Goal: Task Accomplishment & Management: Complete application form

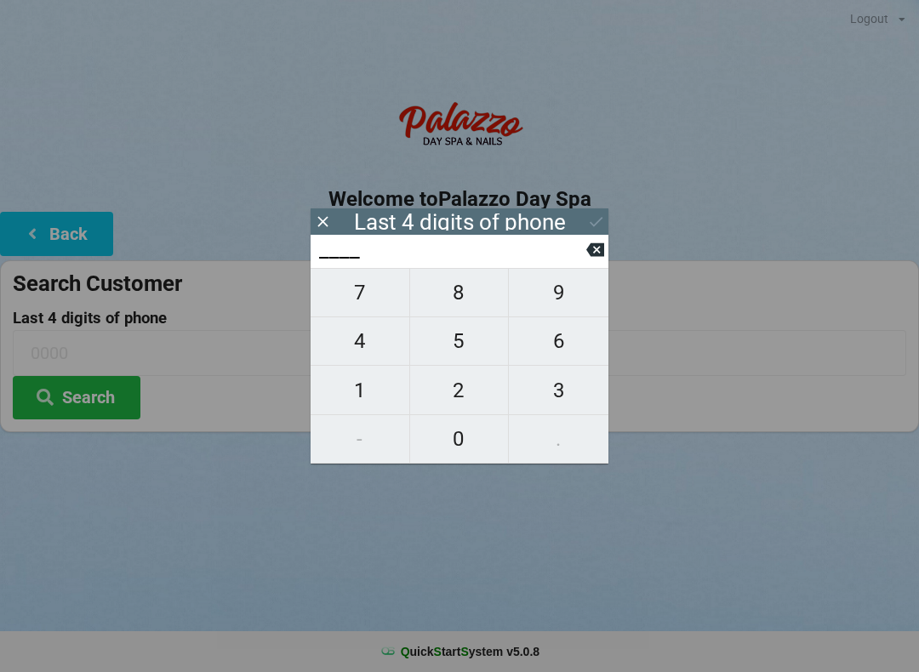
click at [569, 346] on span "6" at bounding box center [559, 341] width 100 height 36
type input "6___"
click at [457, 351] on span "5" at bounding box center [459, 341] width 99 height 36
type input "65__"
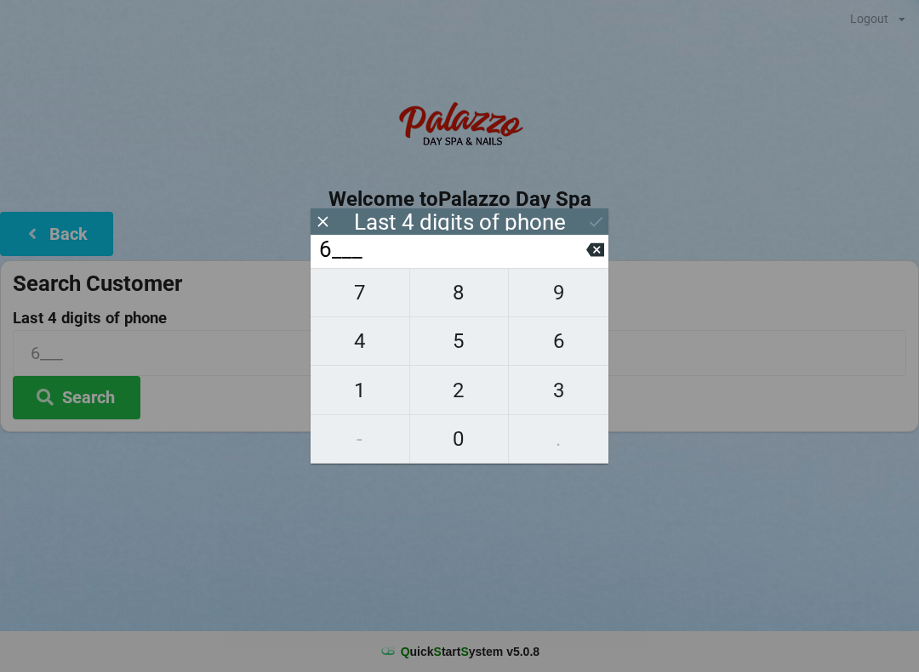
type input "65__"
click at [574, 401] on span "3" at bounding box center [559, 391] width 100 height 36
type input "653_"
click at [458, 448] on span "0" at bounding box center [459, 439] width 99 height 36
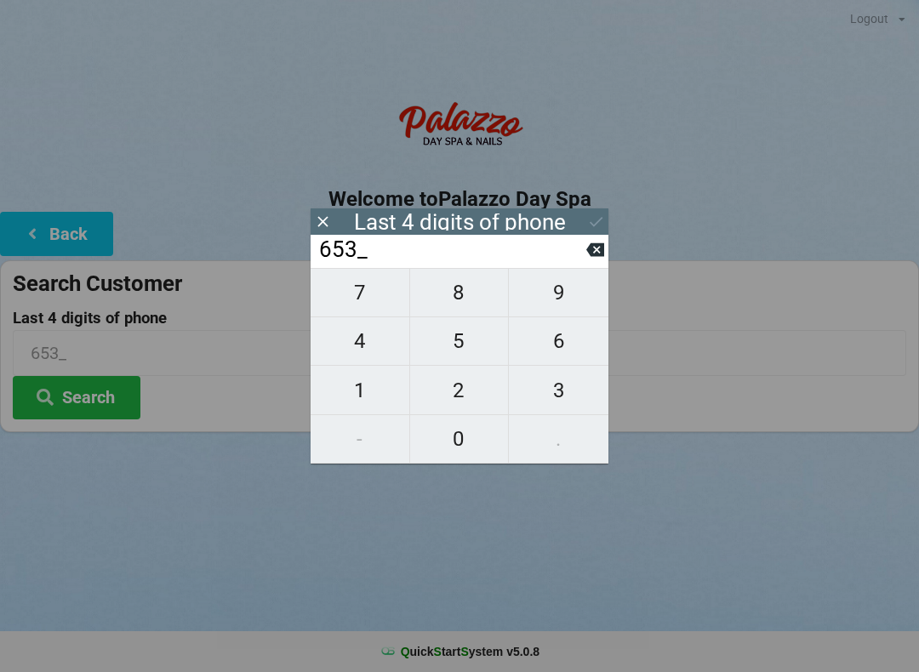
type input "6530"
click at [83, 408] on button "Search" at bounding box center [77, 397] width 128 height 43
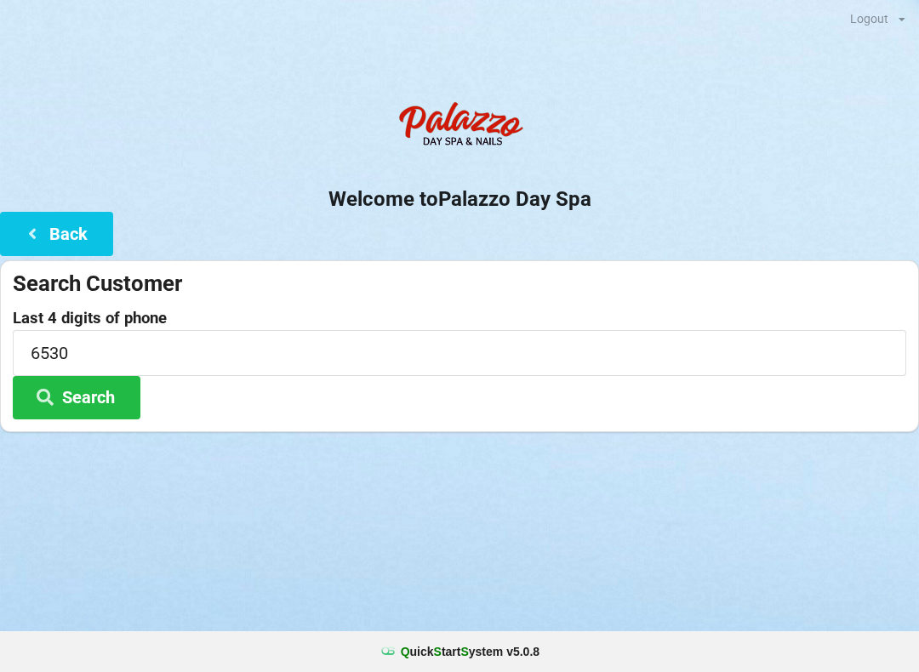
click at [104, 400] on button "Search" at bounding box center [77, 397] width 128 height 43
click at [106, 393] on button "Search" at bounding box center [77, 397] width 128 height 43
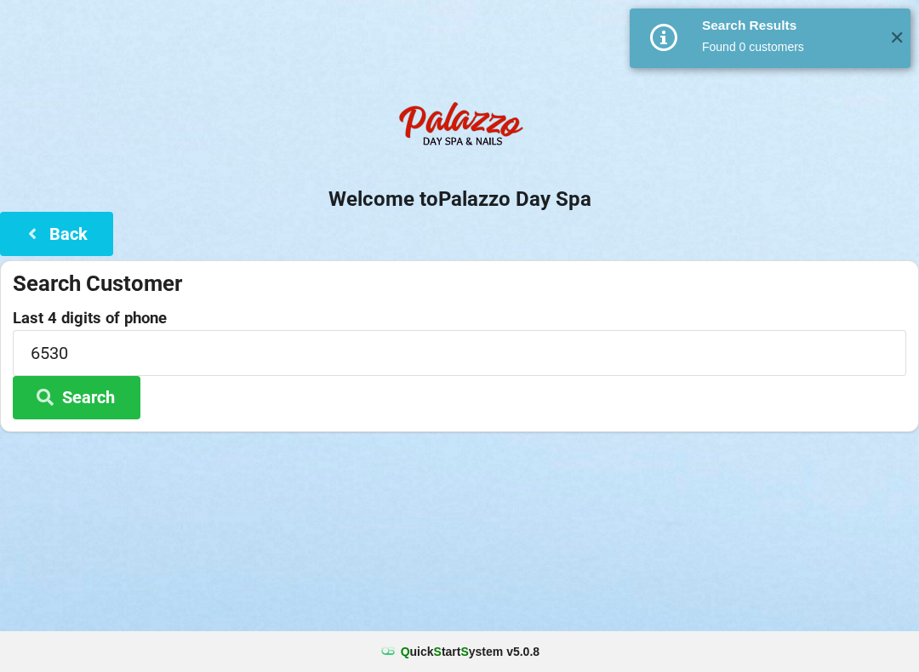
click at [73, 397] on button "Search" at bounding box center [77, 397] width 128 height 43
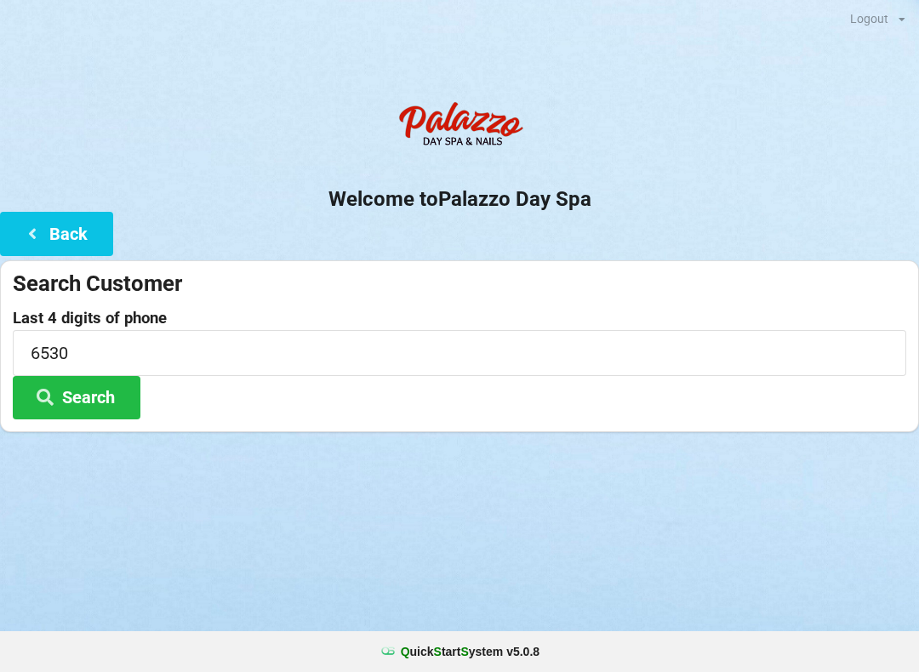
click at [100, 396] on button "Search" at bounding box center [77, 397] width 128 height 43
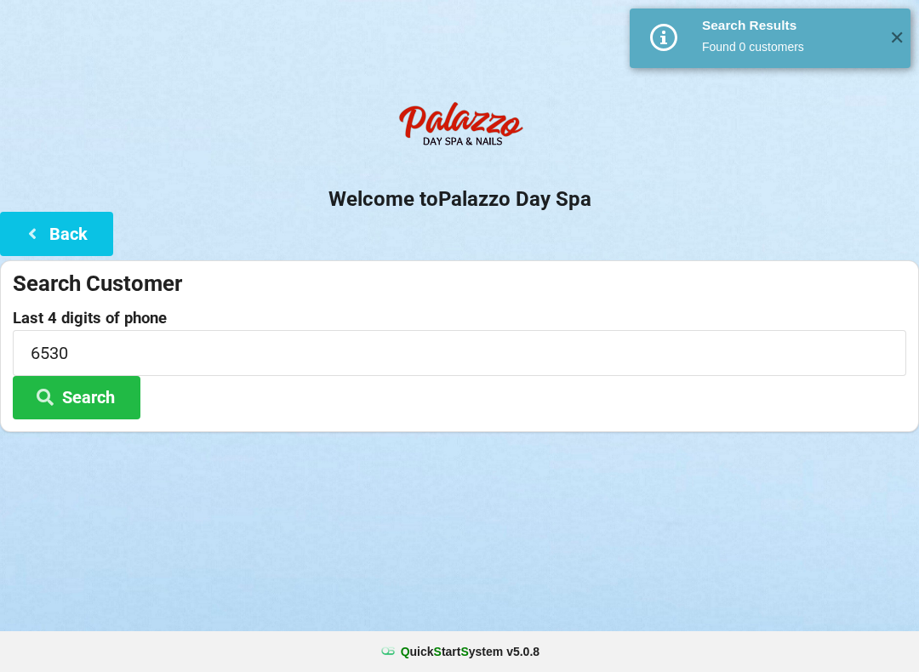
click at [89, 388] on button "Search" at bounding box center [77, 397] width 128 height 43
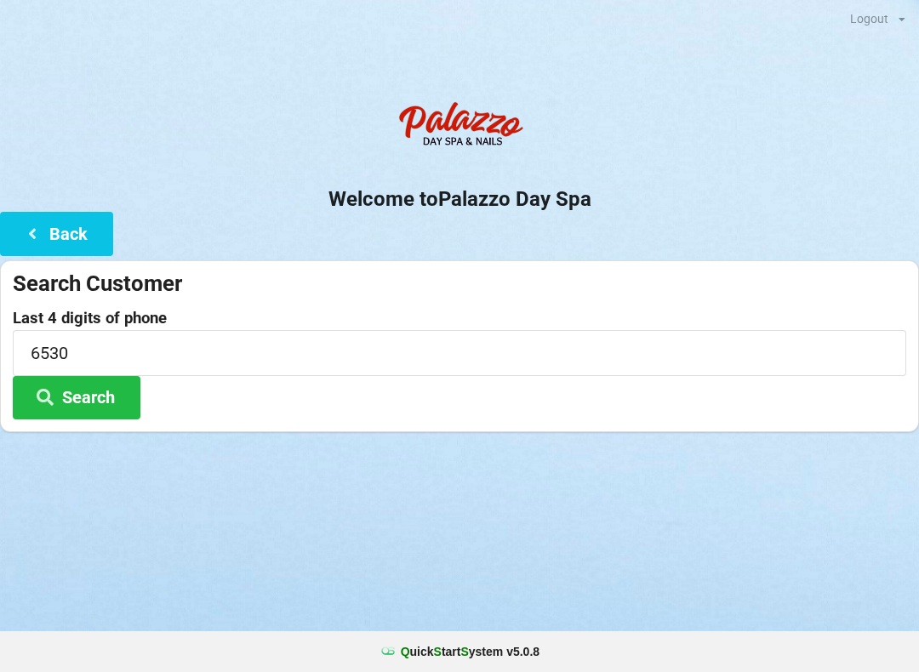
click at [24, 239] on icon at bounding box center [32, 233] width 20 height 14
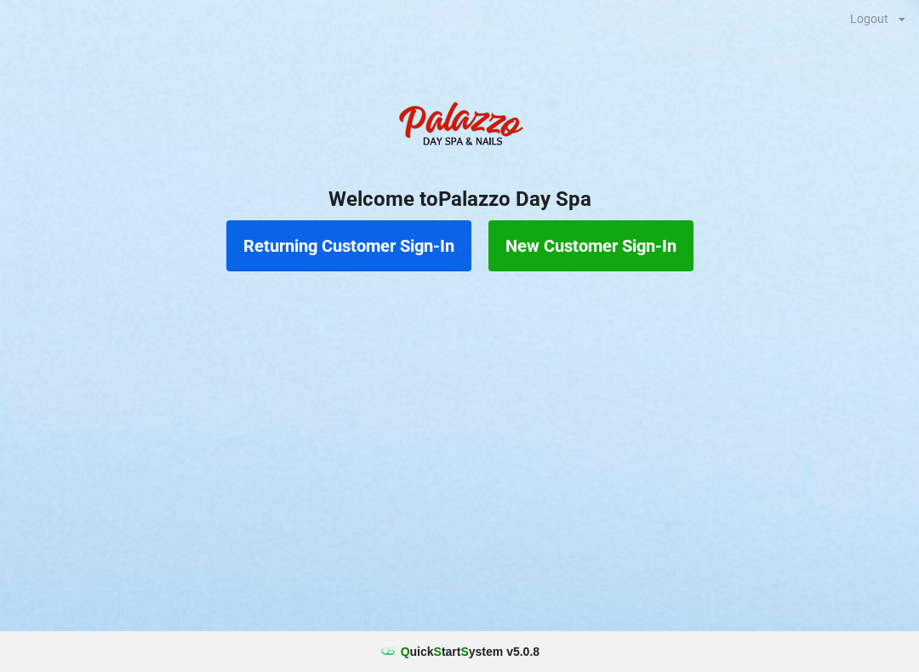
click at [332, 246] on button "Returning Customer Sign-In" at bounding box center [348, 245] width 245 height 51
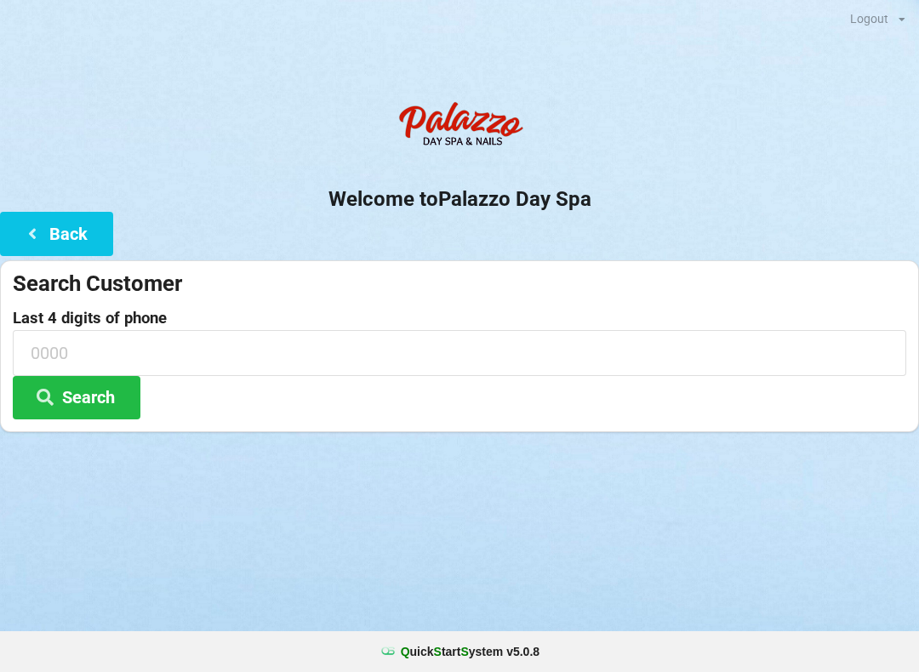
click at [42, 229] on icon at bounding box center [32, 233] width 20 height 14
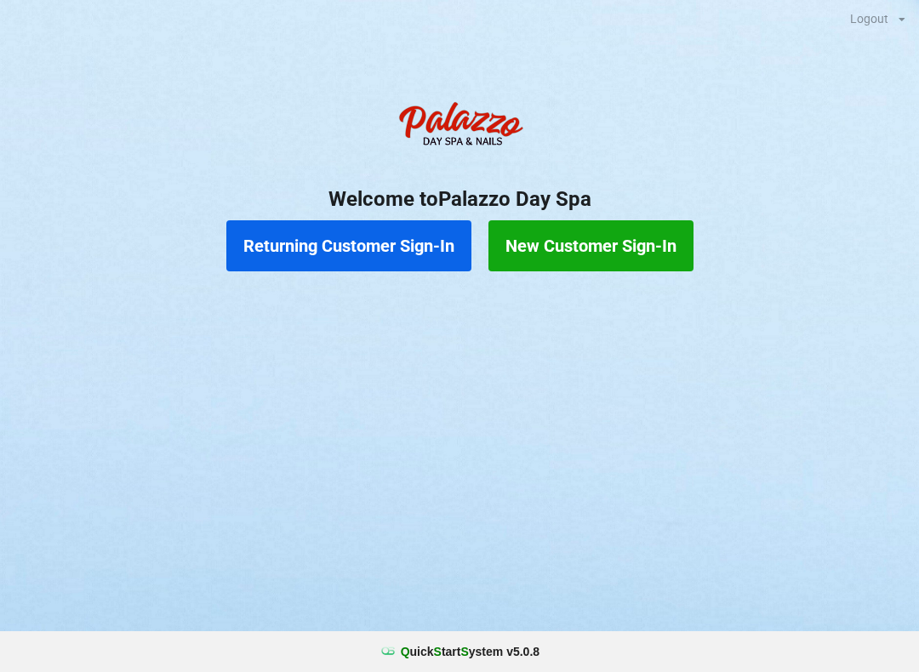
click at [309, 255] on button "Returning Customer Sign-In" at bounding box center [348, 245] width 245 height 51
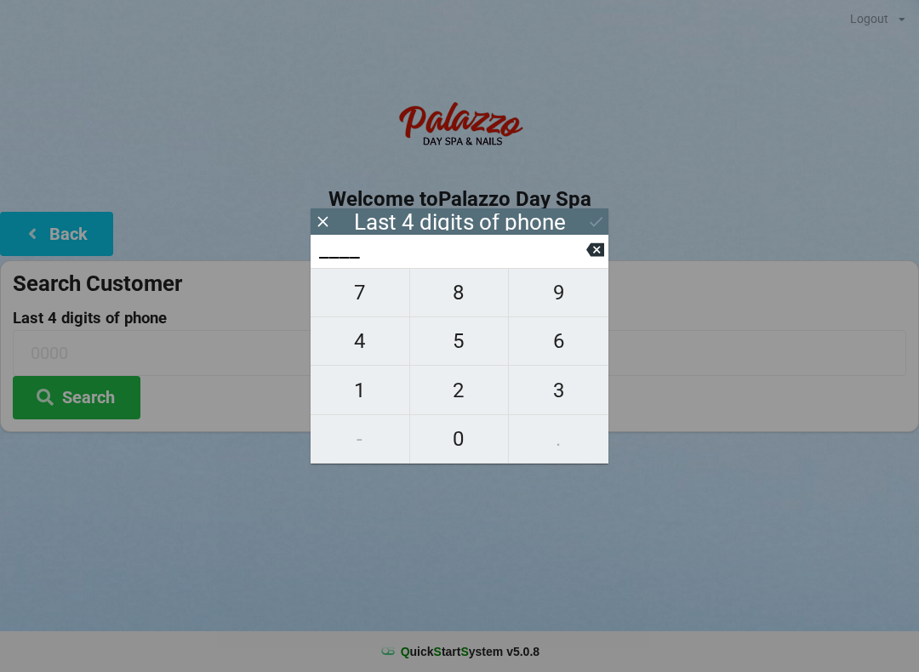
click at [446, 397] on span "2" at bounding box center [459, 391] width 99 height 36
type input "2___"
click at [352, 304] on span "7" at bounding box center [360, 293] width 99 height 36
type input "27__"
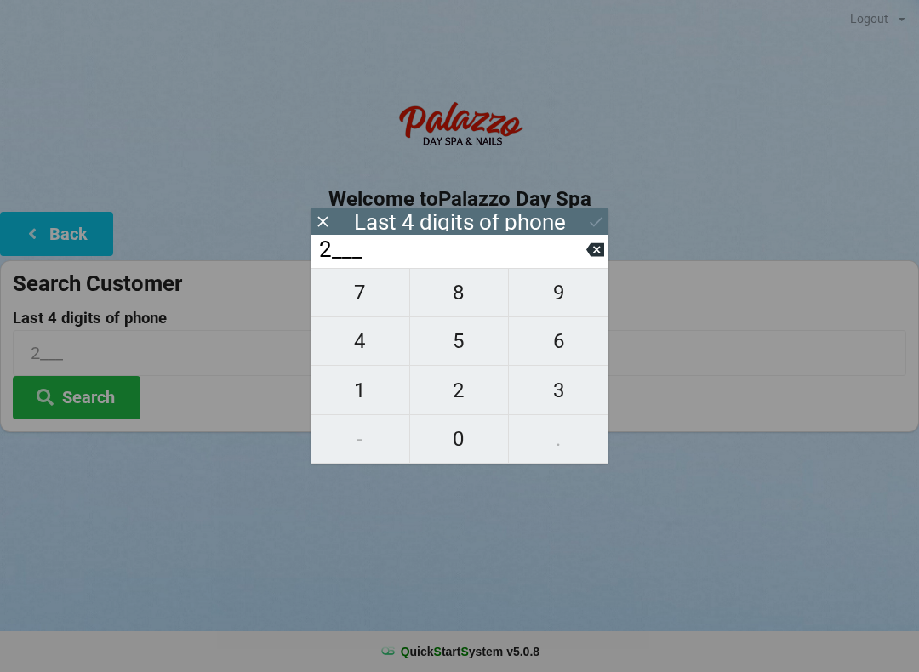
type input "27__"
click at [598, 251] on icon at bounding box center [595, 250] width 18 height 14
click at [586, 250] on icon at bounding box center [595, 250] width 18 height 18
click at [551, 350] on span "6" at bounding box center [559, 341] width 100 height 36
type input "6___"
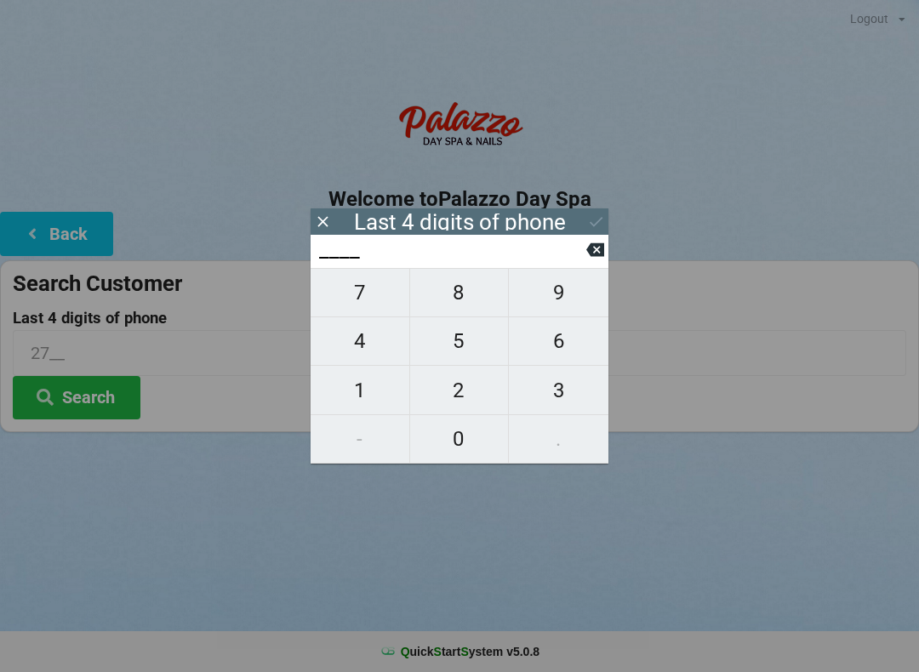
type input "6___"
click at [449, 345] on span "5" at bounding box center [459, 341] width 99 height 36
type input "65__"
click at [541, 344] on span "6" at bounding box center [559, 341] width 100 height 36
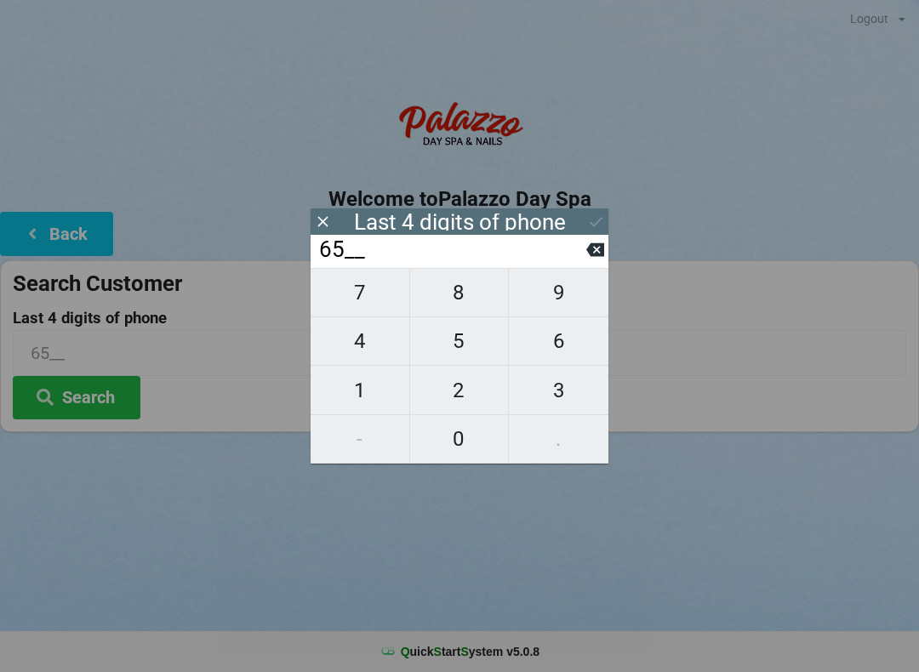
type input "656_"
click at [583, 255] on input "656_" at bounding box center [451, 250] width 269 height 27
click at [591, 253] on icon at bounding box center [595, 250] width 18 height 14
click at [543, 400] on span "3" at bounding box center [559, 391] width 100 height 36
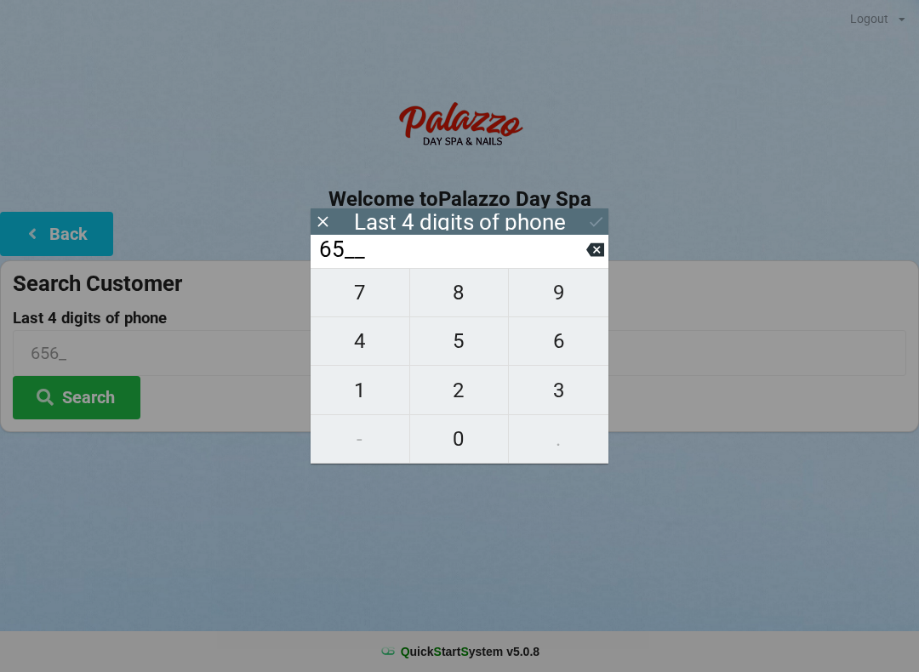
type input "653_"
click at [448, 443] on span "0" at bounding box center [459, 439] width 99 height 36
type input "6530"
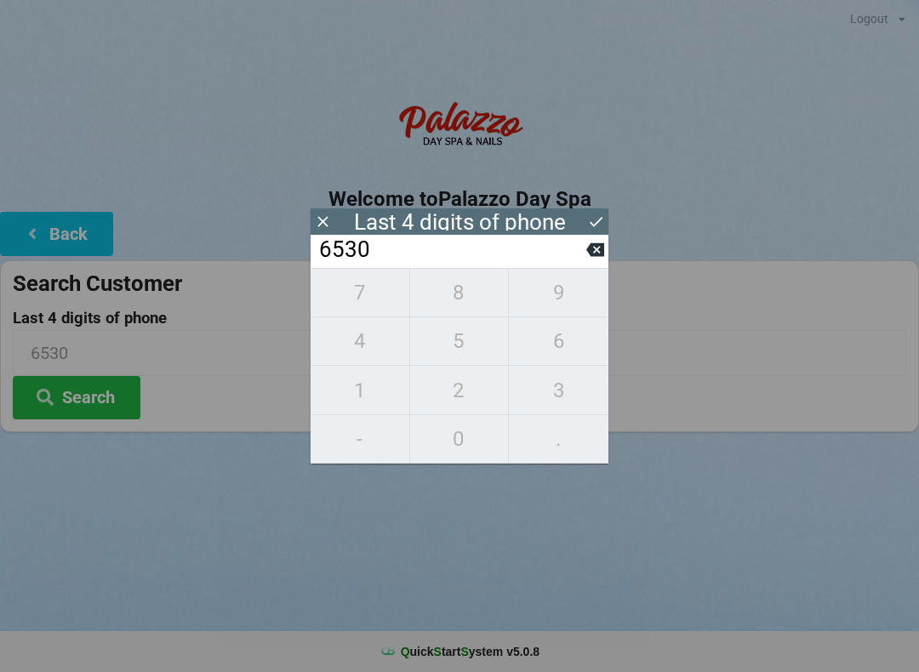
click at [78, 409] on button "Search" at bounding box center [77, 397] width 128 height 43
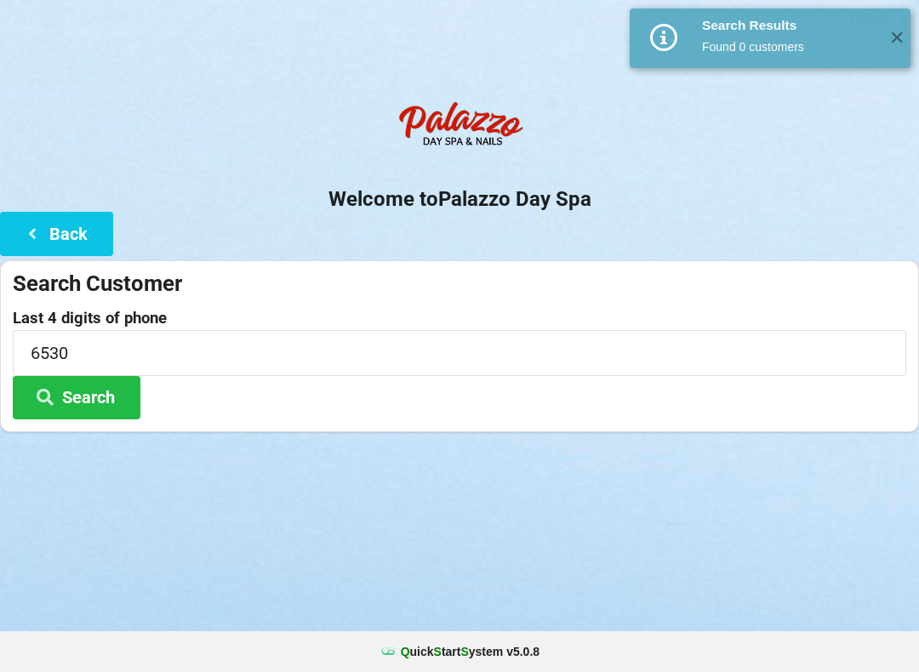
click at [45, 394] on icon at bounding box center [45, 396] width 20 height 14
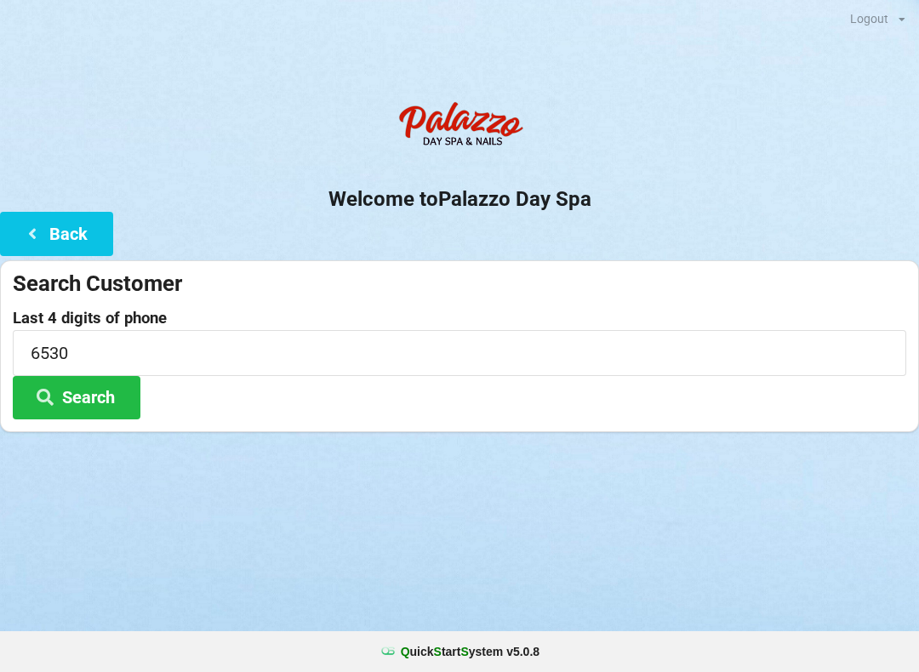
click at [33, 229] on icon at bounding box center [32, 233] width 20 height 14
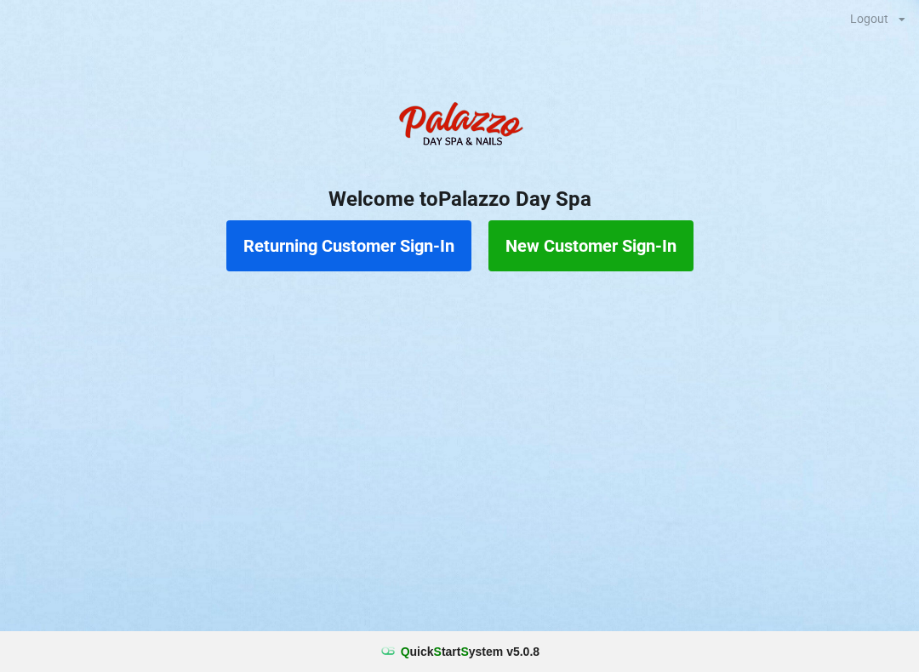
click at [539, 261] on button "New Customer Sign-In" at bounding box center [590, 245] width 205 height 51
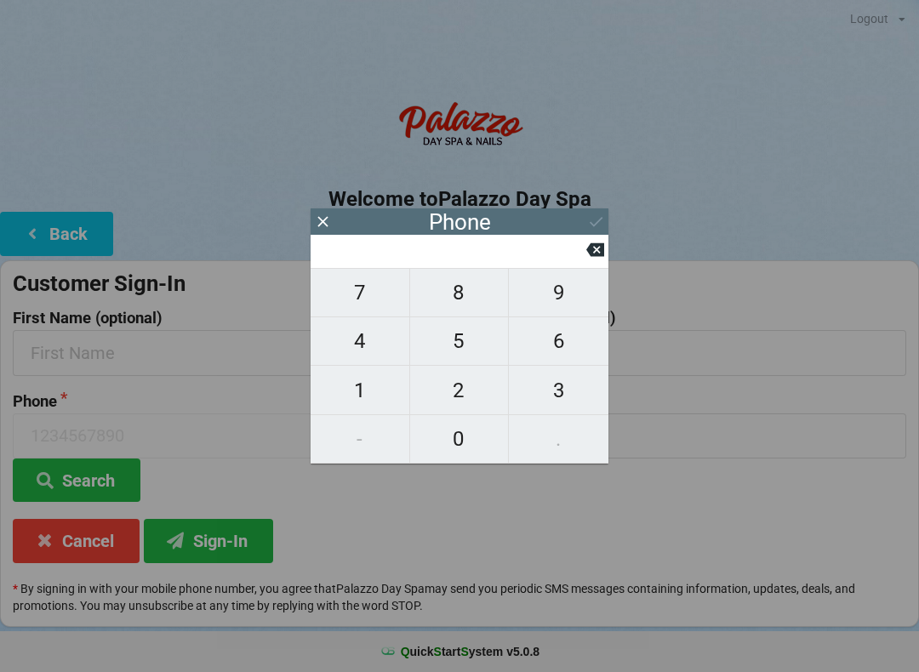
click at [377, 351] on span "4" at bounding box center [360, 341] width 99 height 36
type input "4"
click at [467, 437] on span "0" at bounding box center [459, 439] width 99 height 36
type input "40"
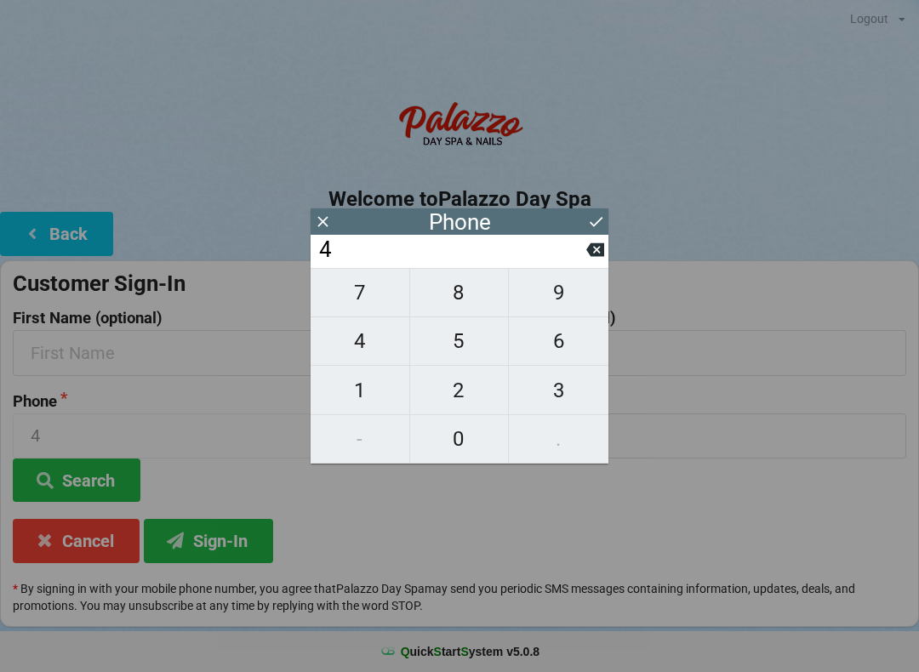
type input "40"
click at [375, 300] on span "7" at bounding box center [360, 293] width 99 height 36
type input "407"
click at [468, 401] on span "2" at bounding box center [459, 391] width 99 height 36
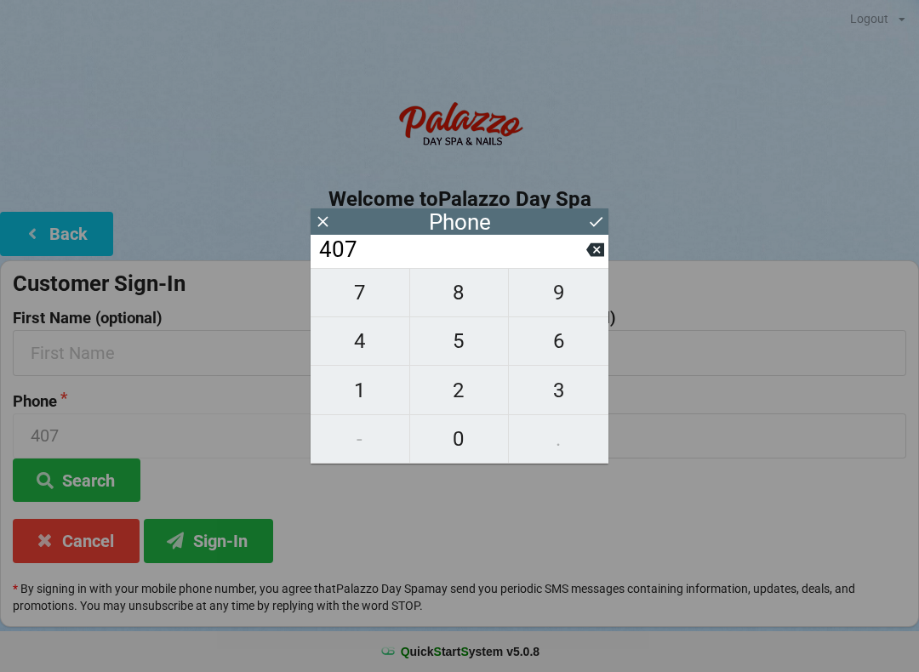
type input "4072"
click at [363, 401] on span "1" at bounding box center [360, 391] width 99 height 36
type input "40721"
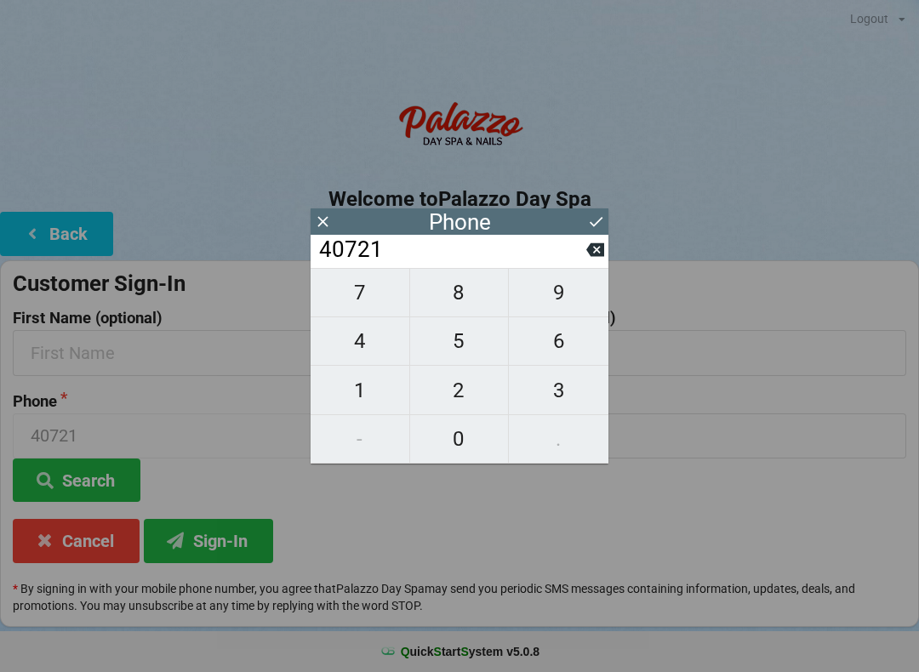
click at [358, 302] on span "7" at bounding box center [360, 293] width 99 height 36
type input "407217"
click at [582, 353] on span "6" at bounding box center [559, 341] width 100 height 36
type input "4072176"
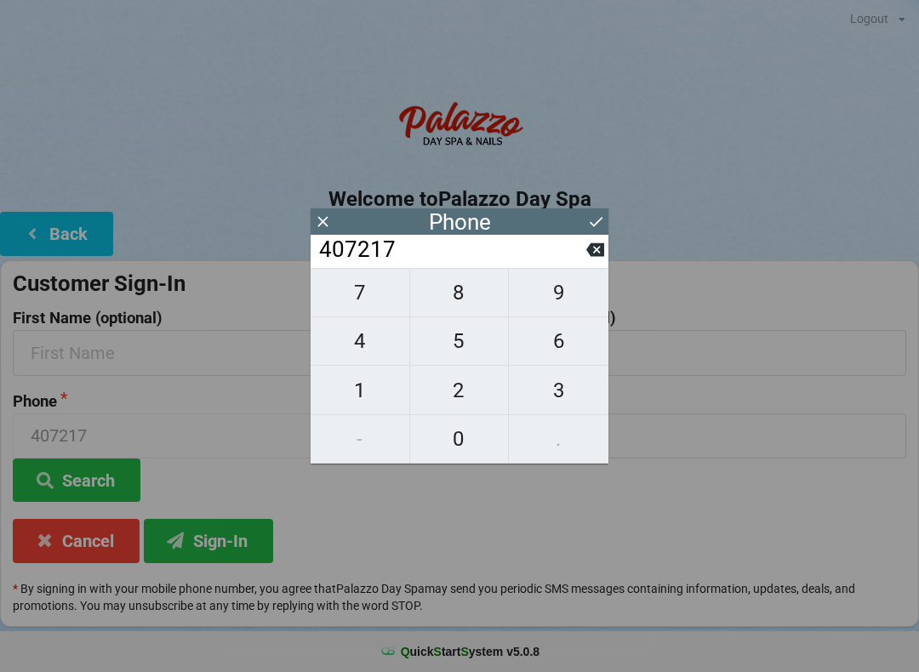
type input "4072176"
click at [459, 349] on span "5" at bounding box center [459, 341] width 99 height 36
type input "40721765"
click at [570, 400] on span "3" at bounding box center [559, 391] width 100 height 36
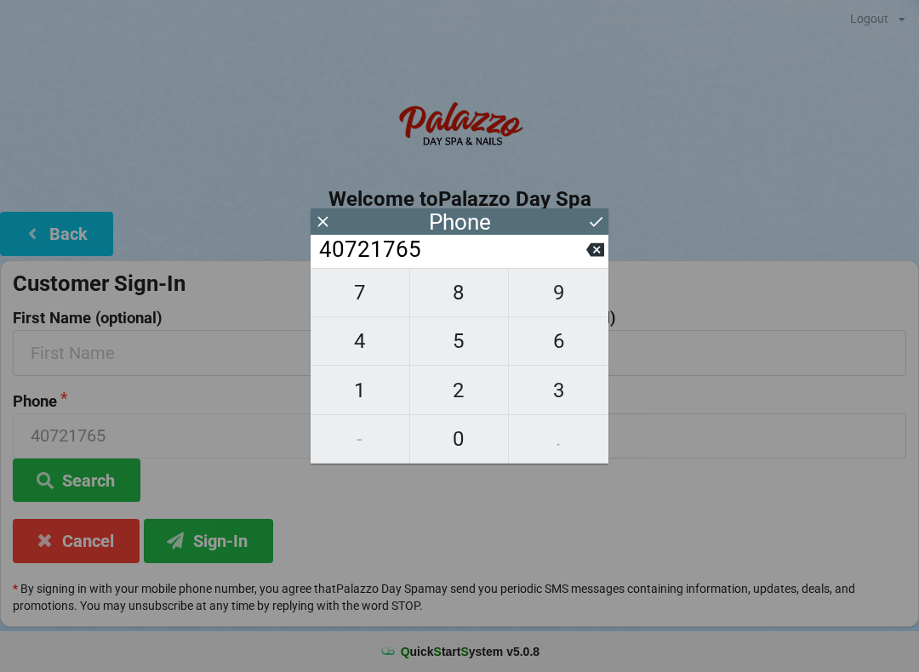
type input "407217653"
click at [463, 443] on span "0" at bounding box center [459, 439] width 99 height 36
type input "4072176530"
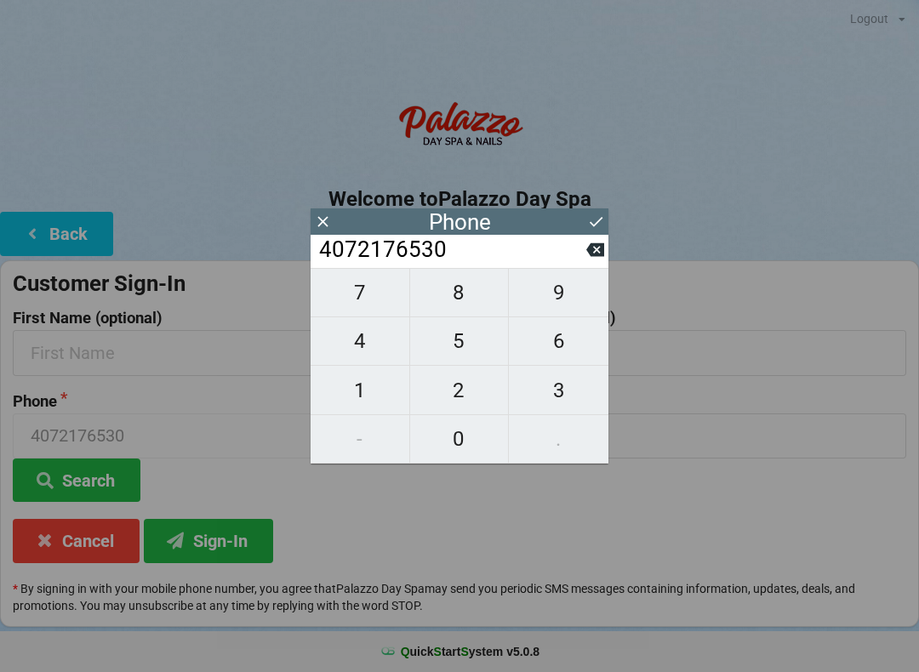
click at [68, 487] on button "Search" at bounding box center [77, 480] width 128 height 43
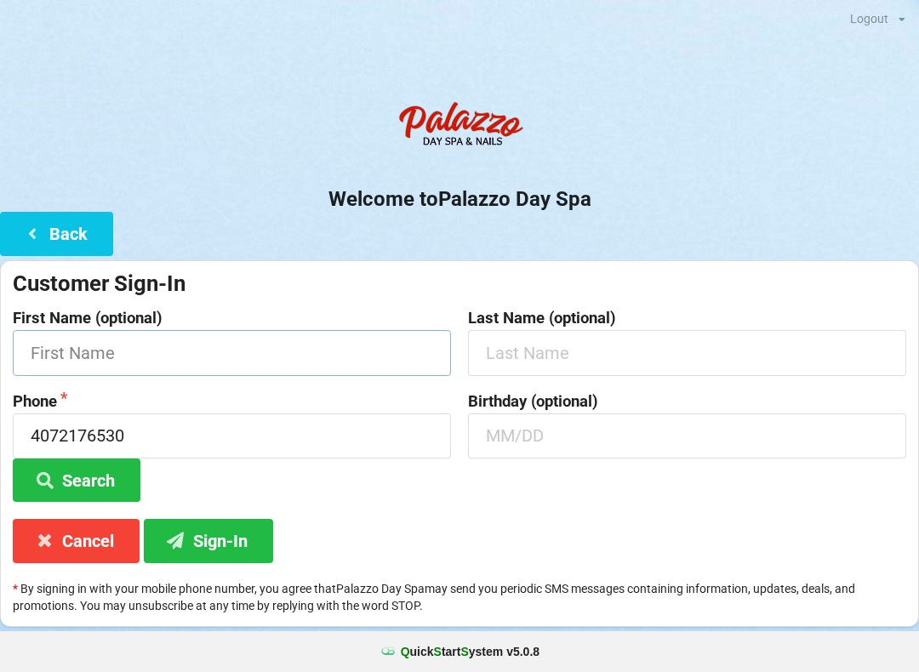
click at [86, 357] on input "text" at bounding box center [232, 352] width 438 height 45
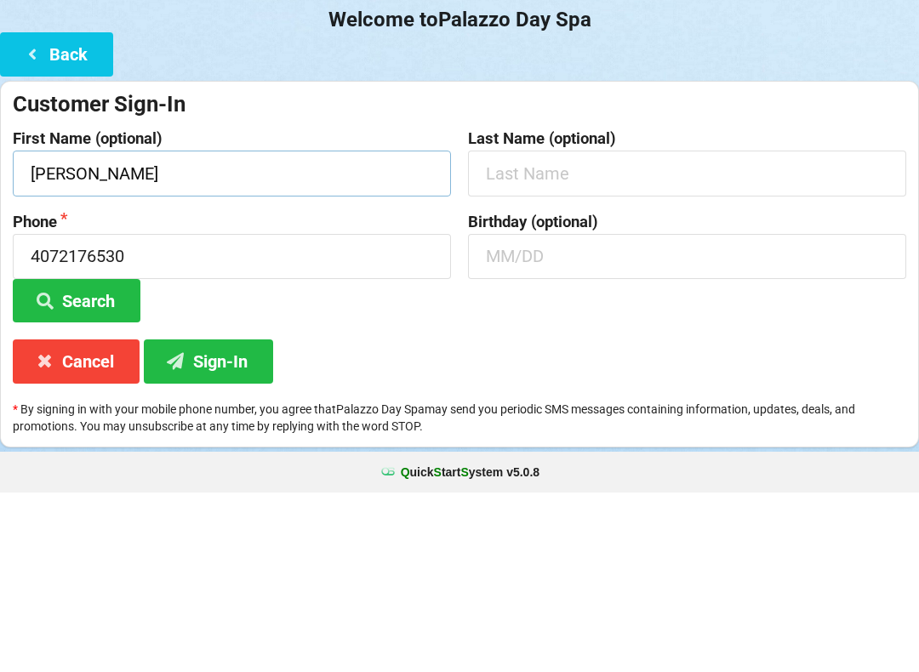
type input "[PERSON_NAME]"
click at [50, 472] on icon at bounding box center [45, 479] width 20 height 14
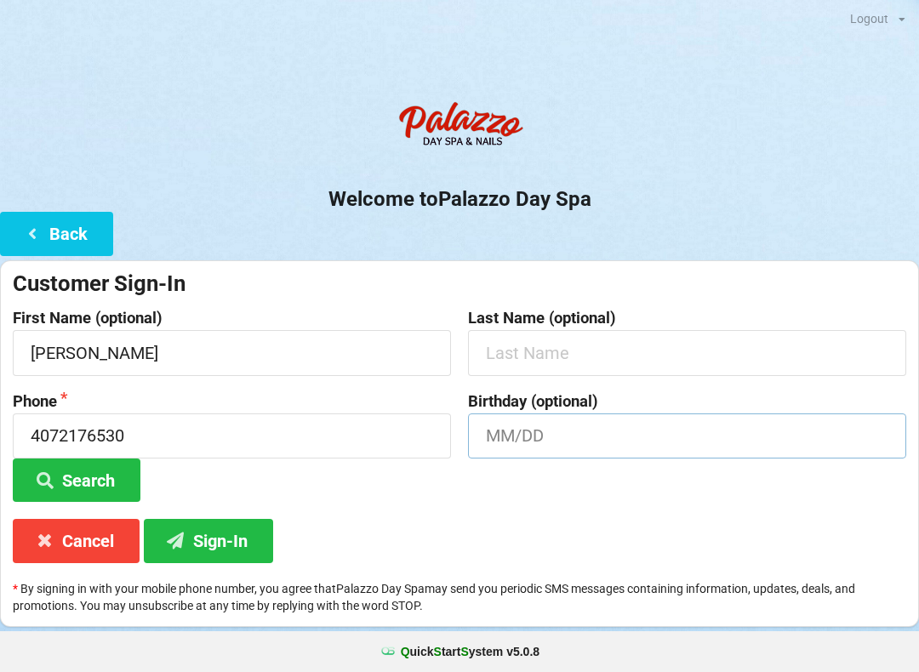
click at [505, 432] on input "text" at bounding box center [687, 436] width 438 height 45
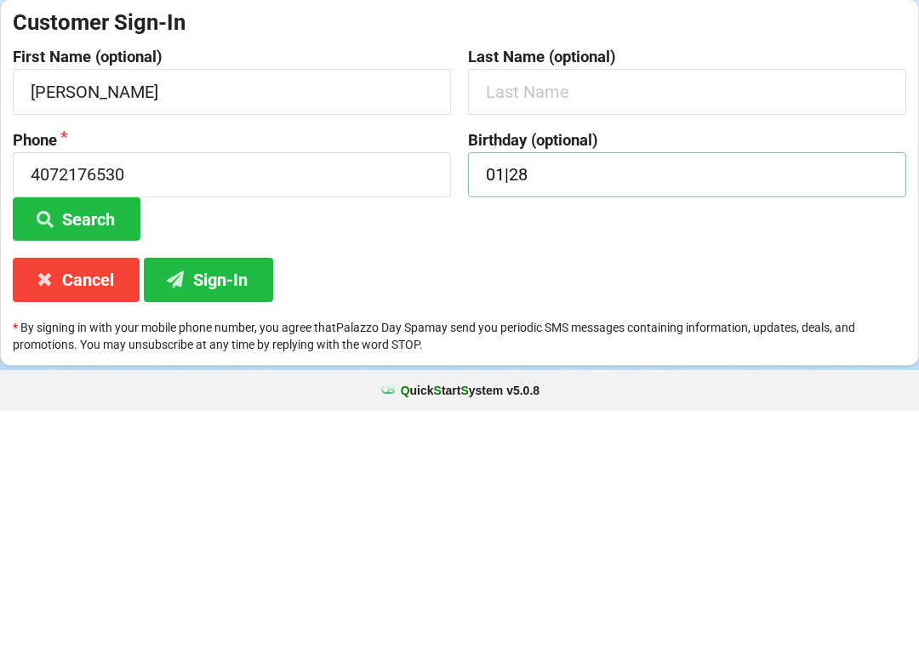
type input "01|28"
click at [196, 519] on button "Sign-In" at bounding box center [208, 540] width 129 height 43
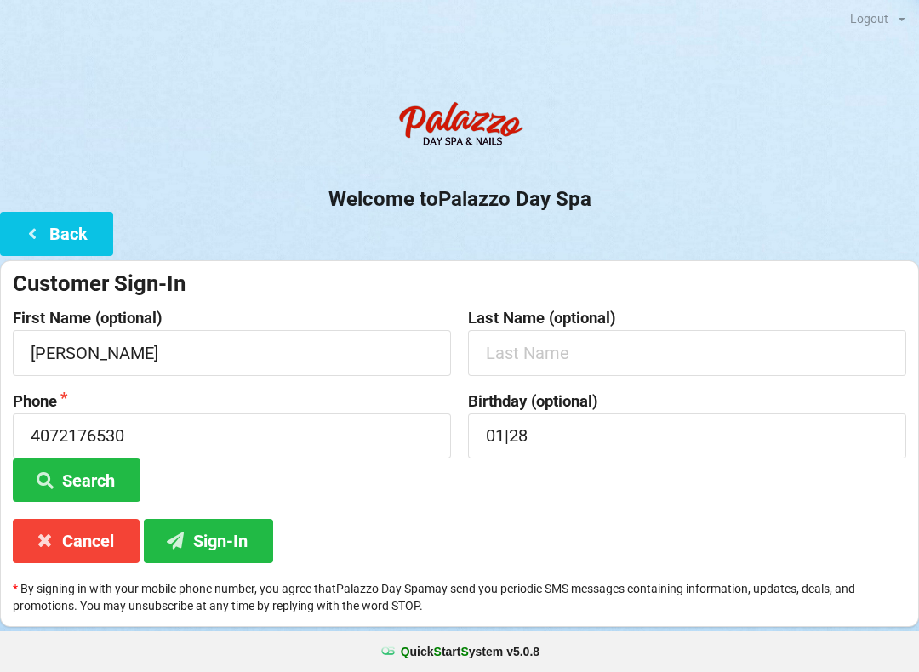
click at [207, 544] on button "Sign-In" at bounding box center [208, 540] width 129 height 43
click at [215, 540] on button "Sign-In" at bounding box center [208, 540] width 129 height 43
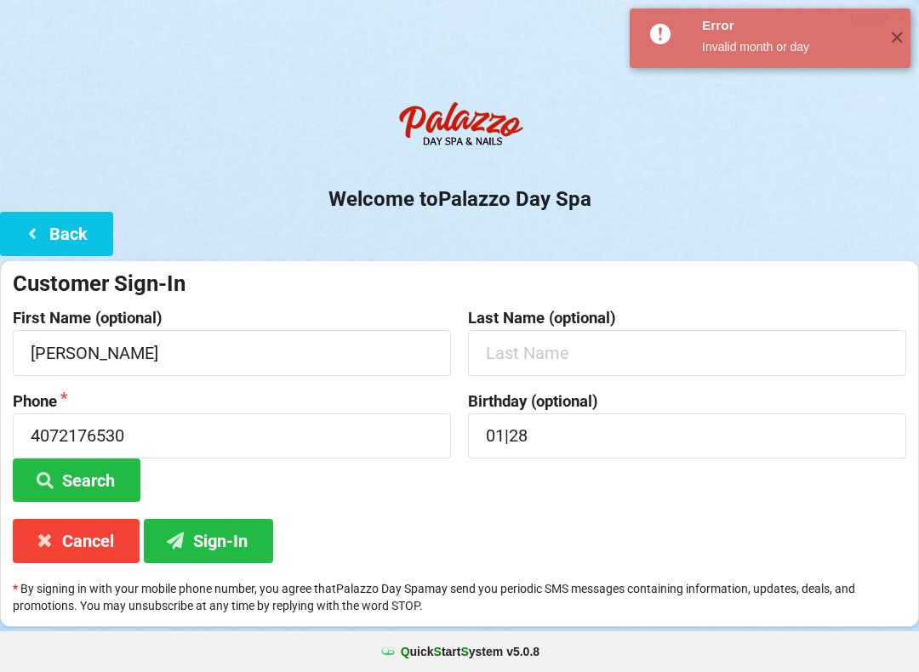
click at [31, 240] on icon at bounding box center [32, 233] width 20 height 14
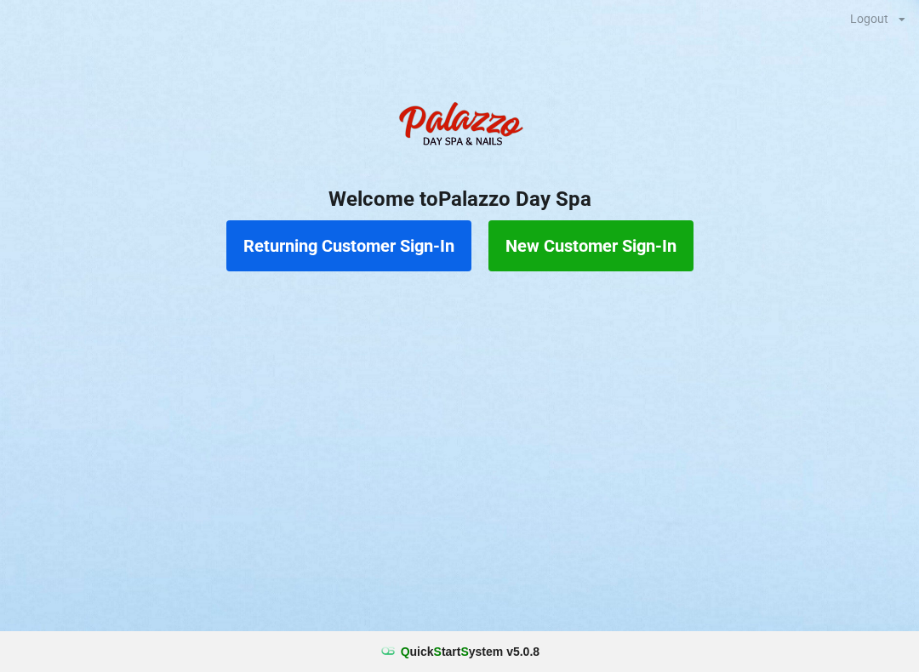
click at [343, 245] on button "Returning Customer Sign-In" at bounding box center [348, 245] width 245 height 51
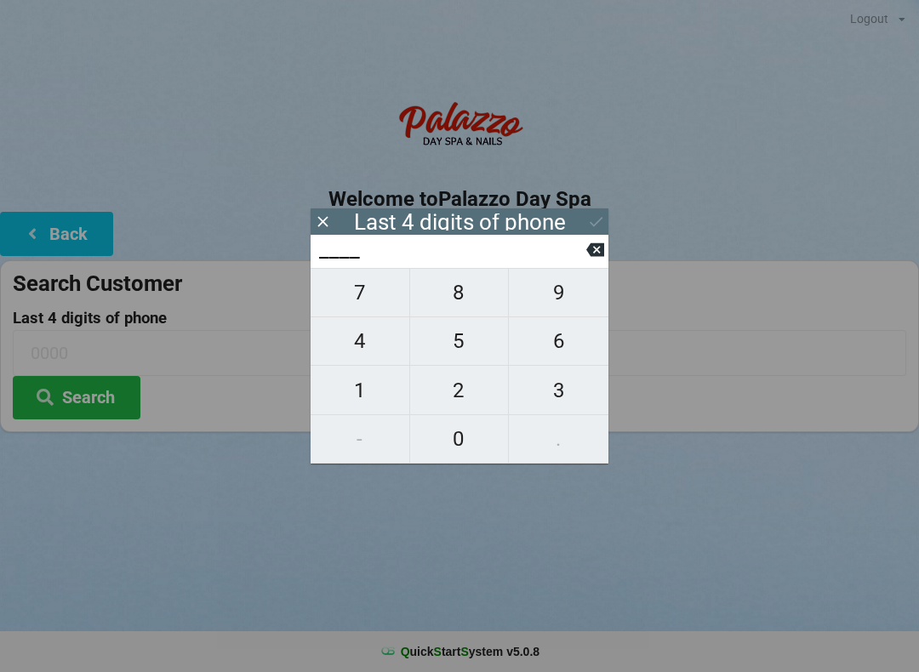
click at [549, 350] on span "6" at bounding box center [559, 341] width 100 height 36
type input "6___"
click at [454, 353] on span "5" at bounding box center [459, 341] width 99 height 36
type input "65__"
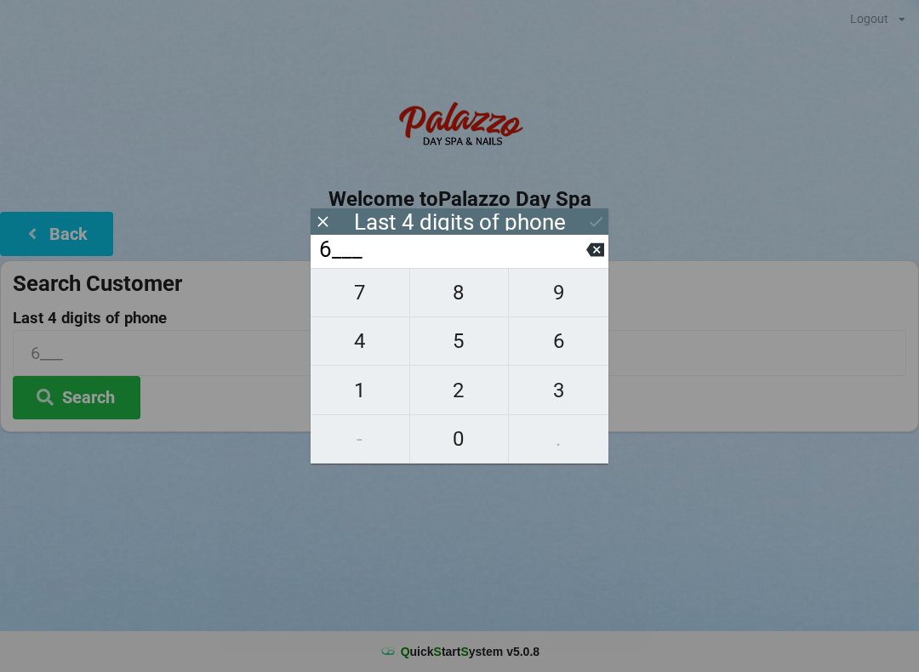
type input "65__"
click at [549, 408] on span "3" at bounding box center [559, 391] width 100 height 36
type input "653_"
click at [446, 441] on span "0" at bounding box center [459, 439] width 99 height 36
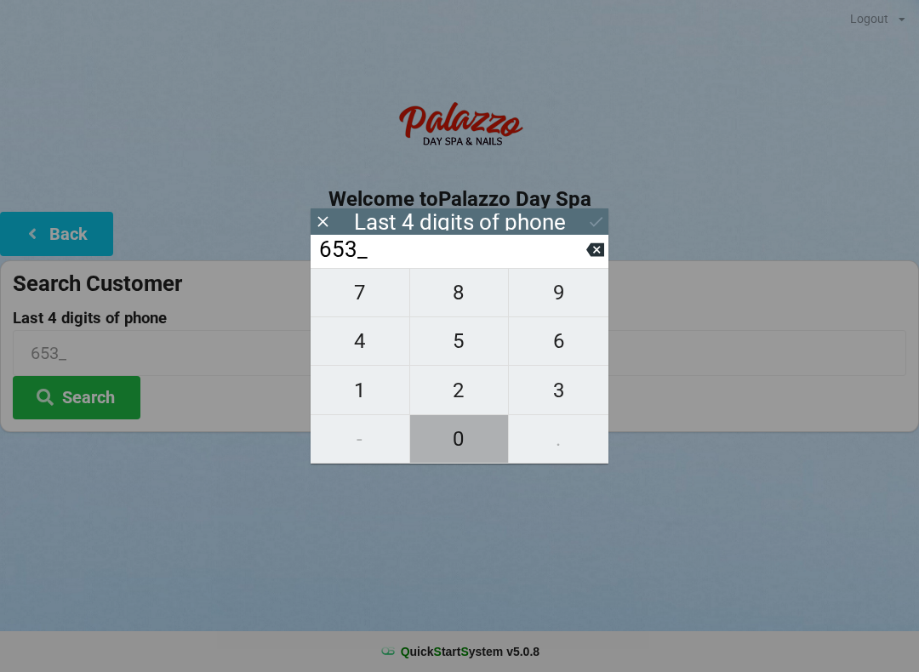
type input "6530"
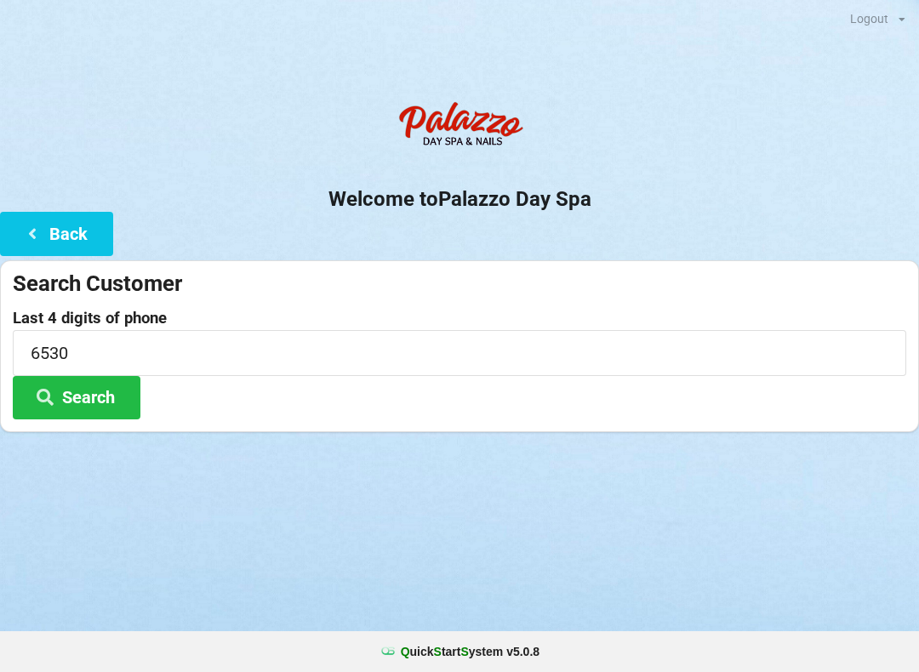
click at [90, 397] on button "Search" at bounding box center [77, 397] width 128 height 43
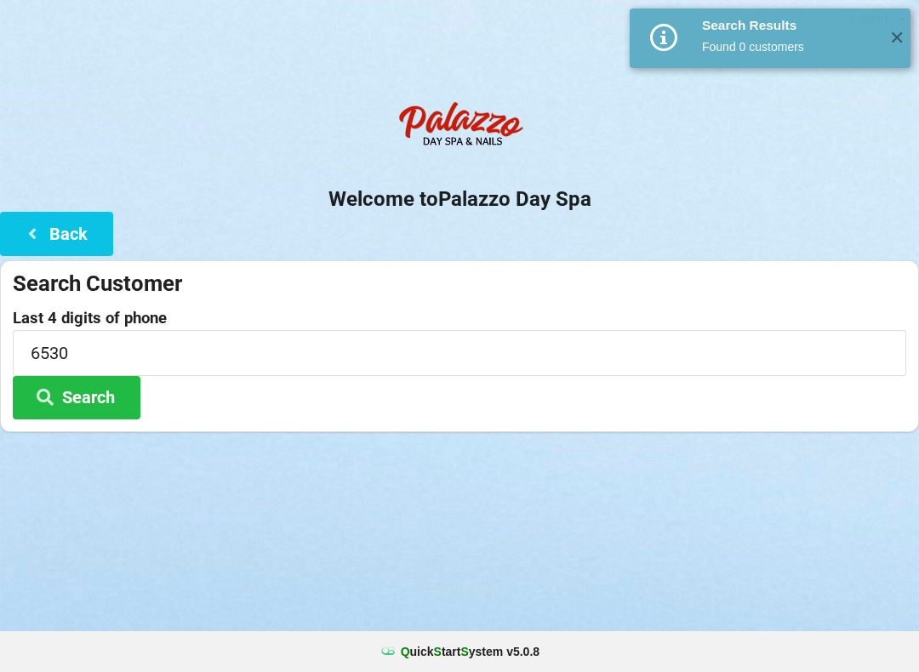
click at [32, 233] on icon at bounding box center [32, 233] width 20 height 14
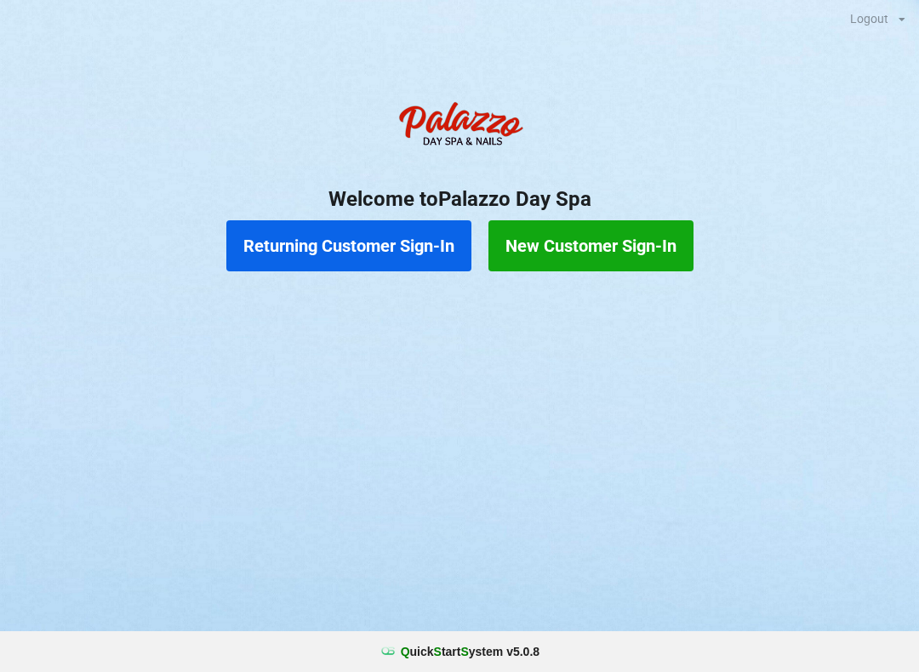
click at [580, 243] on button "New Customer Sign-In" at bounding box center [590, 245] width 205 height 51
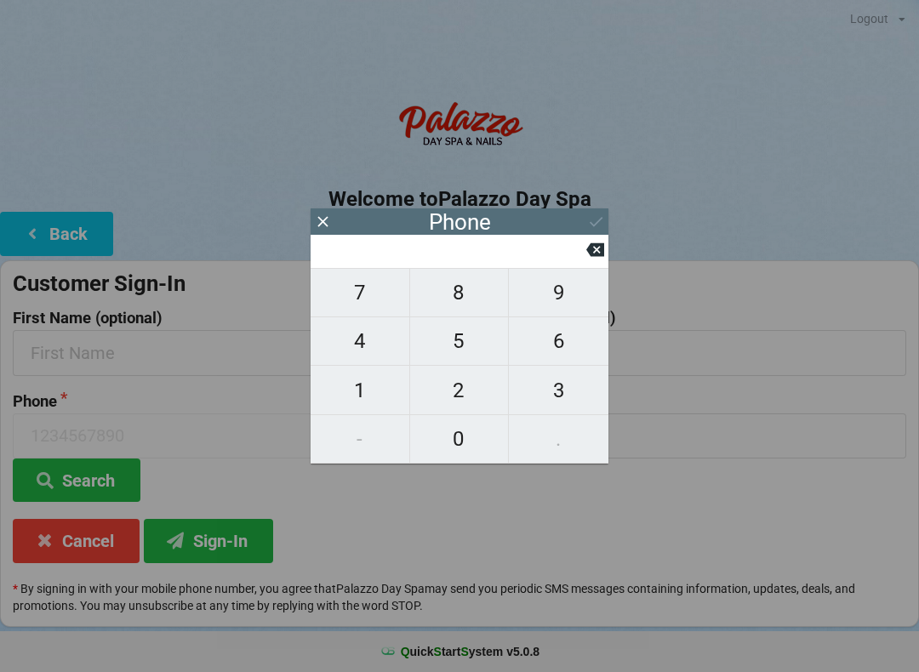
click at [362, 351] on span "4" at bounding box center [360, 341] width 99 height 36
type input "4"
click at [459, 443] on span "0" at bounding box center [459, 439] width 99 height 36
type input "40"
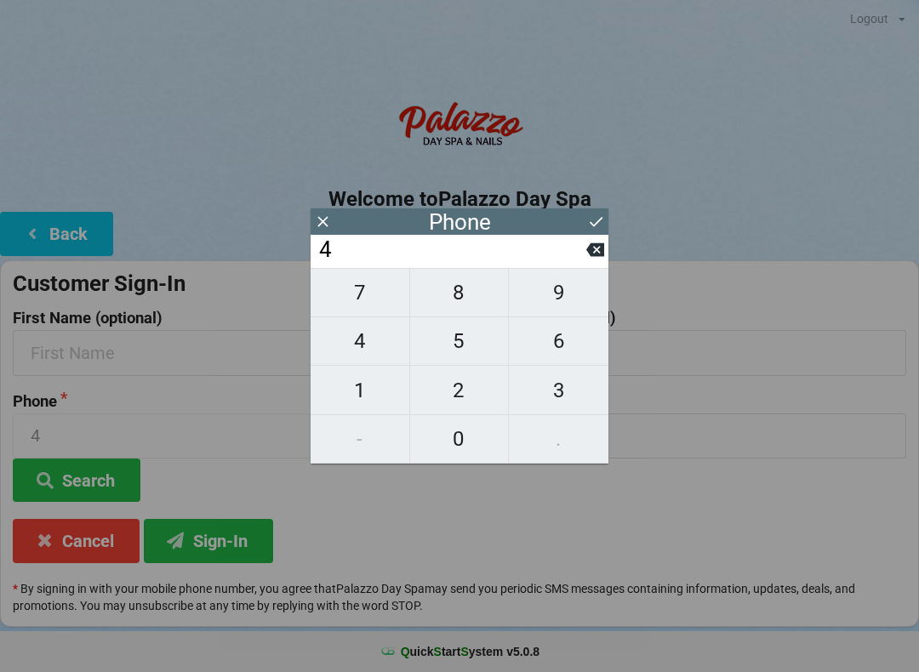
type input "40"
click at [593, 257] on icon at bounding box center [595, 250] width 18 height 14
type input "4"
click at [581, 264] on input "4" at bounding box center [451, 250] width 269 height 27
click at [581, 257] on input "4" at bounding box center [451, 250] width 269 height 27
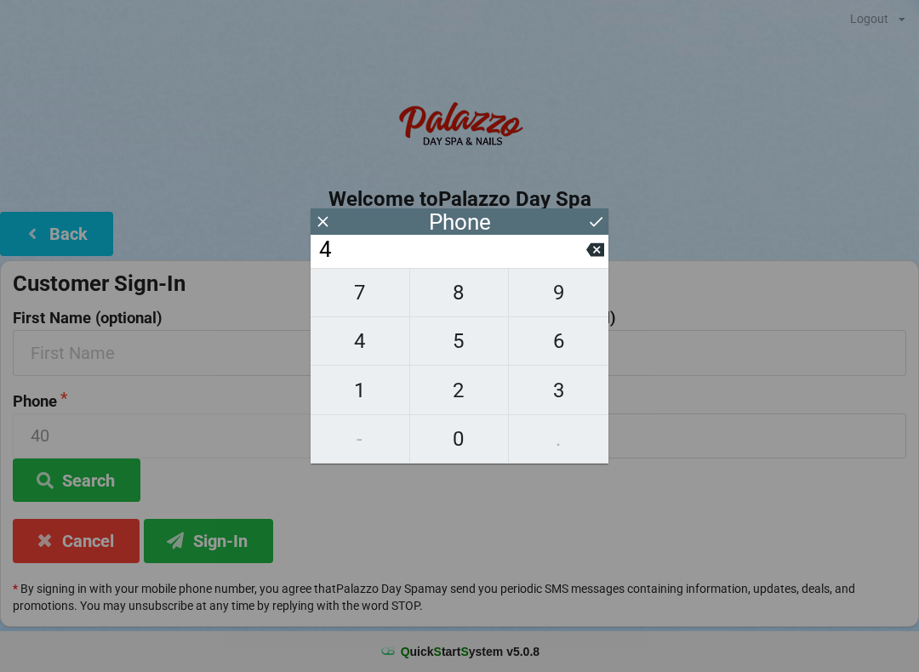
click at [585, 264] on input "4" at bounding box center [451, 250] width 269 height 27
click at [591, 261] on button at bounding box center [595, 249] width 18 height 23
click at [547, 406] on span "3" at bounding box center [559, 391] width 100 height 36
type input "3"
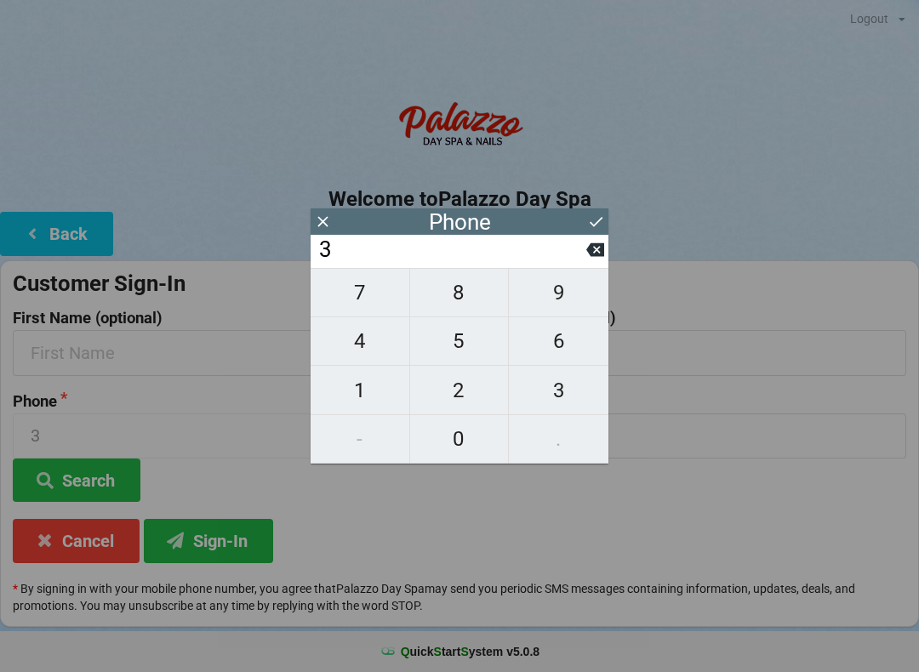
click at [449, 399] on span "2" at bounding box center [459, 391] width 99 height 36
type input "32"
click at [361, 405] on span "1" at bounding box center [360, 391] width 99 height 36
type input "321"
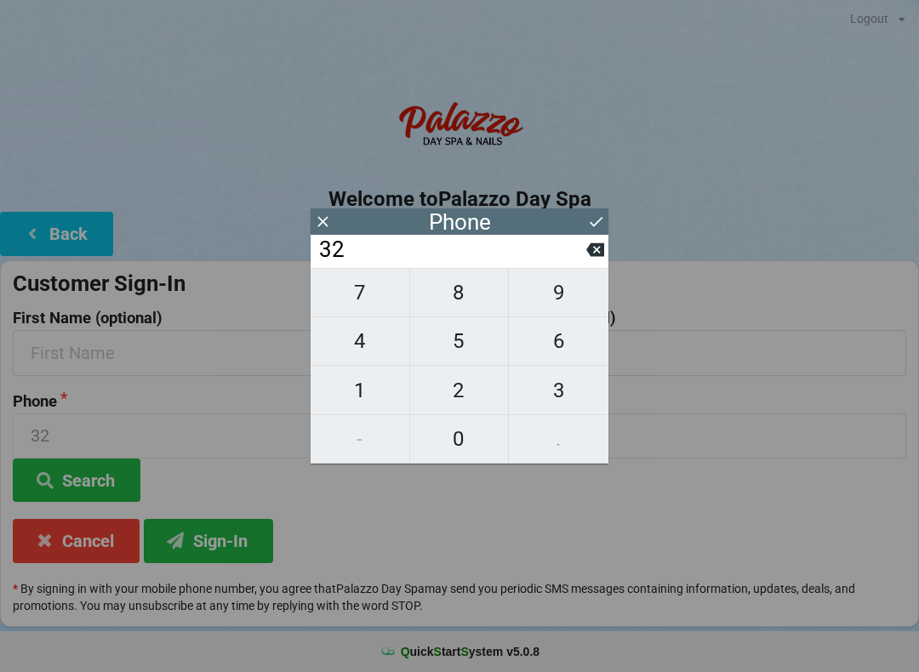
type input "321"
click at [449, 392] on span "2" at bounding box center [459, 391] width 99 height 36
type input "3212"
click at [354, 391] on span "1" at bounding box center [360, 391] width 99 height 36
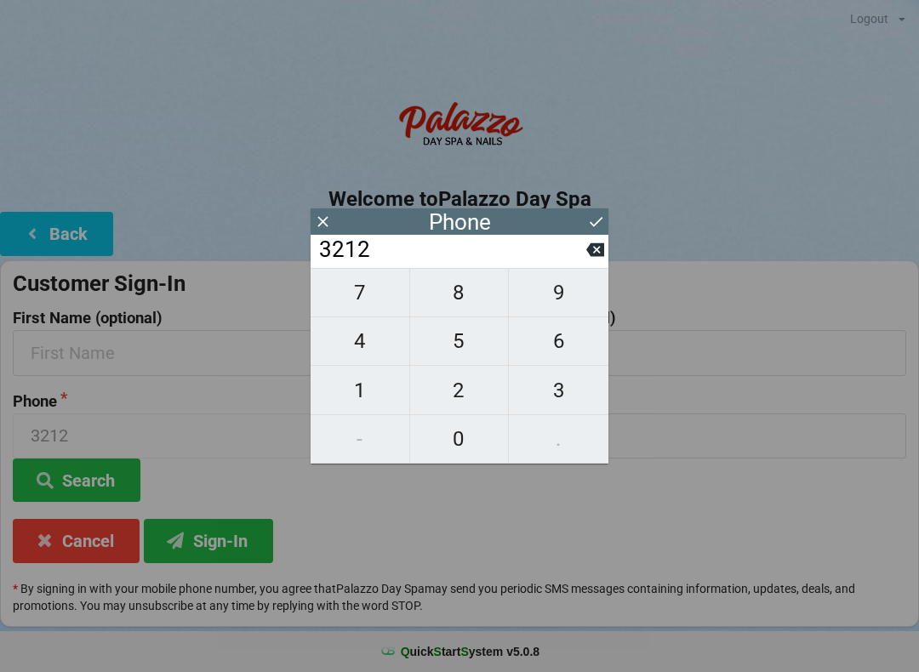
type input "32121"
click at [355, 308] on span "7" at bounding box center [360, 293] width 99 height 36
type input "321217"
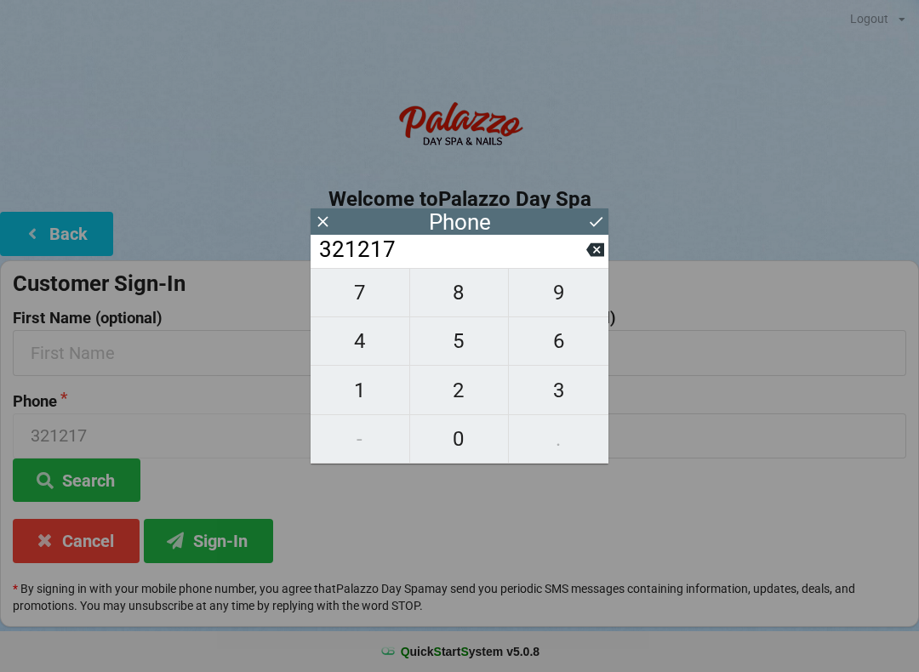
click at [547, 357] on span "6" at bounding box center [559, 341] width 100 height 36
type input "3212176"
click at [452, 351] on span "5" at bounding box center [459, 341] width 99 height 36
type input "32121765"
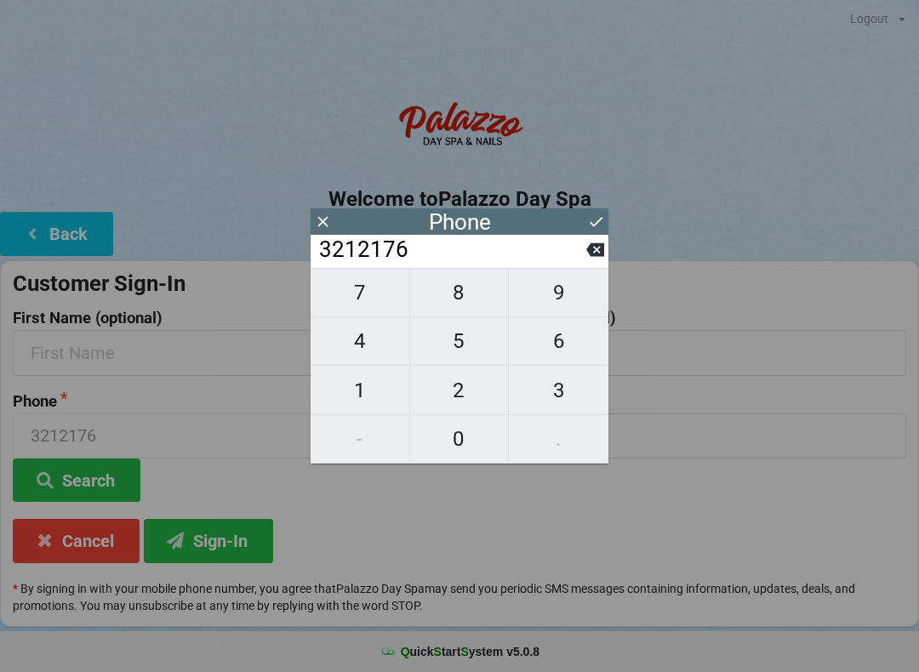
type input "32121765"
click at [557, 403] on span "3" at bounding box center [559, 391] width 100 height 36
type input "321217653"
click at [451, 455] on span "0" at bounding box center [459, 439] width 99 height 36
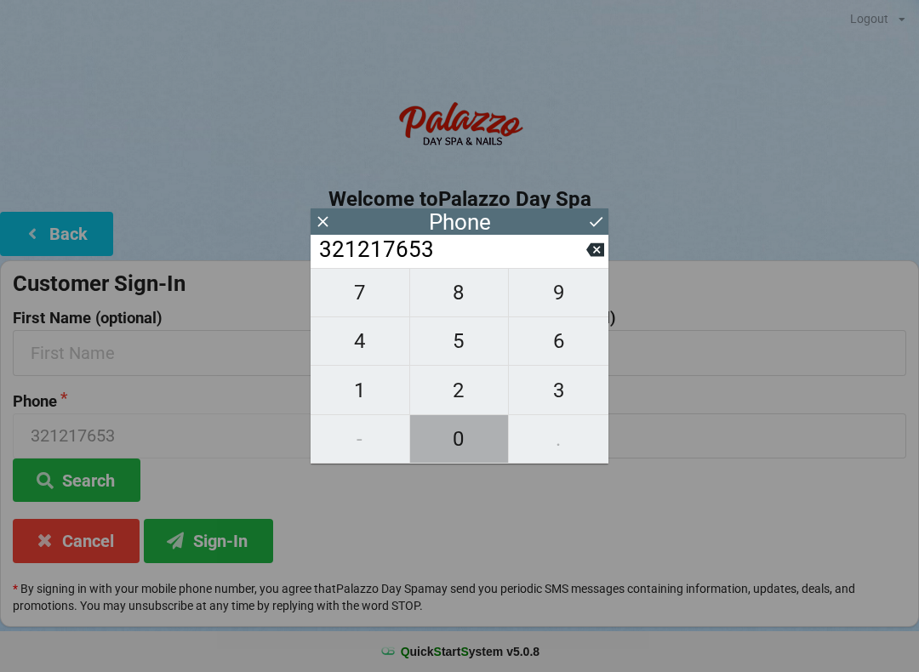
type input "3212176530"
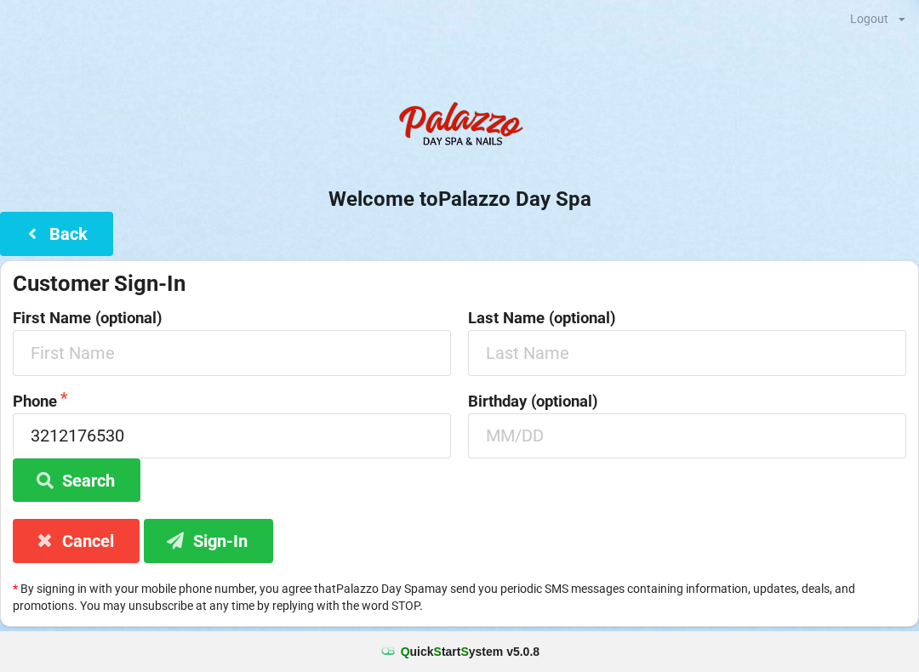
click at [419, 593] on p "* By signing in with your mobile phone number, you agree that Palazzo Day Spa m…" at bounding box center [460, 597] width 894 height 34
click at [91, 360] on input "text" at bounding box center [232, 352] width 438 height 45
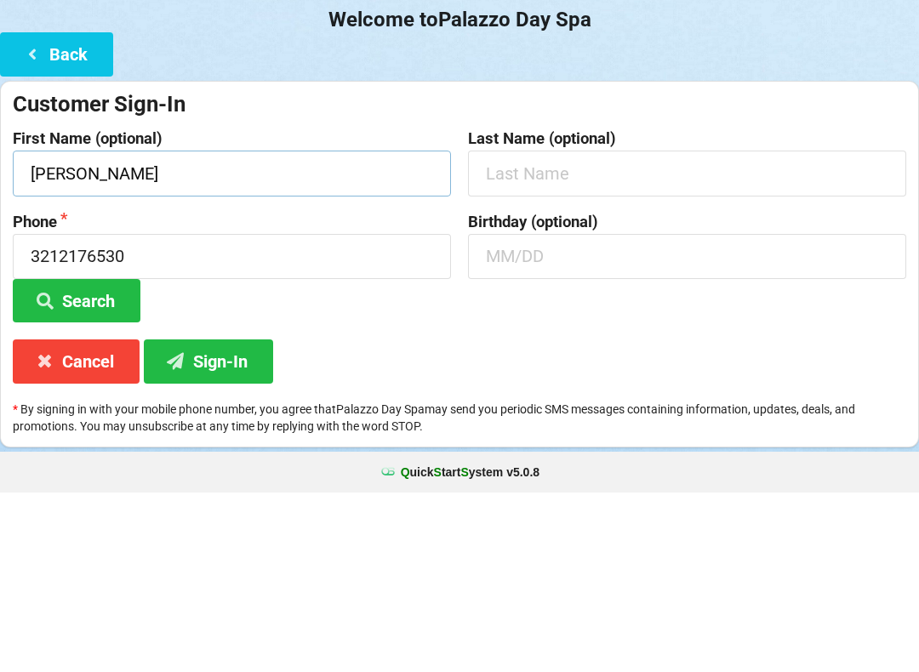
type input "[PERSON_NAME]"
click at [534, 330] on input "text" at bounding box center [687, 352] width 438 height 45
type input "A"
type input "[PERSON_NAME]"
click at [514, 414] on input "text" at bounding box center [687, 436] width 438 height 45
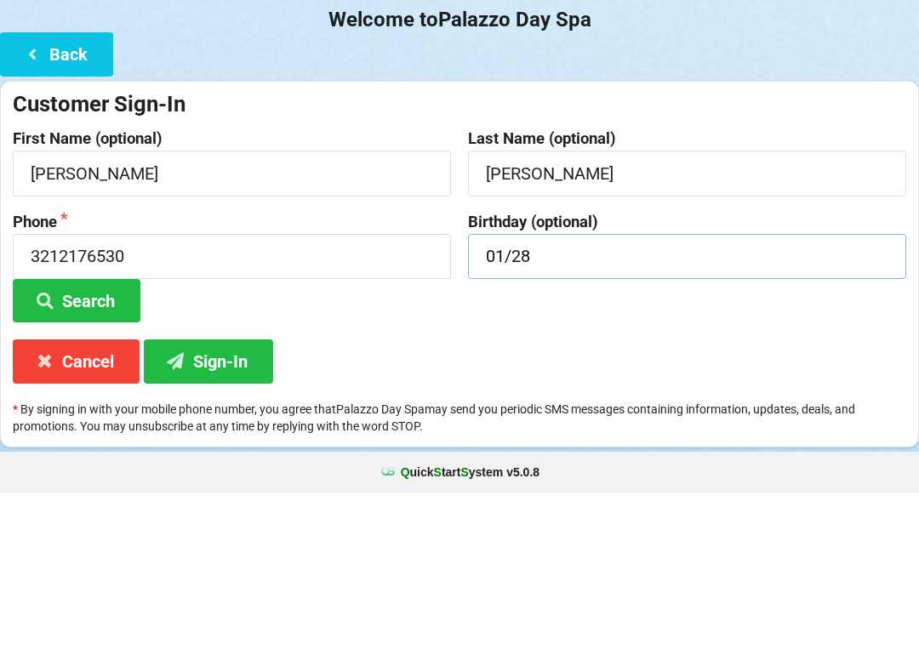
type input "01/28"
click at [98, 459] on button "Search" at bounding box center [77, 480] width 128 height 43
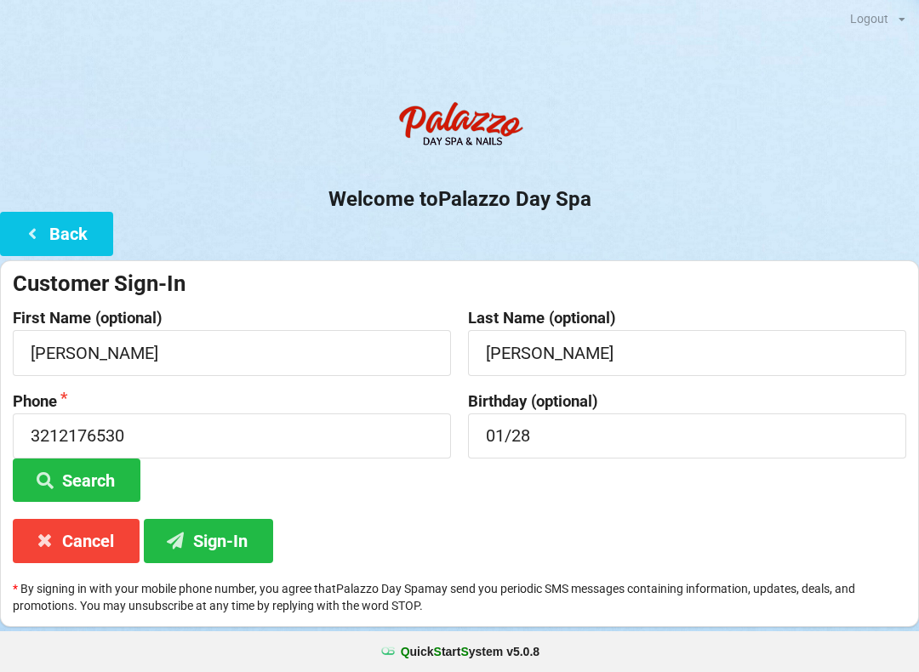
click at [210, 544] on button "Sign-In" at bounding box center [208, 540] width 129 height 43
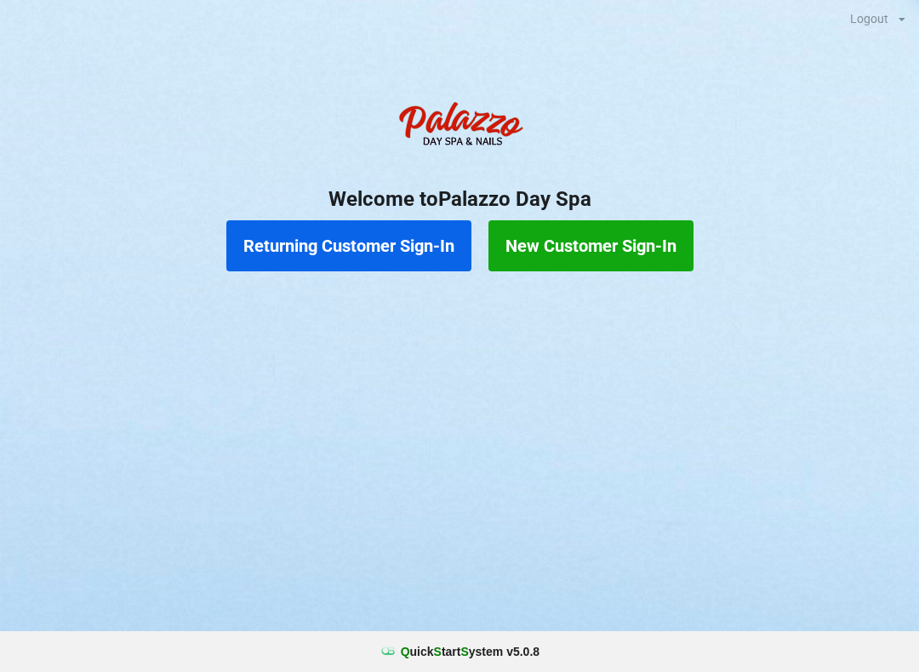
click at [379, 247] on button "Returning Customer Sign-In" at bounding box center [348, 245] width 245 height 51
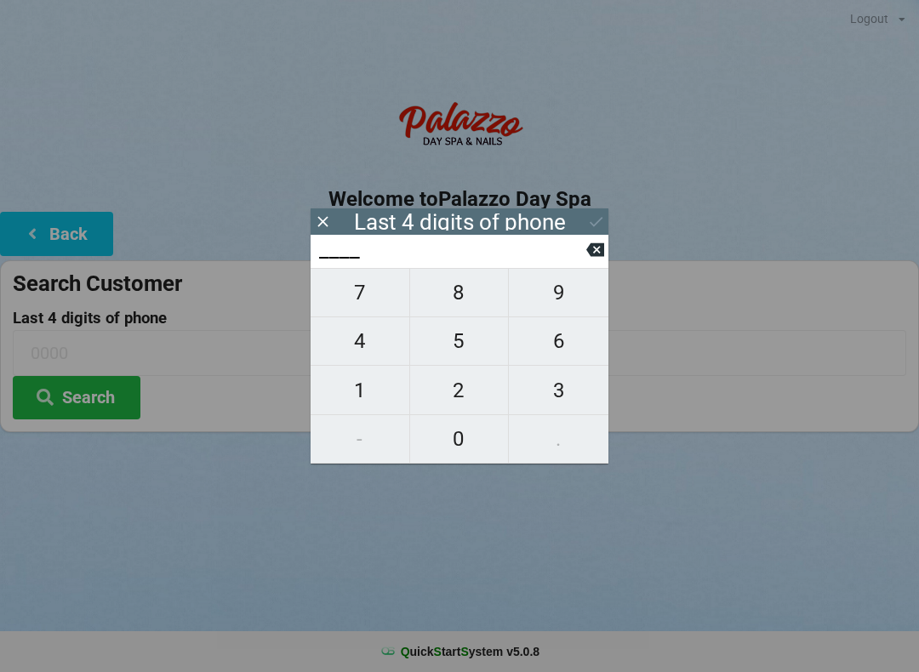
click at [457, 356] on span "5" at bounding box center [459, 341] width 99 height 36
type input "5___"
click at [453, 355] on span "5" at bounding box center [459, 341] width 99 height 36
type input "55__"
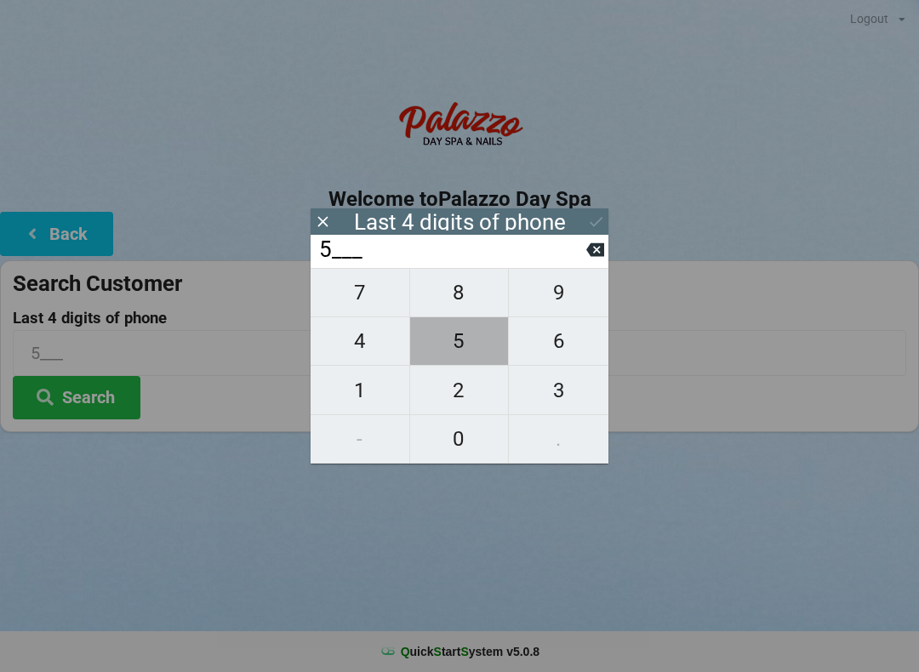
type input "55__"
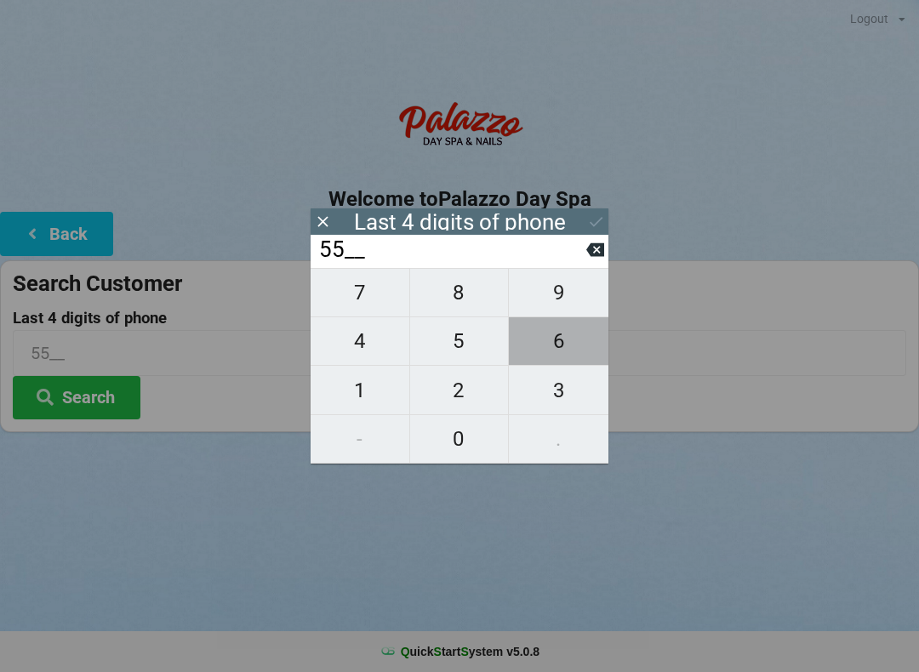
click at [572, 359] on span "6" at bounding box center [559, 341] width 100 height 36
type input "556_"
click at [471, 435] on span "0" at bounding box center [459, 439] width 99 height 36
type input "5560"
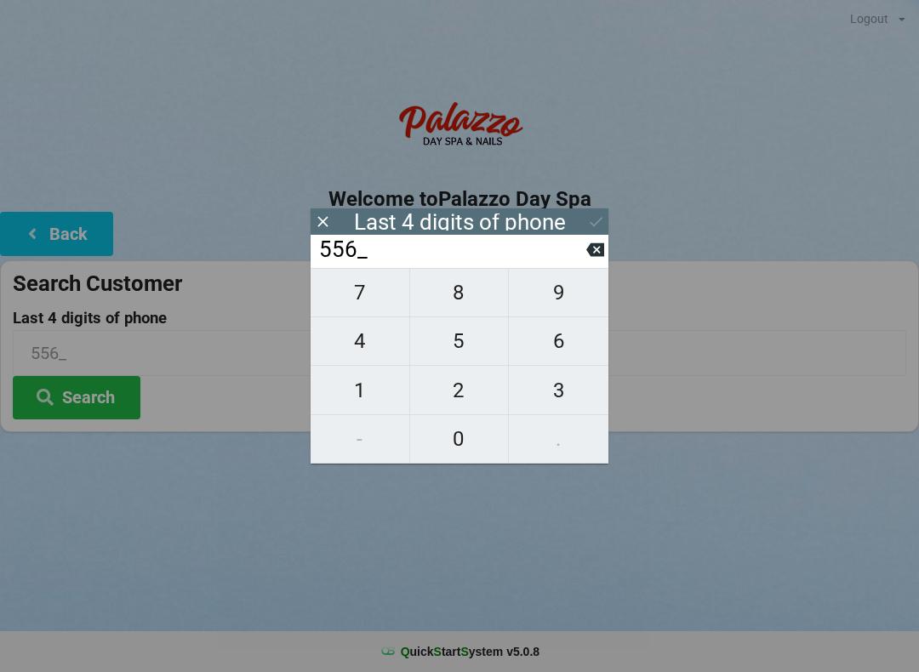
type input "5560"
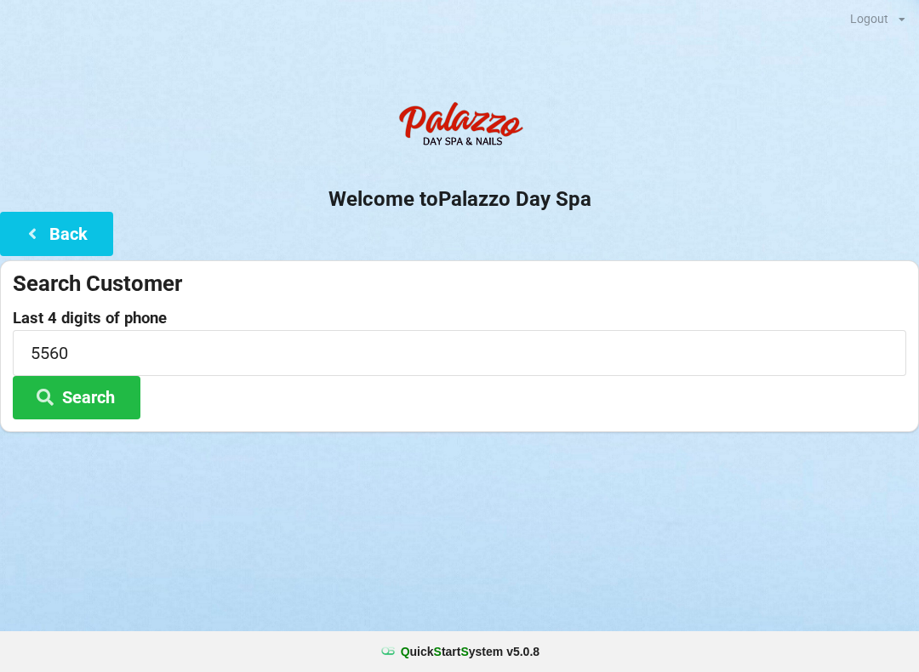
click at [81, 406] on button "Search" at bounding box center [77, 397] width 128 height 43
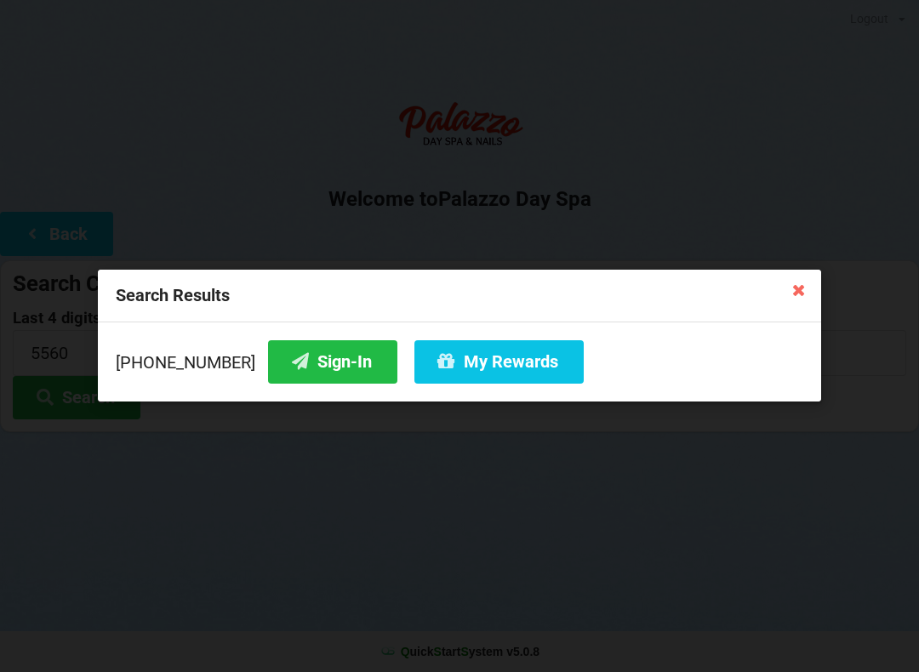
click at [311, 377] on button "Sign-In" at bounding box center [332, 361] width 129 height 43
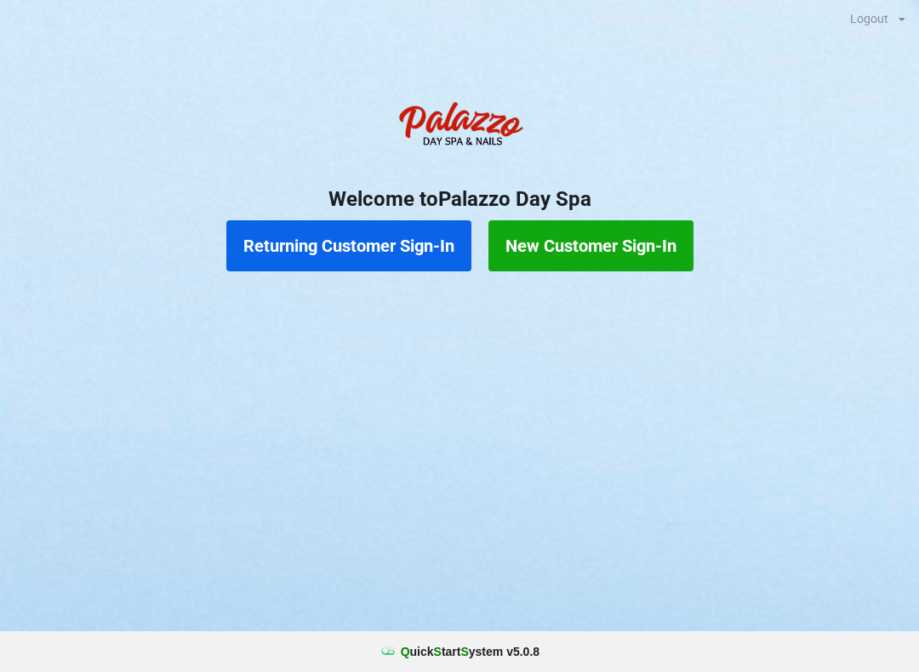
click at [390, 236] on button "Returning Customer Sign-In" at bounding box center [348, 245] width 245 height 51
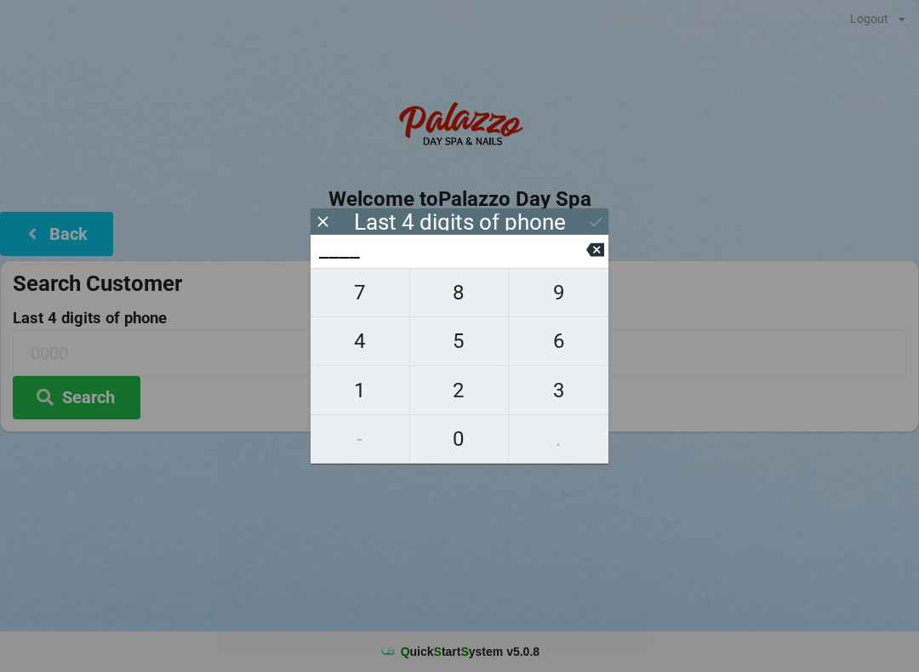
click at [457, 347] on span "5" at bounding box center [459, 341] width 99 height 36
type input "5___"
click at [448, 345] on span "5" at bounding box center [459, 341] width 99 height 36
type input "55__"
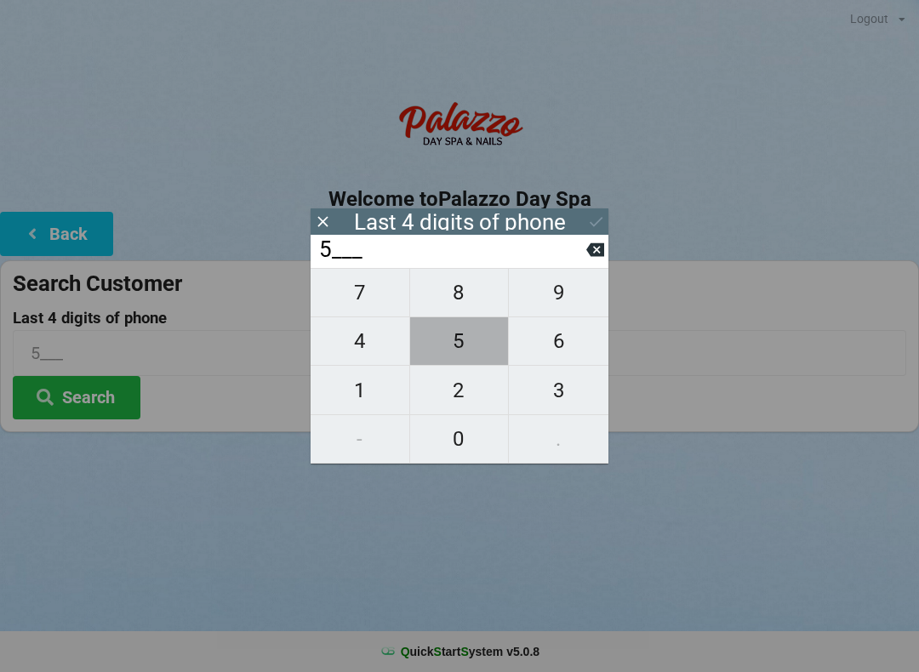
type input "55__"
click at [563, 346] on span "6" at bounding box center [559, 341] width 100 height 36
type input "556_"
click at [467, 438] on span "0" at bounding box center [459, 439] width 99 height 36
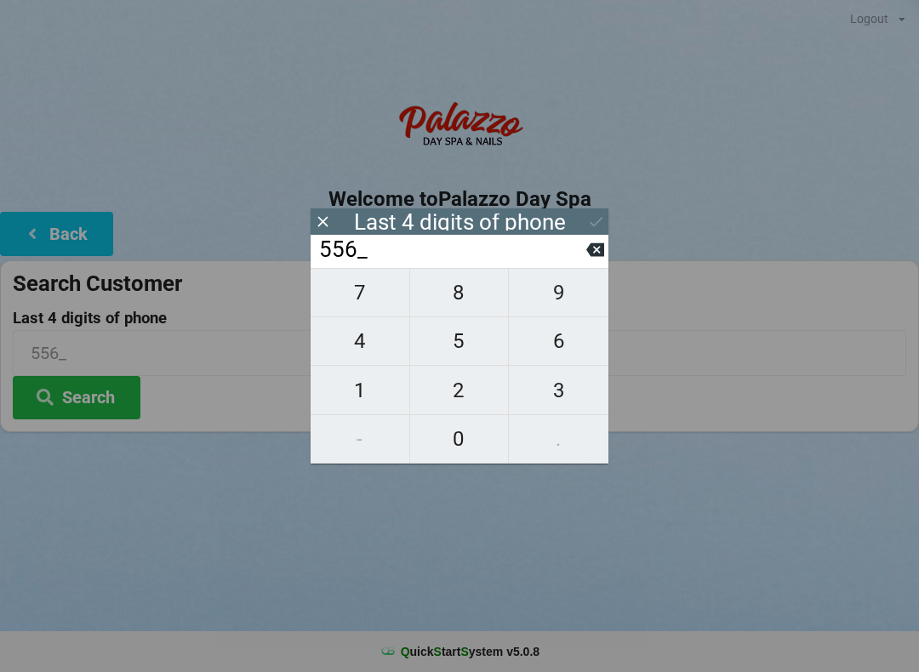
type input "5560"
click at [587, 218] on icon at bounding box center [596, 222] width 18 height 18
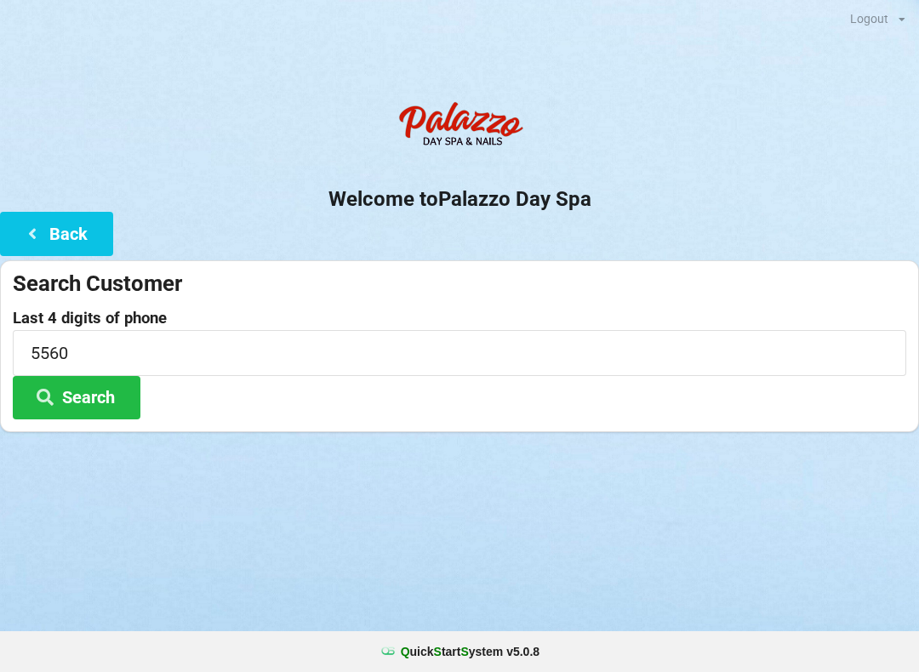
click at [100, 409] on button "Search" at bounding box center [77, 397] width 128 height 43
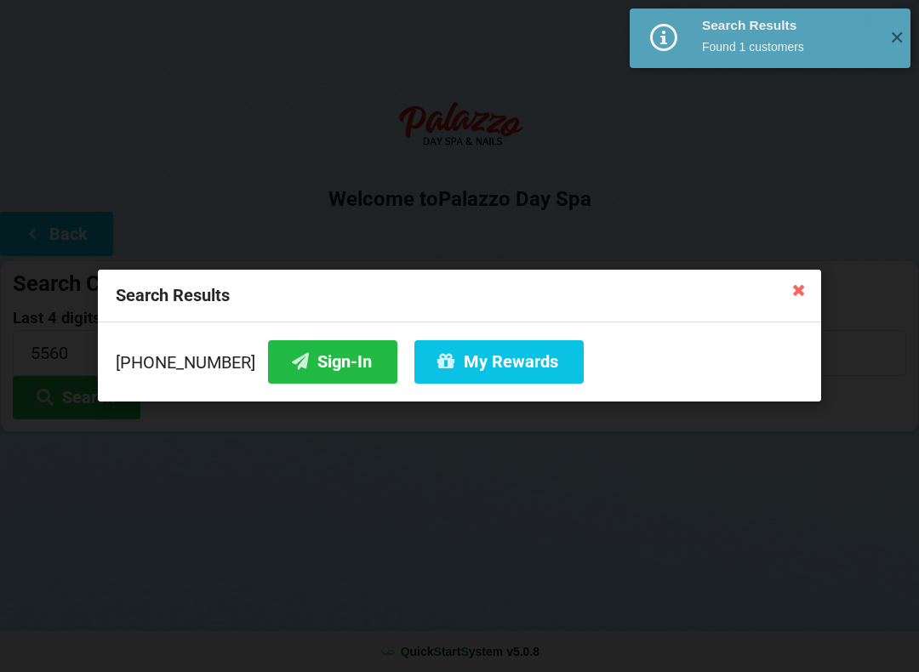
click at [467, 365] on button "My Rewards" at bounding box center [498, 361] width 169 height 43
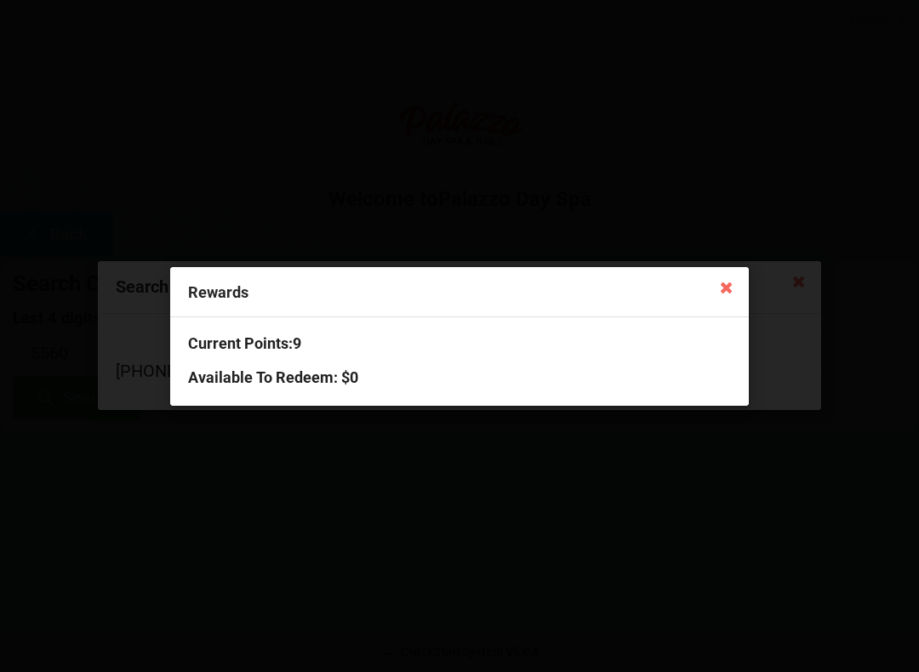
click at [729, 273] on icon at bounding box center [726, 286] width 27 height 27
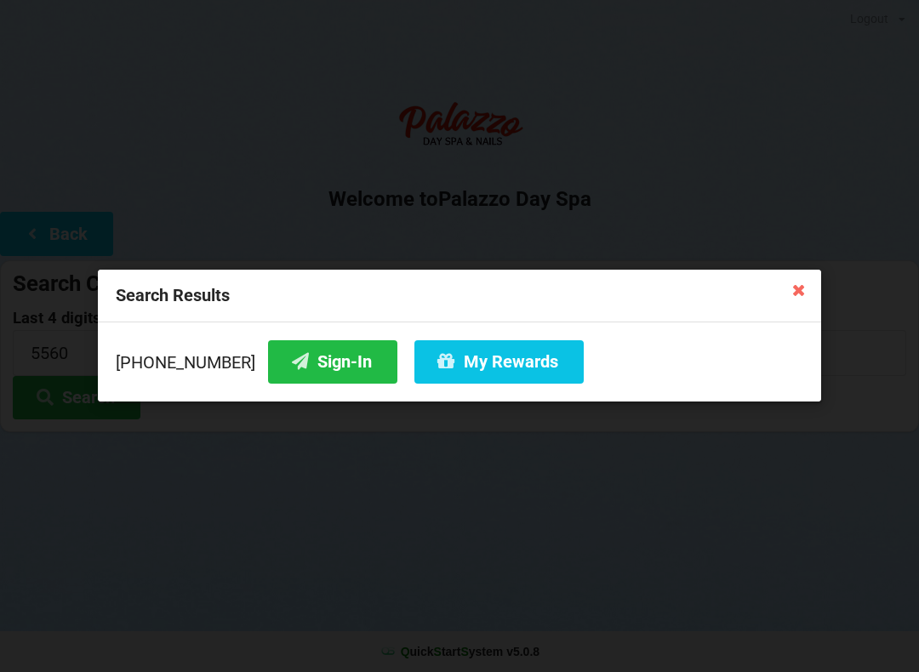
click at [292, 367] on button "Sign-In" at bounding box center [332, 361] width 129 height 43
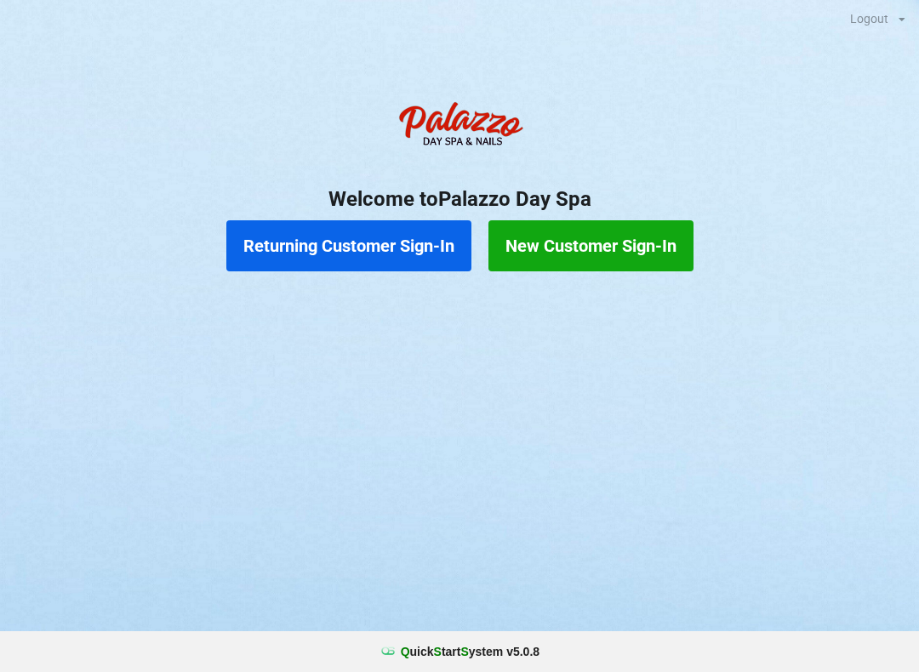
click at [345, 232] on button "Returning Customer Sign-In" at bounding box center [348, 245] width 245 height 51
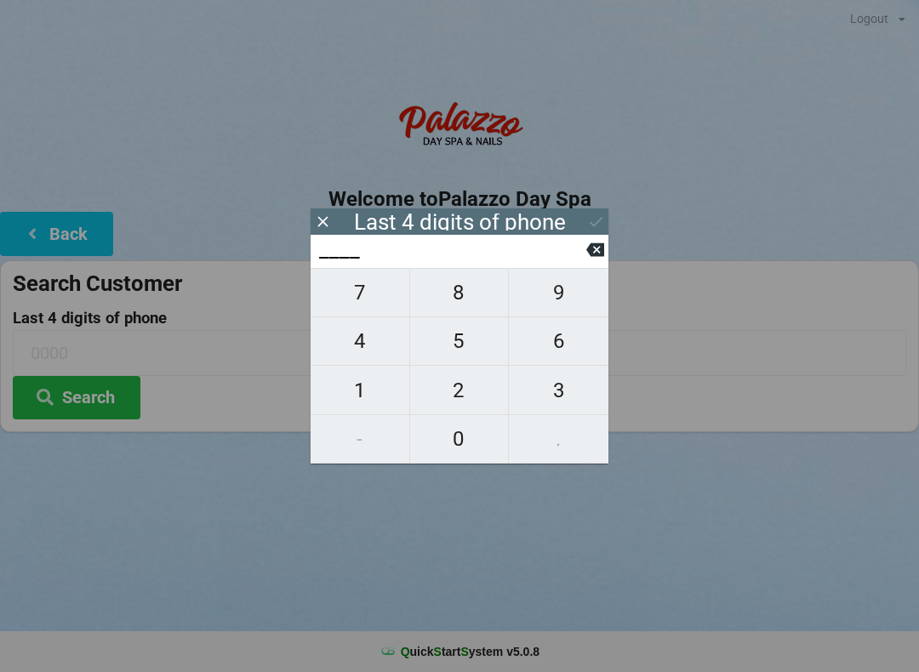
click at [554, 341] on span "6" at bounding box center [559, 341] width 100 height 36
type input "6___"
click at [445, 443] on span "0" at bounding box center [459, 439] width 99 height 36
type input "60__"
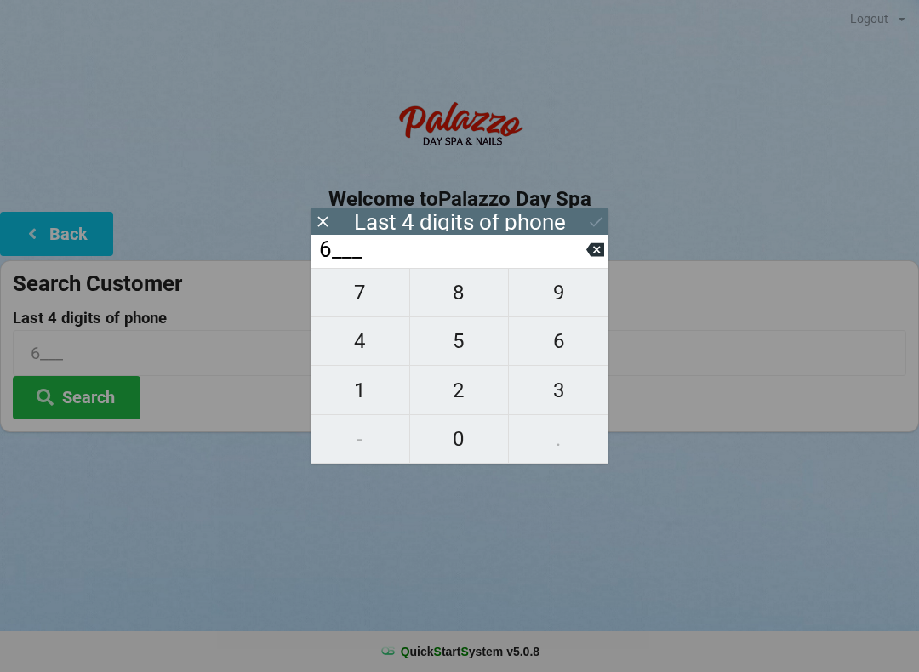
type input "60__"
click at [557, 343] on span "6" at bounding box center [559, 341] width 100 height 36
type input "606_"
click at [363, 392] on span "1" at bounding box center [360, 391] width 99 height 36
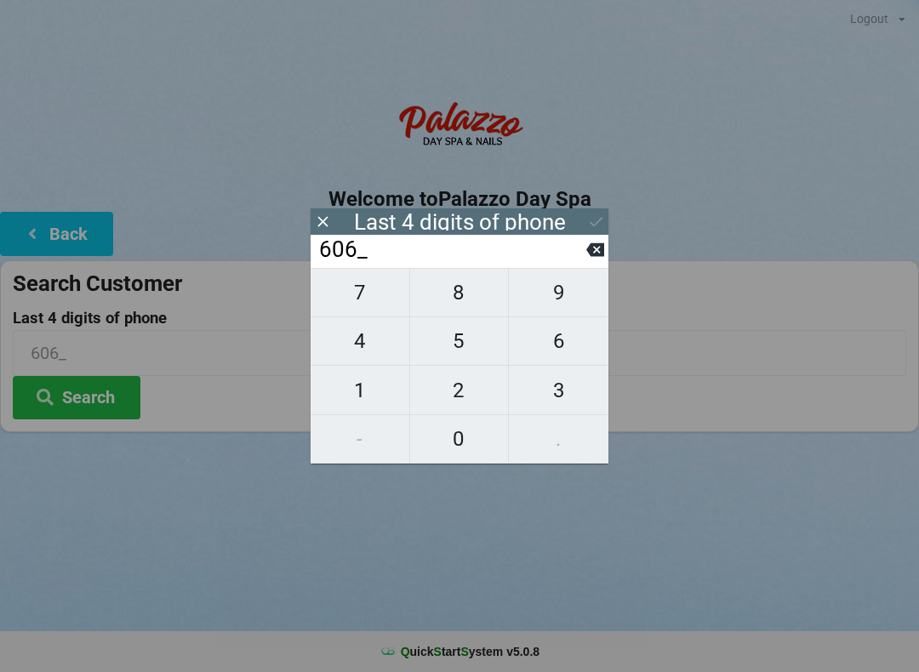
type input "6061"
click at [593, 253] on icon at bounding box center [595, 250] width 18 height 14
click at [366, 300] on span "7" at bounding box center [360, 293] width 99 height 36
type input "6067"
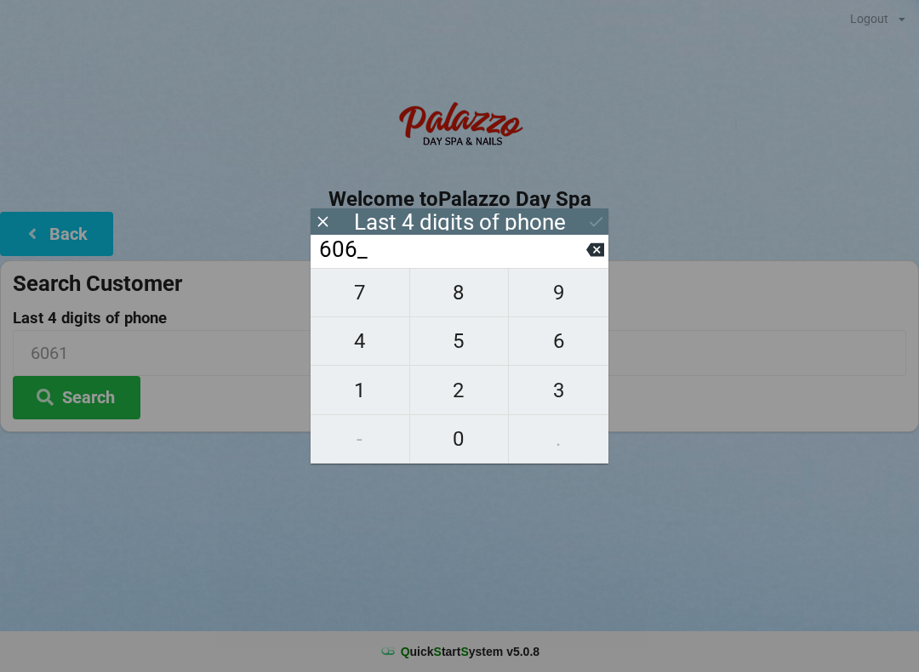
type input "6067"
click at [586, 258] on icon at bounding box center [595, 250] width 18 height 18
click at [591, 254] on icon at bounding box center [595, 250] width 18 height 14
click at [597, 257] on icon at bounding box center [595, 250] width 18 height 14
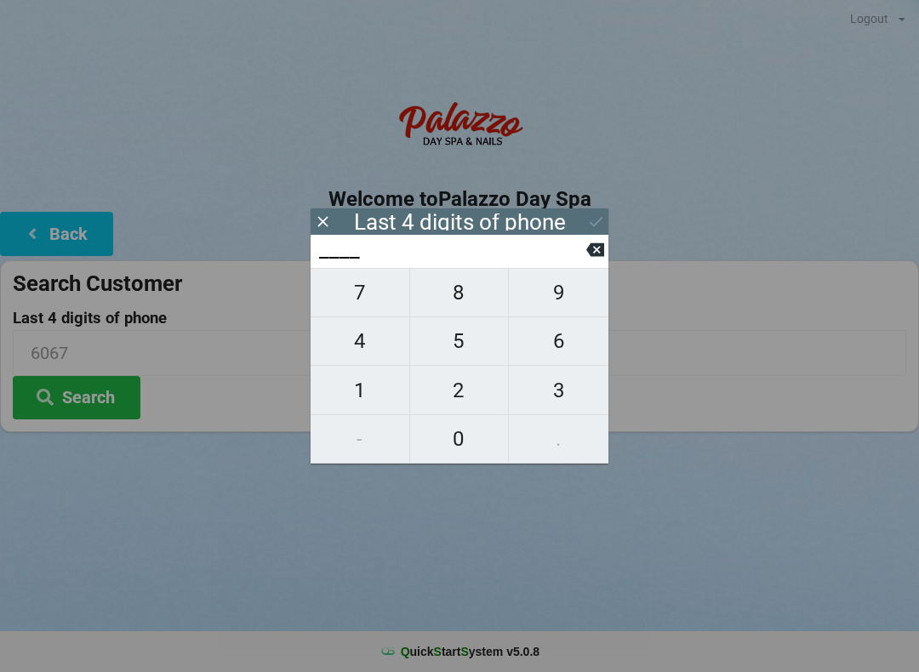
click at [443, 396] on span "2" at bounding box center [459, 391] width 99 height 36
type input "2___"
click at [451, 440] on span "0" at bounding box center [459, 439] width 99 height 36
type input "20__"
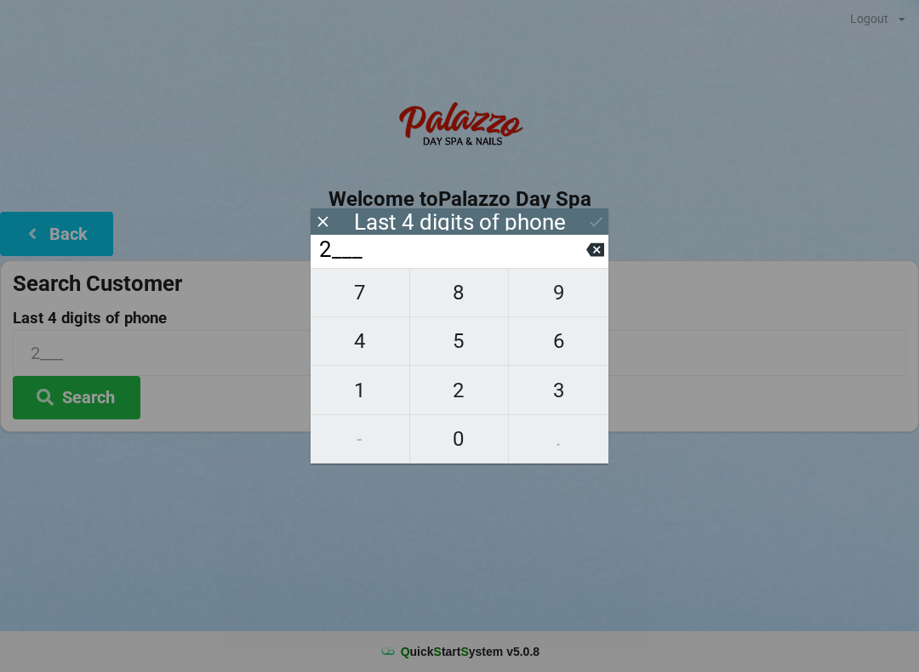
type input "20__"
click at [450, 440] on span "0" at bounding box center [459, 439] width 99 height 36
type input "200_"
click at [582, 254] on input "200_" at bounding box center [451, 250] width 269 height 27
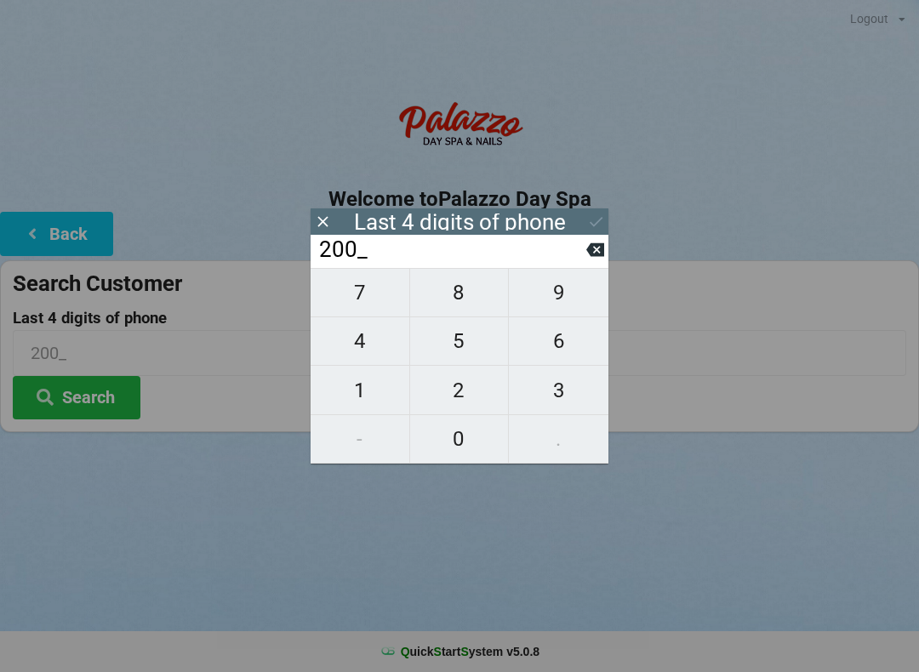
click at [590, 257] on icon at bounding box center [595, 250] width 18 height 14
click at [586, 259] on icon at bounding box center [595, 250] width 18 height 18
click at [585, 260] on input "2___" at bounding box center [451, 250] width 269 height 27
click at [585, 262] on input "2___" at bounding box center [451, 250] width 269 height 27
click at [585, 246] on input "2___" at bounding box center [451, 250] width 269 height 27
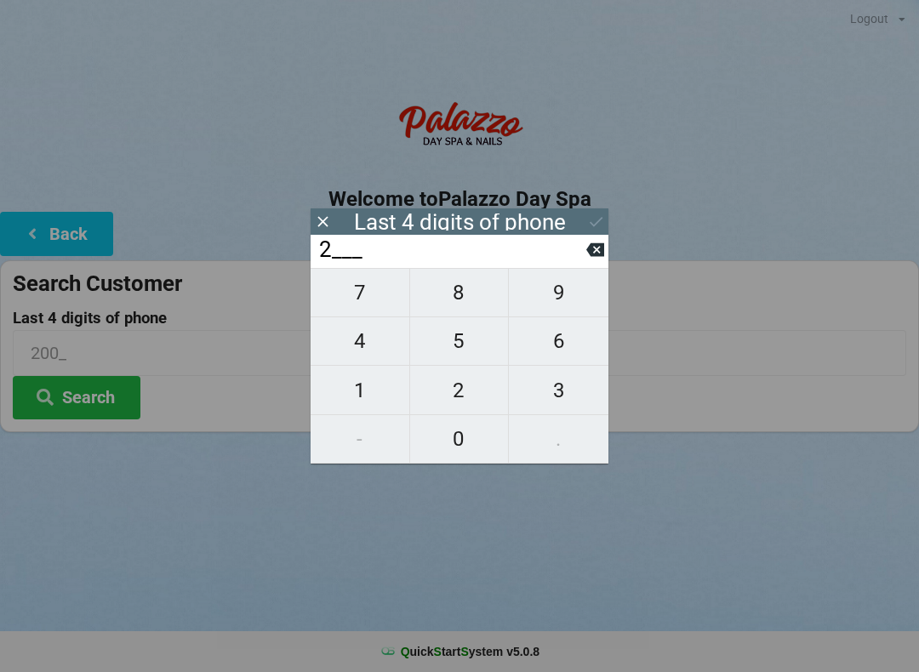
click at [583, 248] on input "2___" at bounding box center [451, 250] width 269 height 27
click at [601, 259] on icon at bounding box center [595, 250] width 18 height 18
click at [451, 332] on span "5" at bounding box center [459, 341] width 99 height 36
type input "5___"
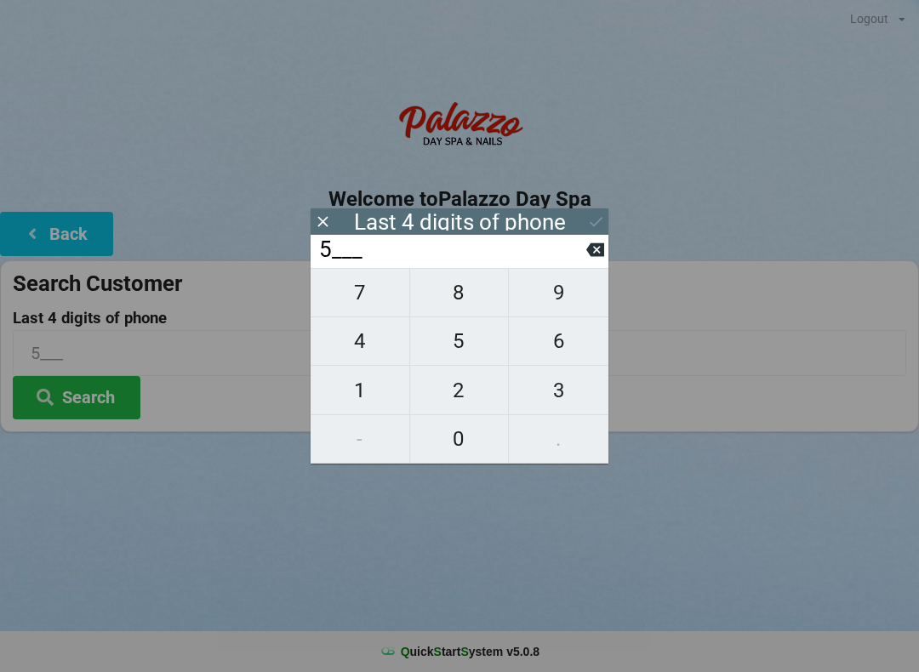
click at [453, 374] on button "2" at bounding box center [460, 390] width 100 height 49
type input "52__"
click at [454, 435] on span "0" at bounding box center [459, 439] width 99 height 36
type input "520_"
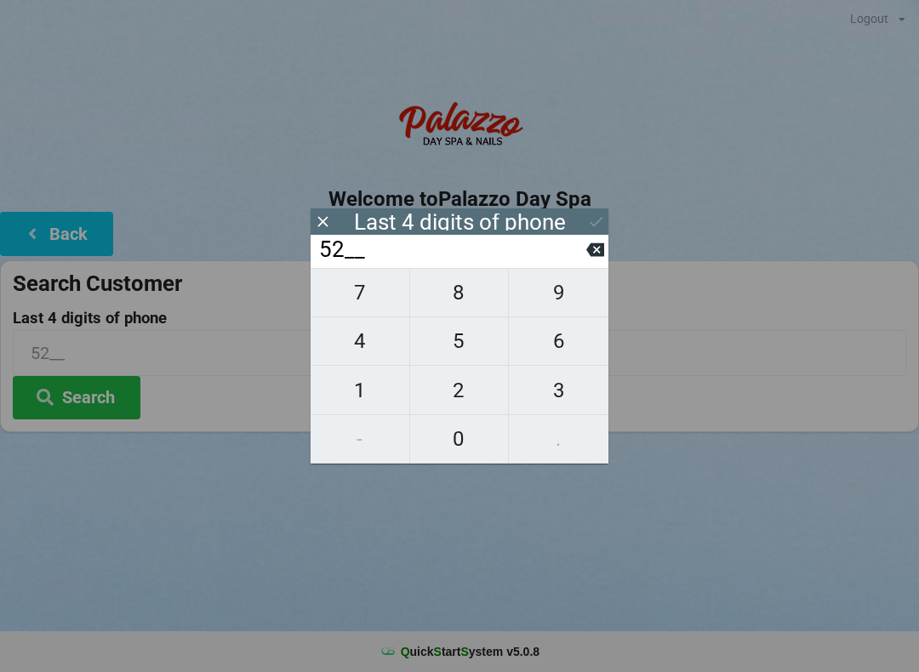
type input "520_"
click at [454, 427] on span "0" at bounding box center [459, 439] width 99 height 36
type input "5200"
click at [591, 220] on icon at bounding box center [596, 222] width 18 height 18
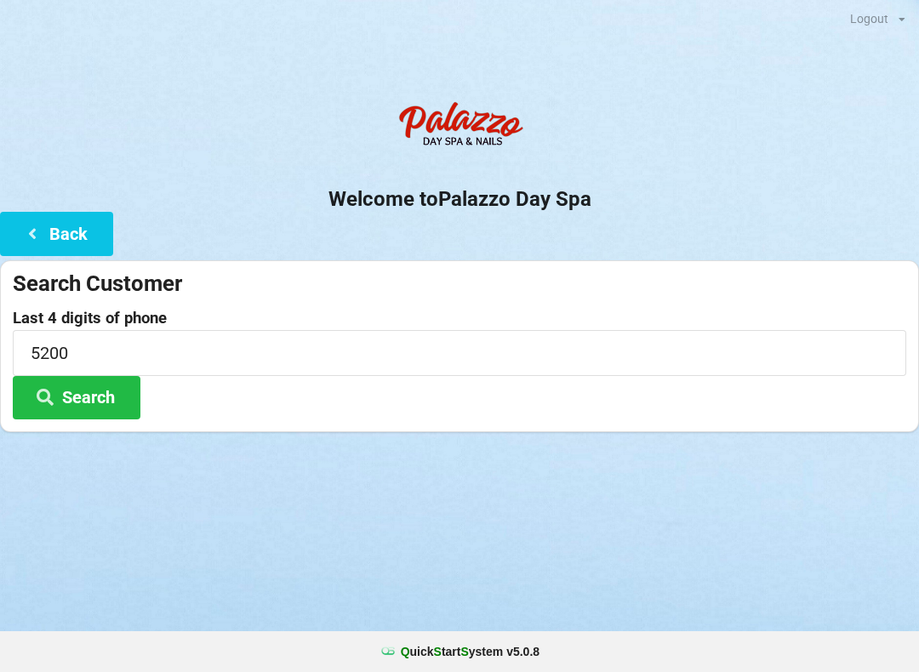
click at [68, 388] on button "Search" at bounding box center [77, 397] width 128 height 43
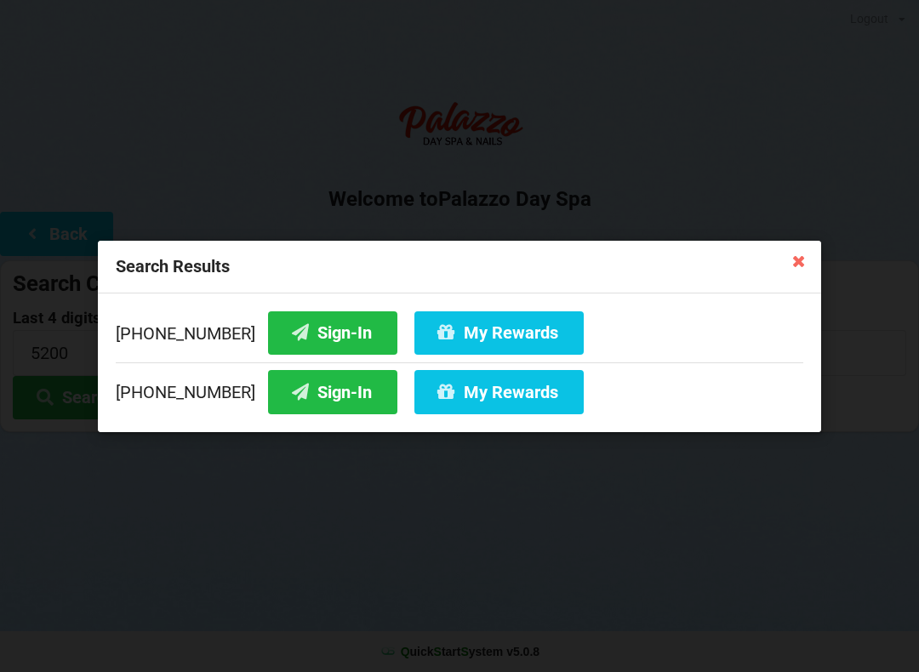
click at [311, 385] on button "Sign-In" at bounding box center [332, 391] width 129 height 43
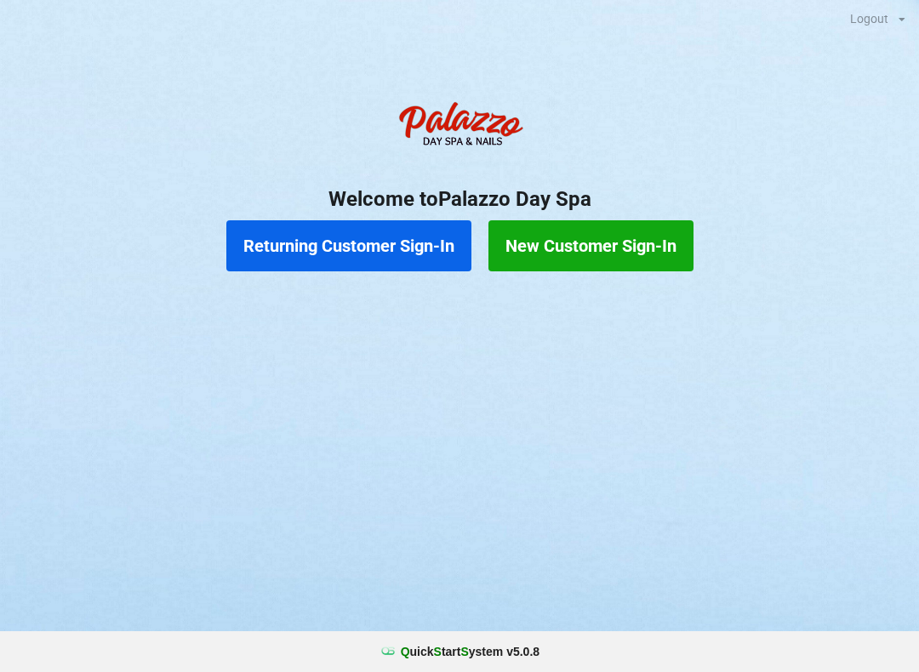
click at [611, 260] on button "New Customer Sign-In" at bounding box center [590, 245] width 205 height 51
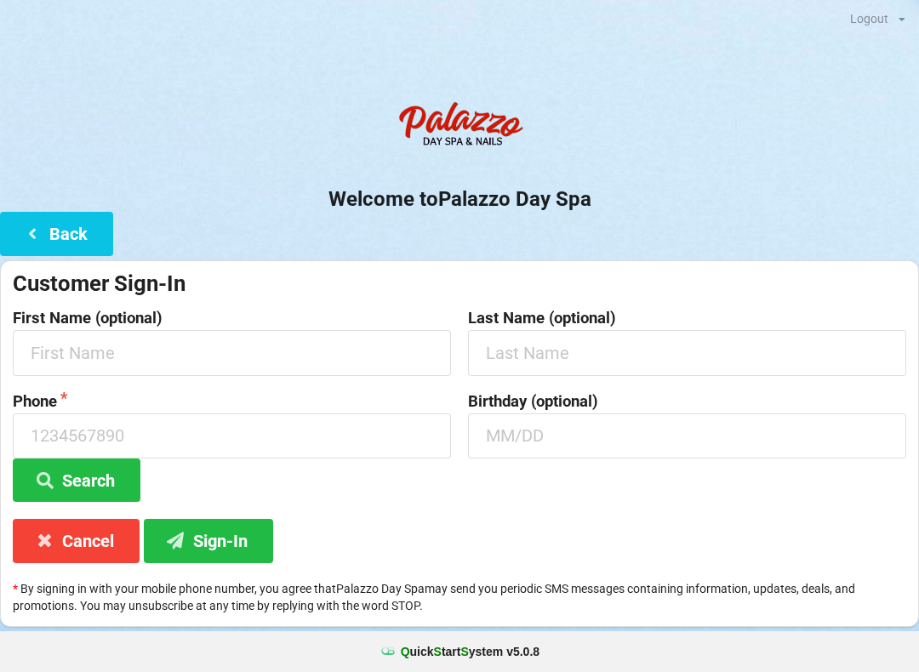
click at [305, 233] on div "Welcome to Palazzo Day Spa Back Customer Sign-In First Name (optional) Last Nam…" at bounding box center [459, 360] width 919 height 534
click at [82, 233] on button "Back" at bounding box center [56, 233] width 113 height 43
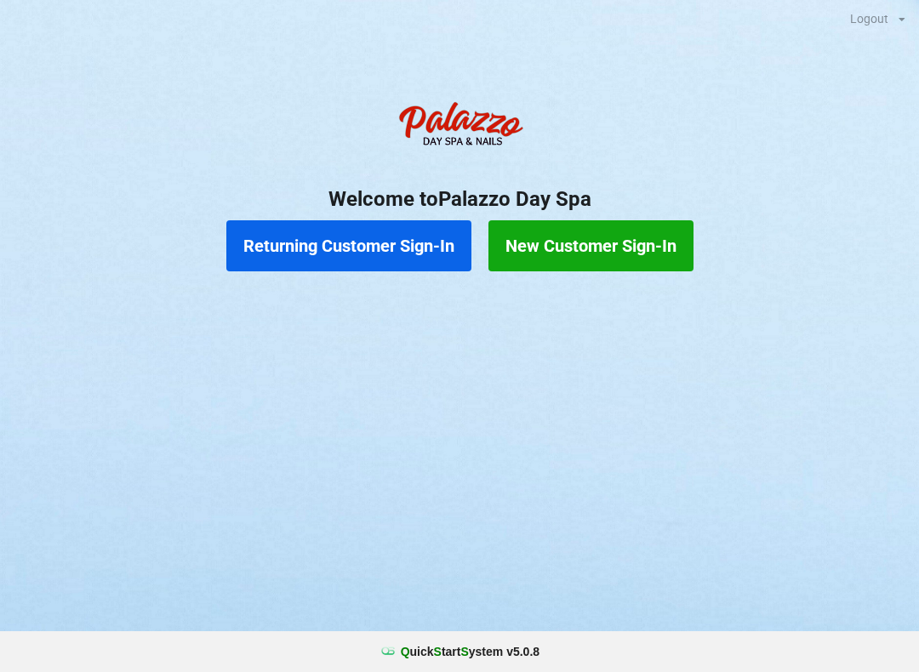
click at [361, 251] on button "Returning Customer Sign-In" at bounding box center [348, 245] width 245 height 51
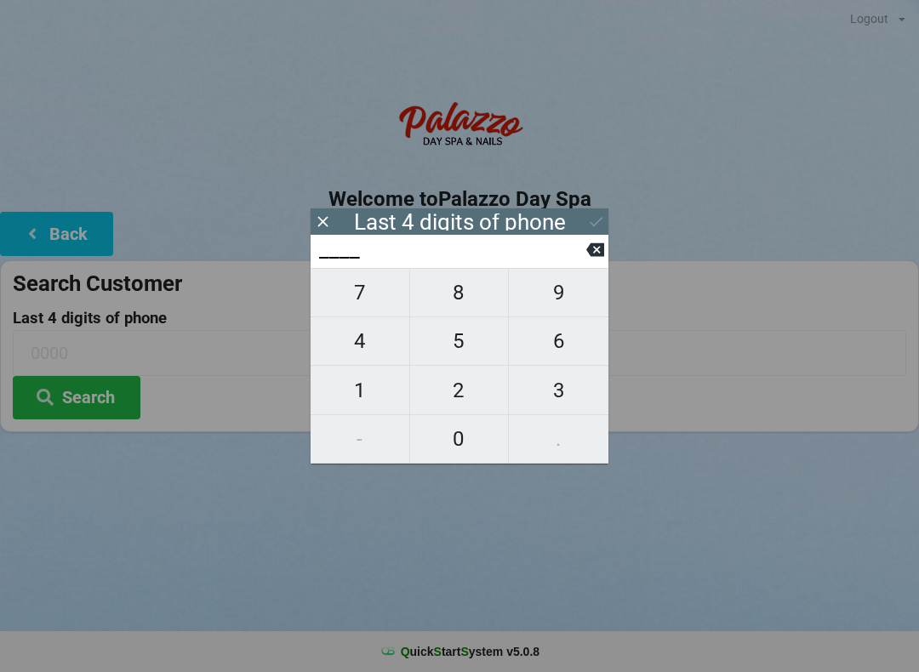
click at [564, 391] on span "3" at bounding box center [559, 391] width 100 height 36
type input "3___"
click at [558, 347] on span "6" at bounding box center [559, 341] width 100 height 36
type input "36__"
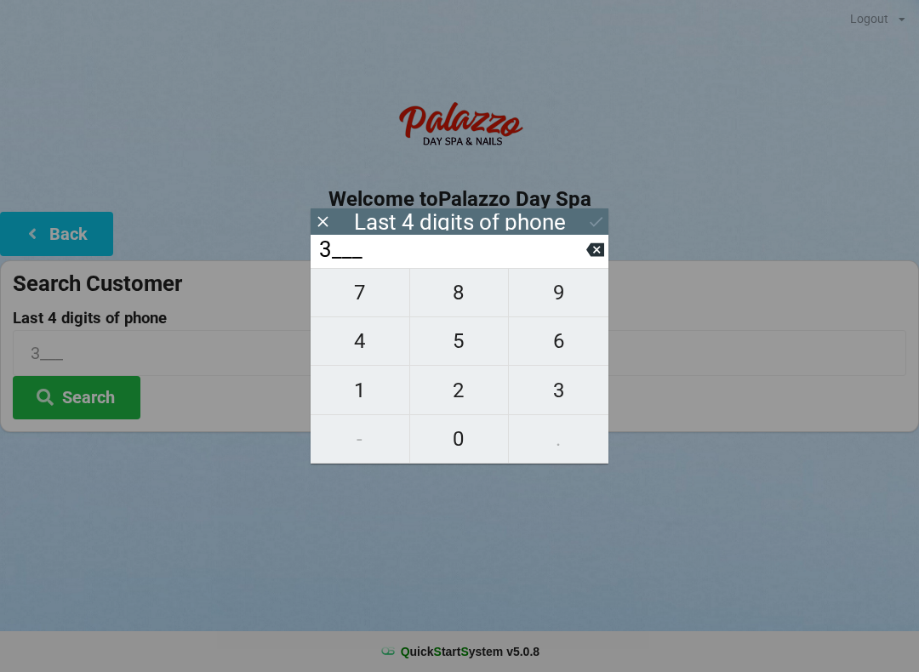
type input "36__"
click at [445, 344] on span "5" at bounding box center [459, 341] width 99 height 36
type input "365_"
click at [354, 351] on span "4" at bounding box center [360, 341] width 99 height 36
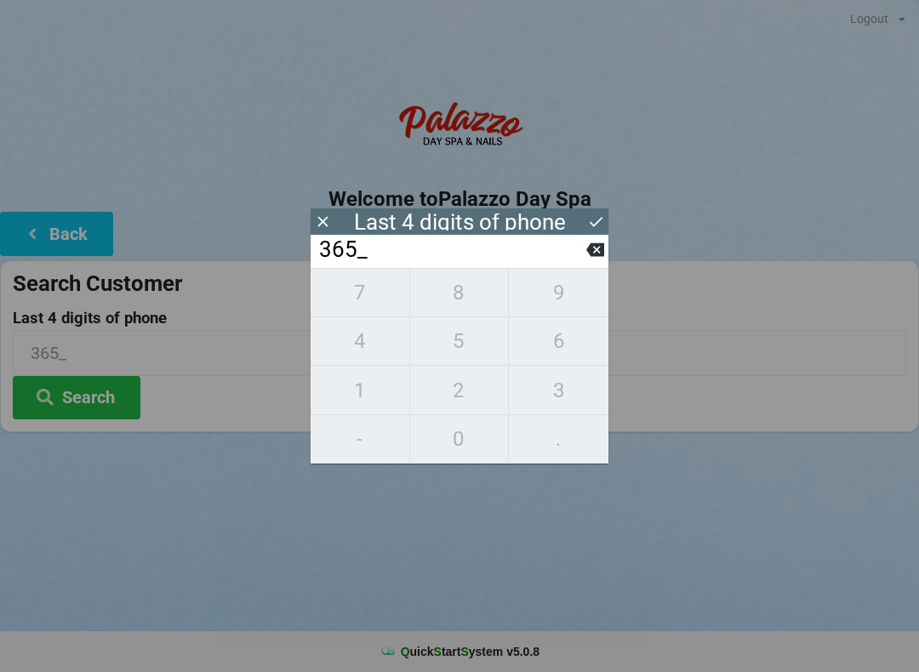
type input "3654"
click at [328, 224] on icon at bounding box center [323, 222] width 18 height 18
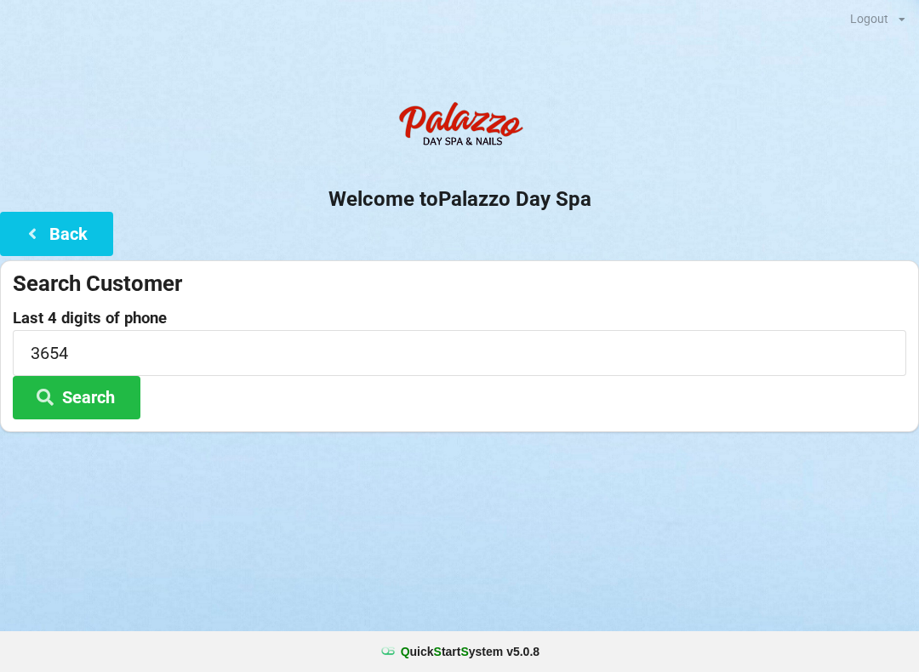
click at [68, 226] on button "Back" at bounding box center [56, 233] width 113 height 43
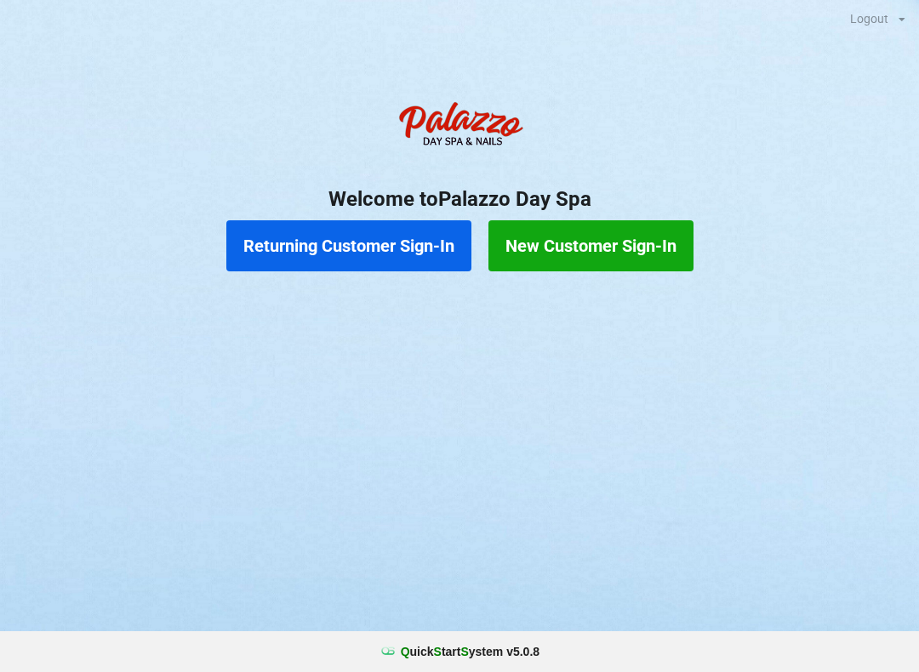
click at [619, 237] on button "New Customer Sign-In" at bounding box center [590, 245] width 205 height 51
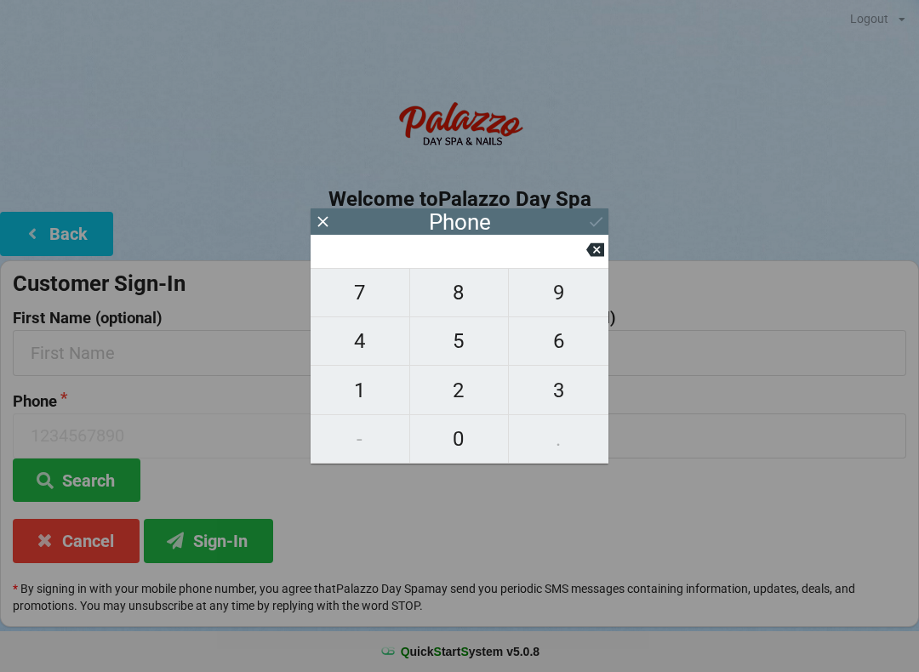
click at [472, 348] on span "5" at bounding box center [459, 341] width 99 height 36
type input "5"
click at [374, 289] on span "7" at bounding box center [360, 293] width 99 height 36
type input "57"
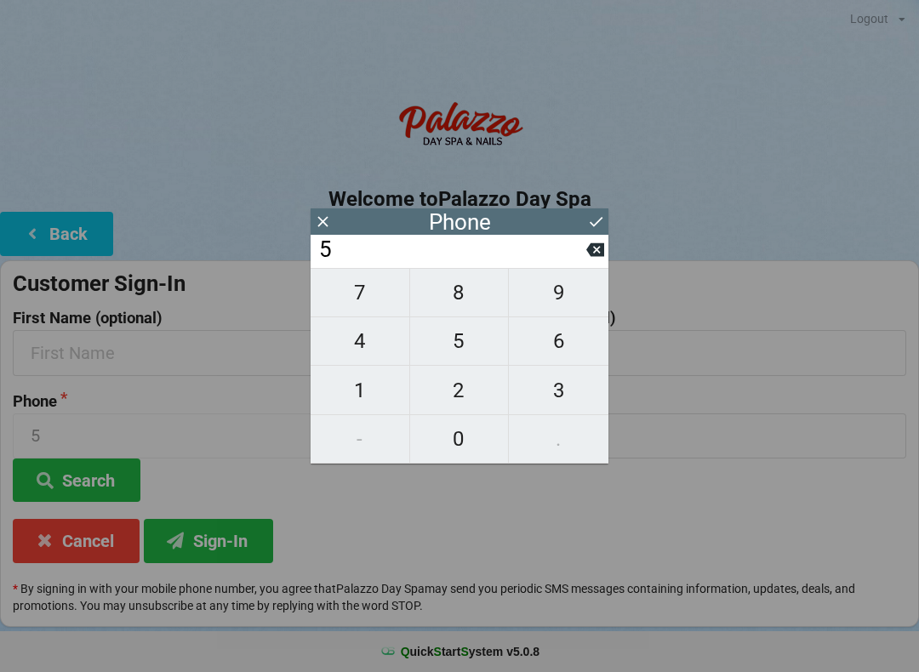
type input "57"
click at [472, 350] on span "5" at bounding box center [459, 341] width 99 height 36
type input "575"
click at [367, 403] on span "1" at bounding box center [360, 391] width 99 height 36
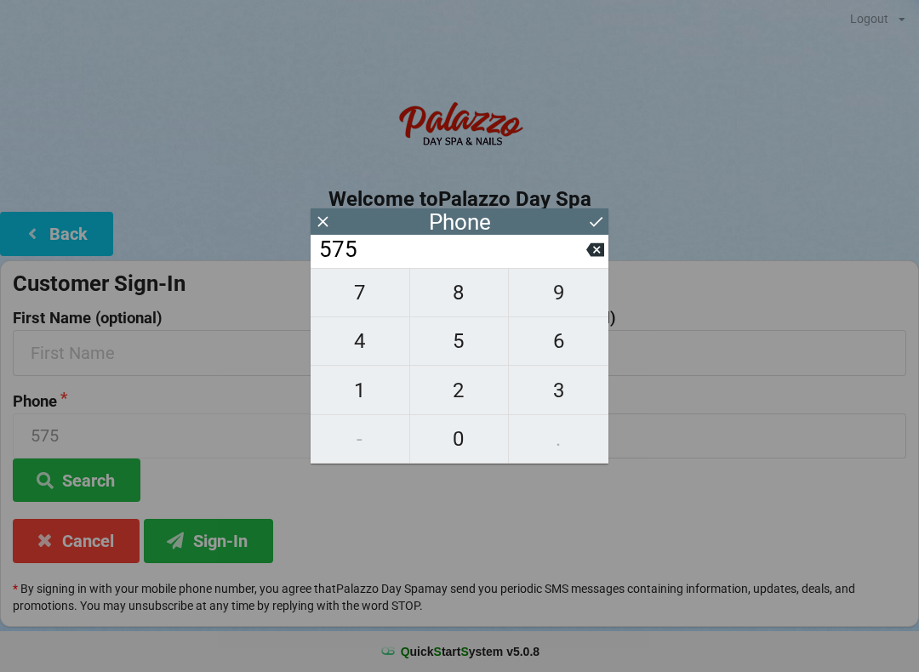
type input "5751"
click at [588, 225] on icon at bounding box center [596, 222] width 18 height 18
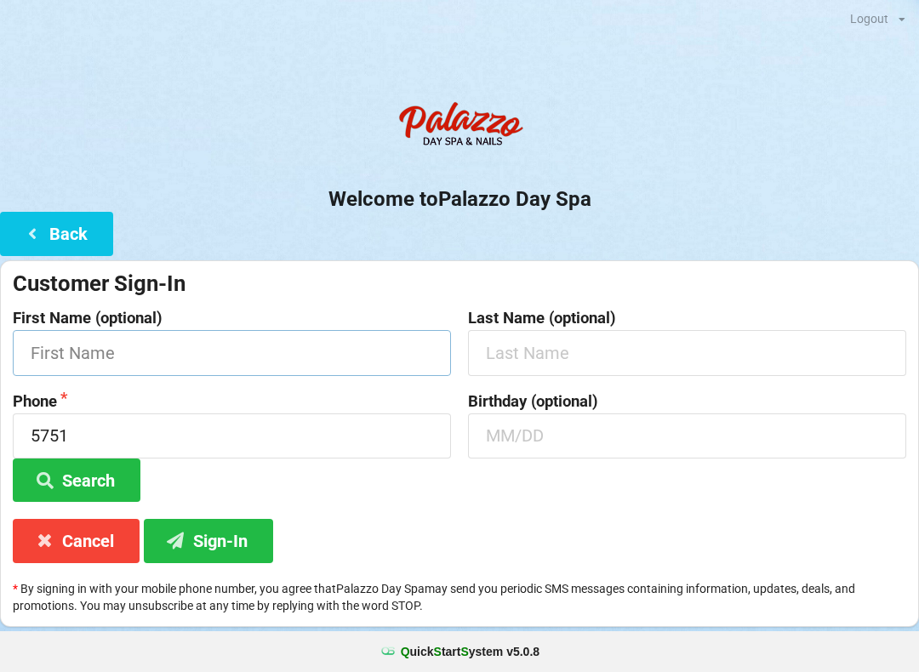
click at [315, 346] on input "text" at bounding box center [232, 352] width 438 height 45
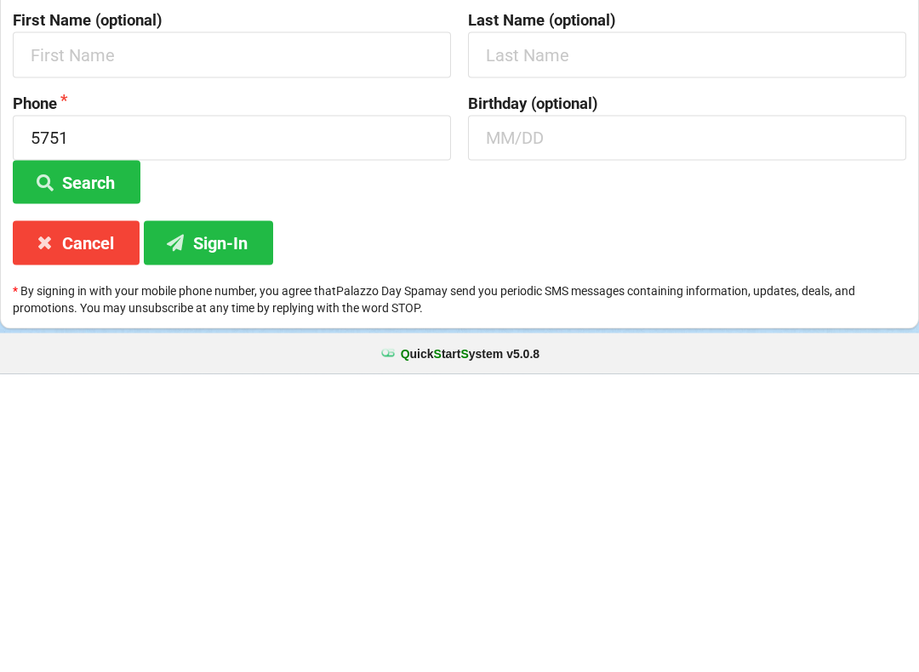
click at [195, 519] on button "Sign-In" at bounding box center [208, 540] width 129 height 43
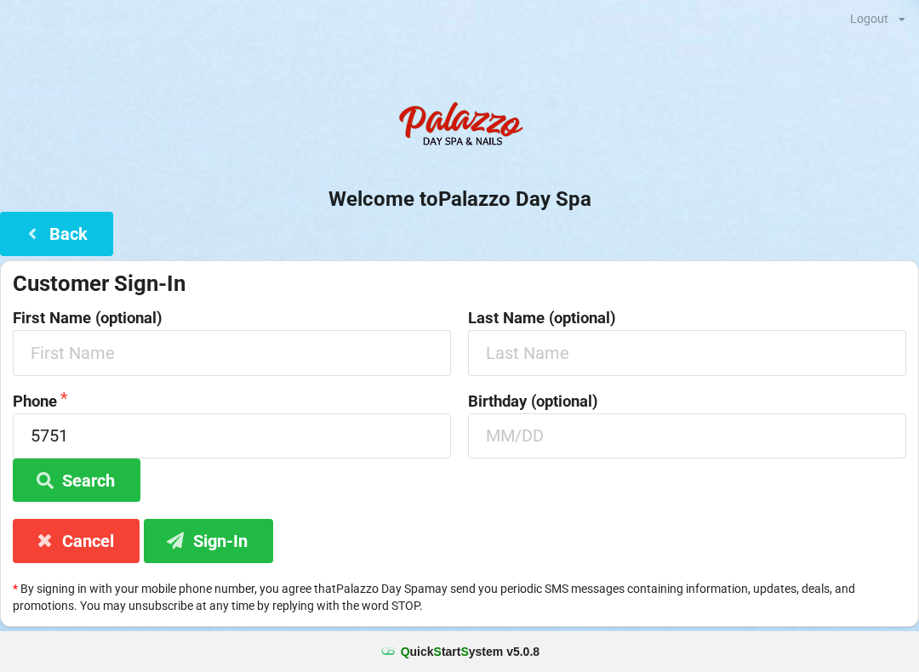
click at [99, 431] on input "5751" at bounding box center [232, 436] width 438 height 45
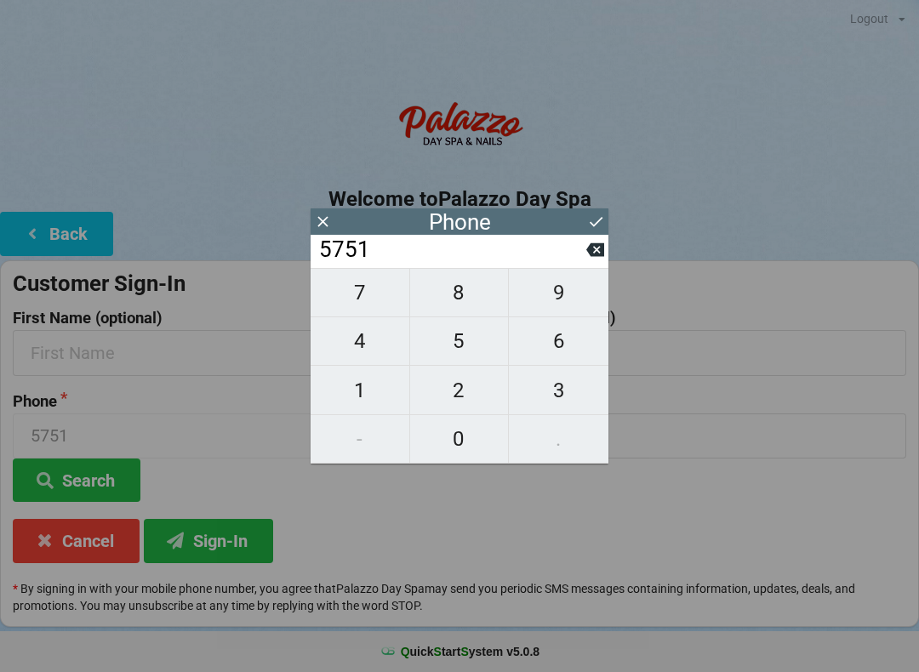
click at [583, 263] on input "5751" at bounding box center [451, 250] width 269 height 27
click at [579, 260] on input "5751" at bounding box center [451, 250] width 269 height 27
click at [577, 261] on input "5751" at bounding box center [451, 250] width 269 height 27
click at [602, 254] on icon at bounding box center [595, 250] width 18 height 14
click at [591, 257] on icon at bounding box center [595, 250] width 18 height 14
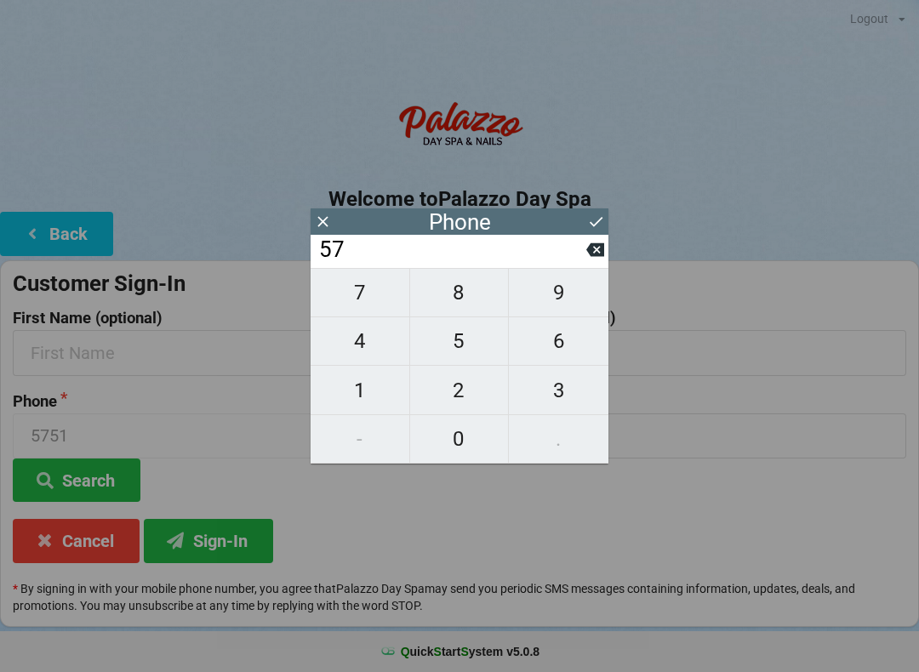
click at [594, 258] on icon at bounding box center [595, 250] width 18 height 18
type input "5"
click at [585, 259] on input "5" at bounding box center [451, 250] width 269 height 27
click at [598, 252] on icon at bounding box center [595, 250] width 18 height 14
click at [382, 353] on span "4" at bounding box center [360, 341] width 99 height 36
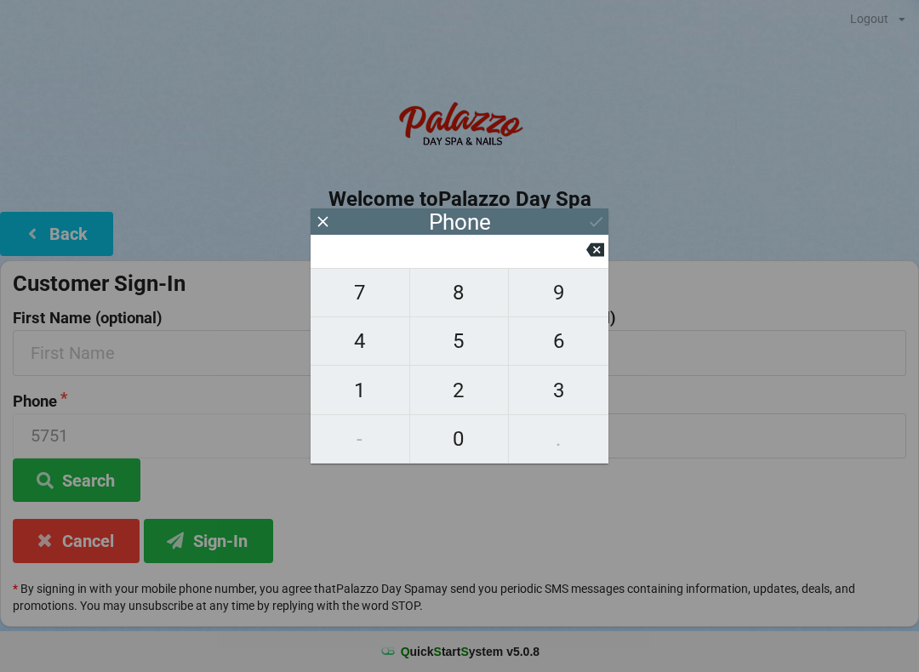
type input "4"
click at [476, 433] on span "0" at bounding box center [459, 439] width 99 height 36
type input "40"
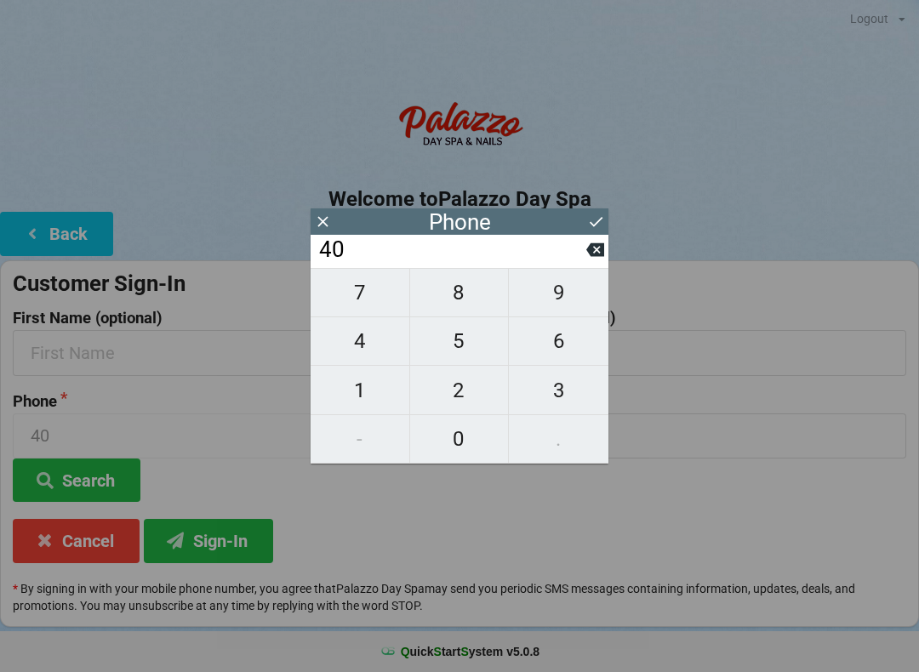
click at [370, 295] on span "7" at bounding box center [360, 293] width 99 height 36
type input "407"
click at [470, 300] on span "8" at bounding box center [459, 293] width 99 height 36
type input "4078"
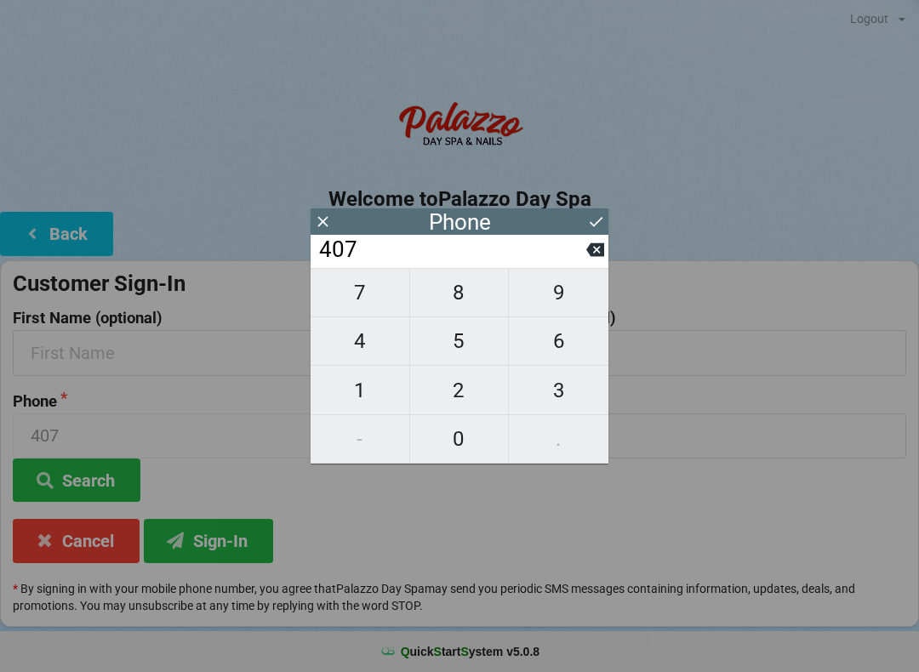
type input "4078"
click at [469, 300] on span "8" at bounding box center [459, 293] width 99 height 36
type input "40788"
click at [570, 391] on span "3" at bounding box center [559, 391] width 100 height 36
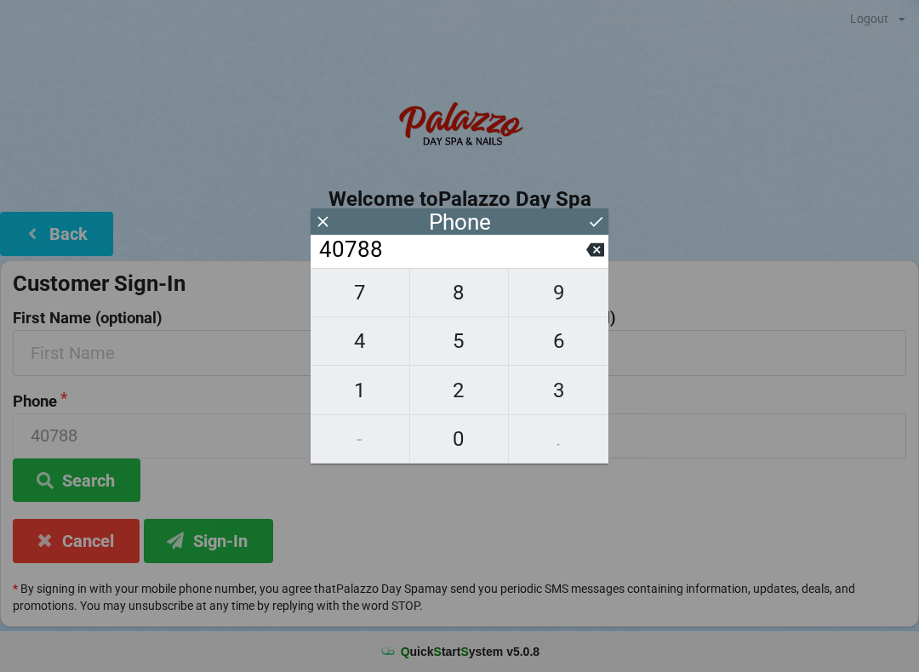
type input "407883"
click at [460, 349] on span "5" at bounding box center [459, 341] width 99 height 36
type input "4078835"
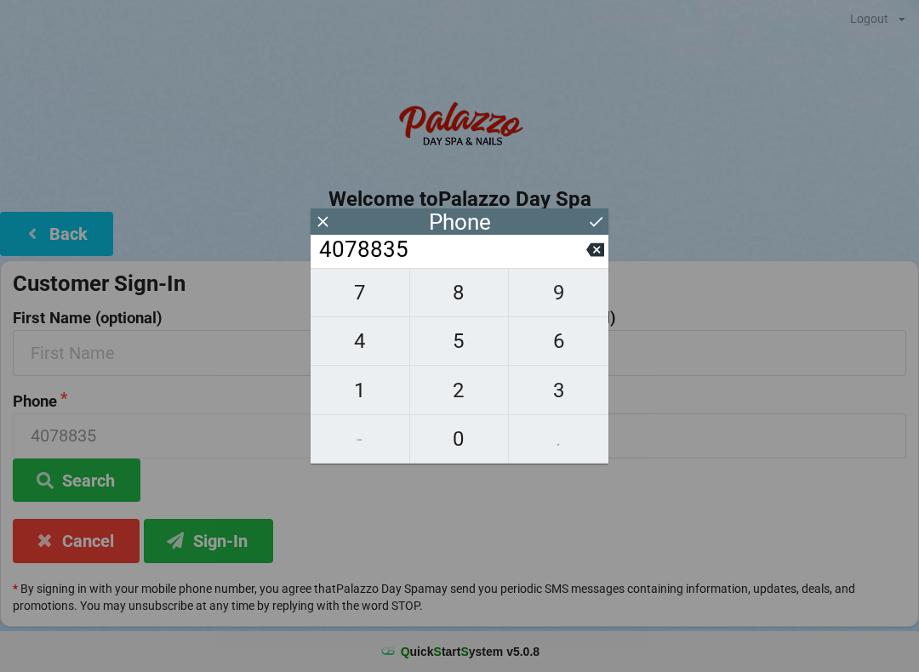
click at [377, 304] on span "7" at bounding box center [360, 293] width 99 height 36
type input "40788357"
click at [475, 346] on span "5" at bounding box center [459, 341] width 99 height 36
type input "407883575"
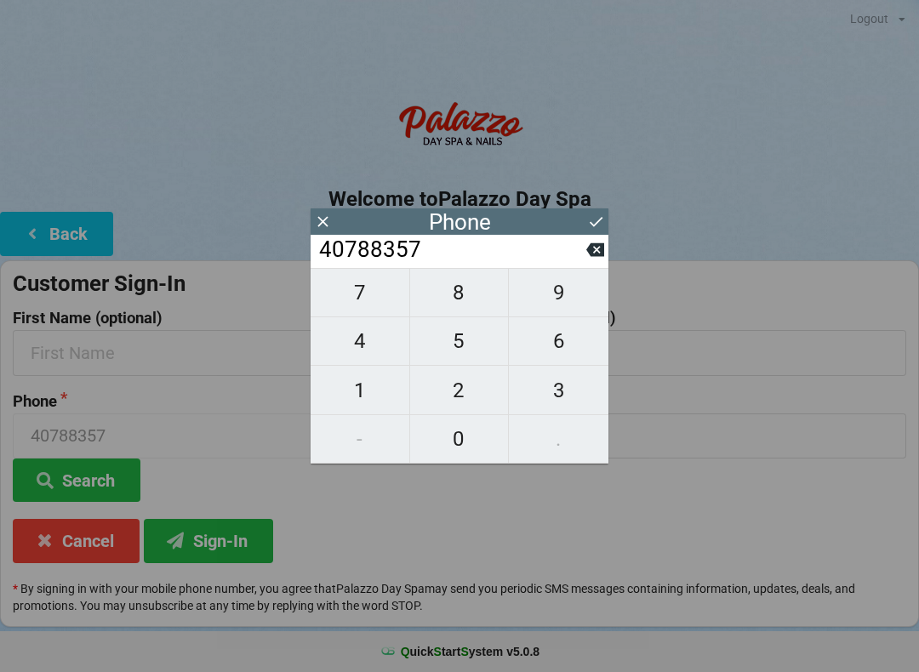
type input "407883575"
click at [369, 395] on span "1" at bounding box center [360, 391] width 99 height 36
type input "4078835751"
click at [594, 223] on icon at bounding box center [596, 222] width 18 height 18
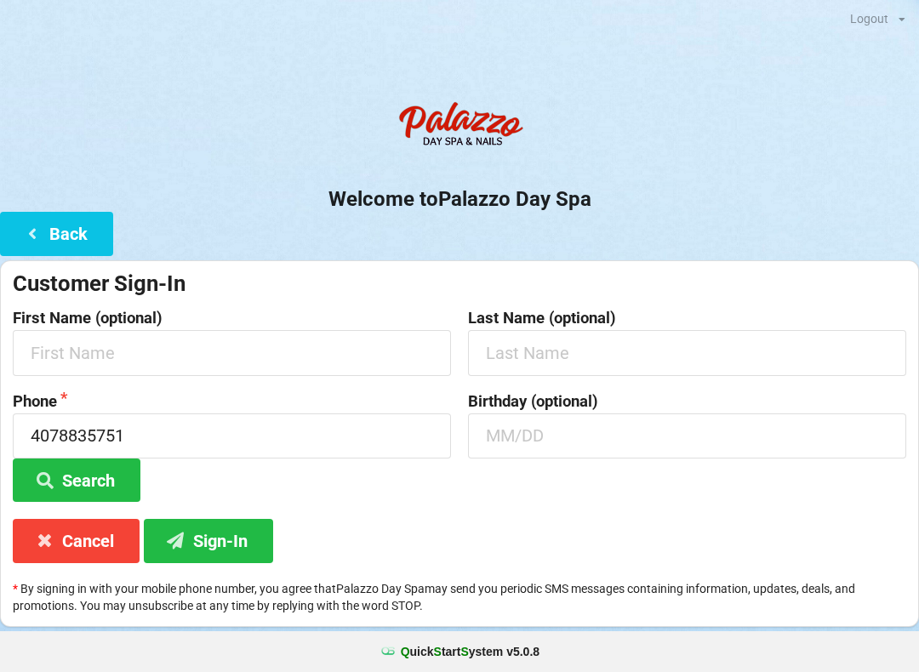
click at [233, 531] on button "Sign-In" at bounding box center [208, 540] width 129 height 43
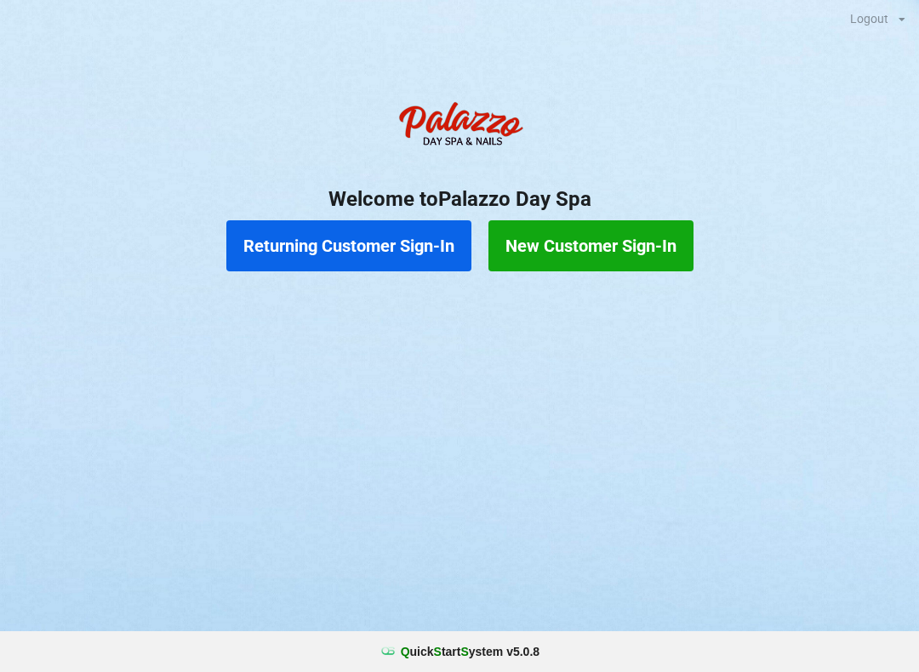
click at [608, 247] on button "New Customer Sign-In" at bounding box center [590, 245] width 205 height 51
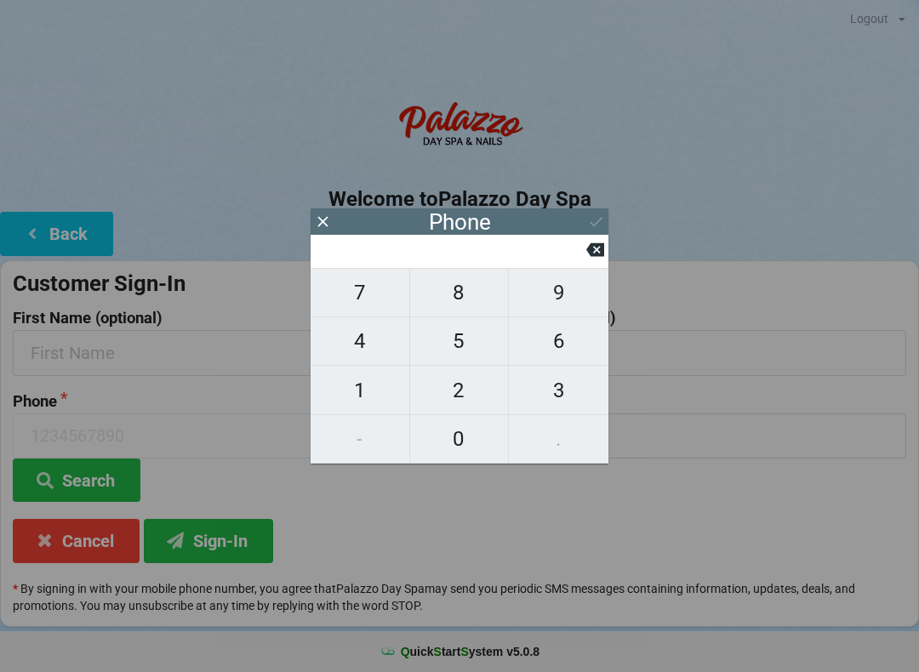
click at [364, 351] on span "4" at bounding box center [360, 341] width 99 height 36
type input "4"
click at [451, 435] on span "0" at bounding box center [459, 439] width 99 height 36
type input "40"
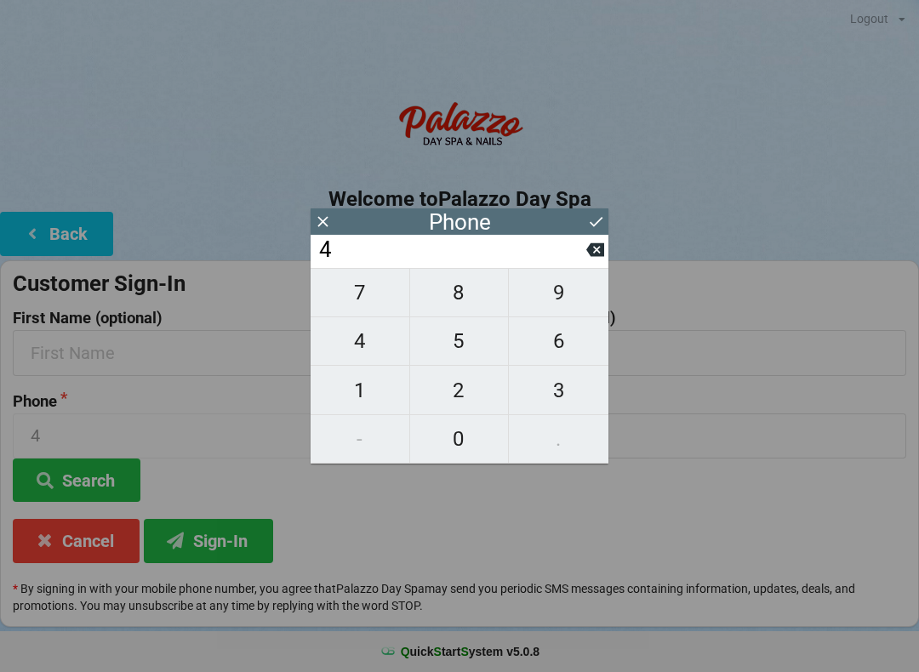
type input "40"
click at [371, 301] on span "7" at bounding box center [360, 293] width 99 height 36
type input "407"
click at [556, 399] on span "3" at bounding box center [559, 391] width 100 height 36
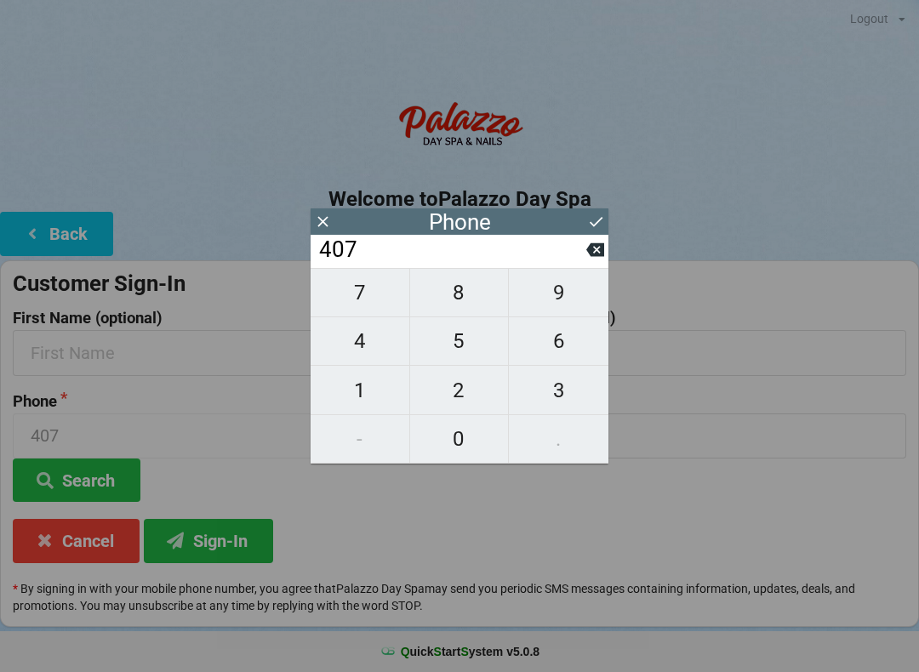
type input "4073"
click at [361, 308] on span "7" at bounding box center [360, 293] width 99 height 36
type input "40737"
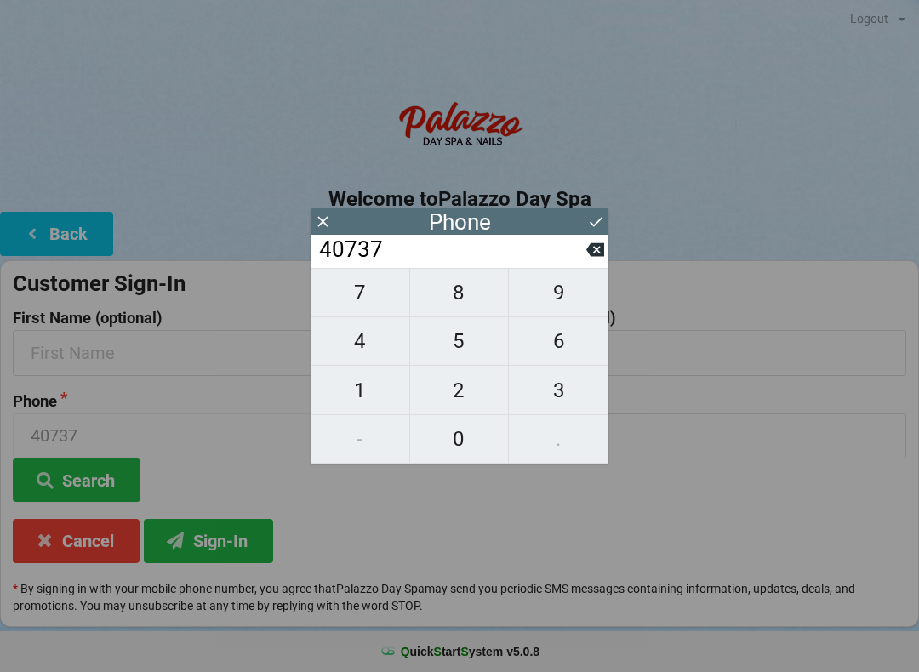
click at [560, 391] on span "3" at bounding box center [559, 391] width 100 height 36
type input "407373"
click at [560, 304] on span "9" at bounding box center [559, 293] width 100 height 36
type input "4073739"
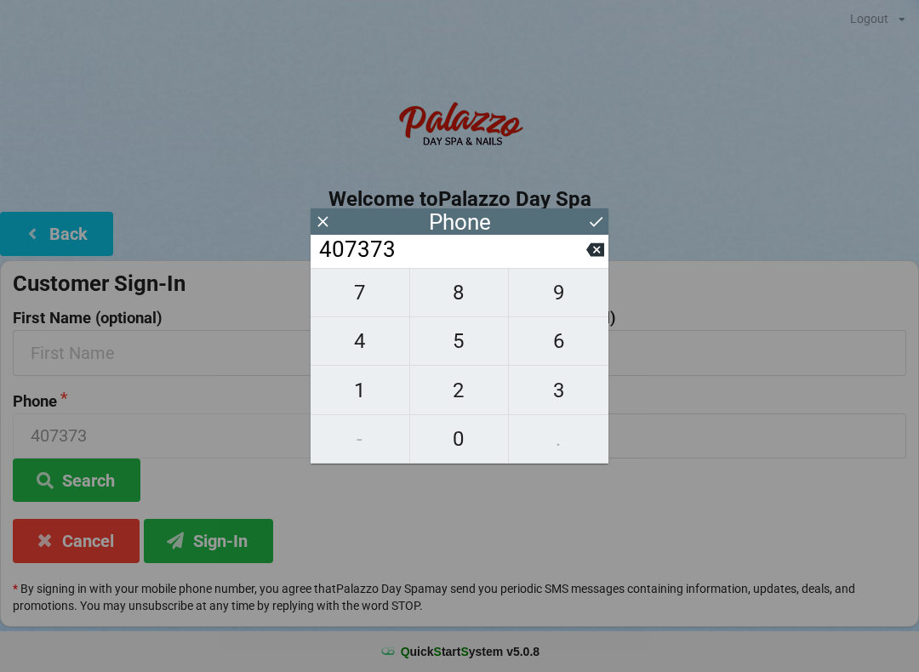
type input "4073739"
click at [557, 297] on span "9" at bounding box center [559, 293] width 100 height 36
type input "40737399"
click at [377, 397] on span "1" at bounding box center [360, 391] width 99 height 36
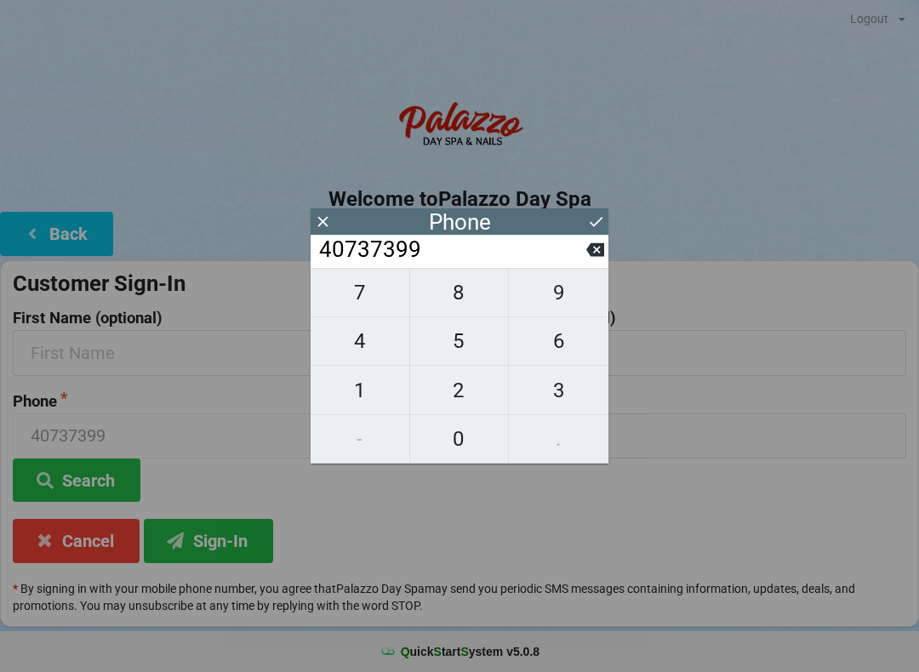
type input "407373991"
click at [368, 302] on span "7" at bounding box center [360, 293] width 99 height 36
type input "4073739917"
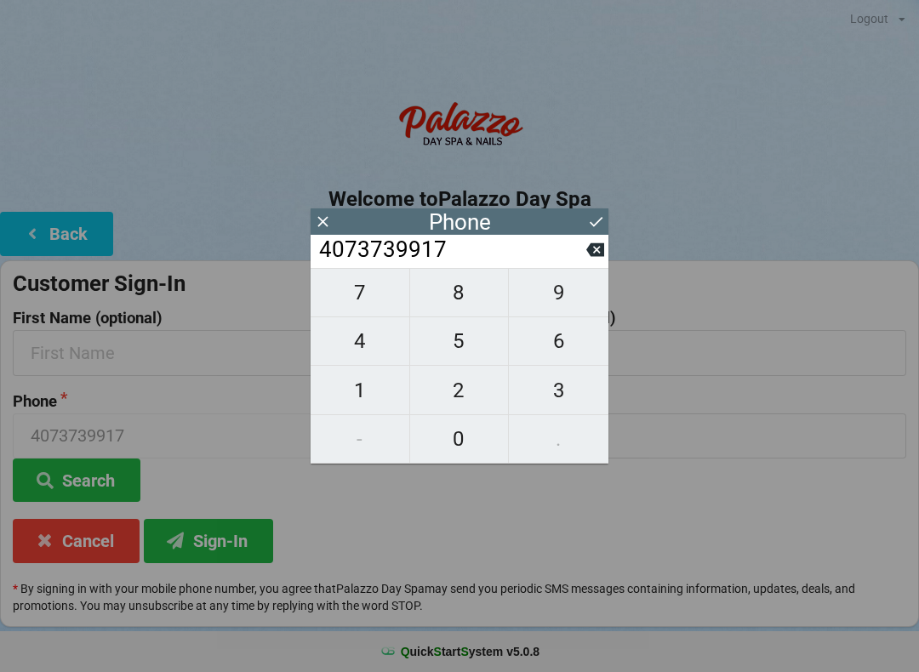
click at [593, 213] on icon at bounding box center [596, 222] width 18 height 18
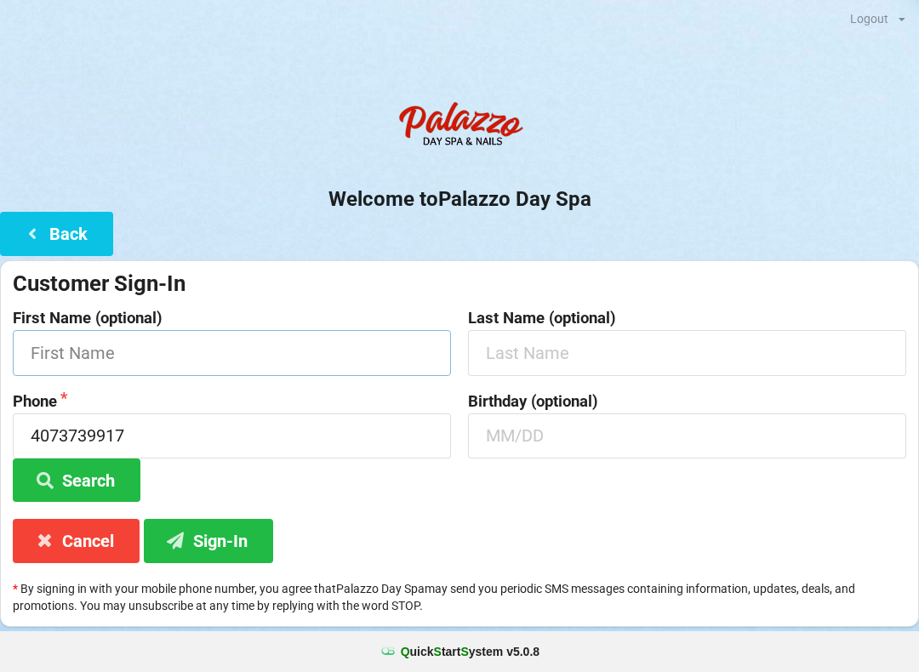
click at [278, 351] on input "text" at bounding box center [232, 352] width 438 height 45
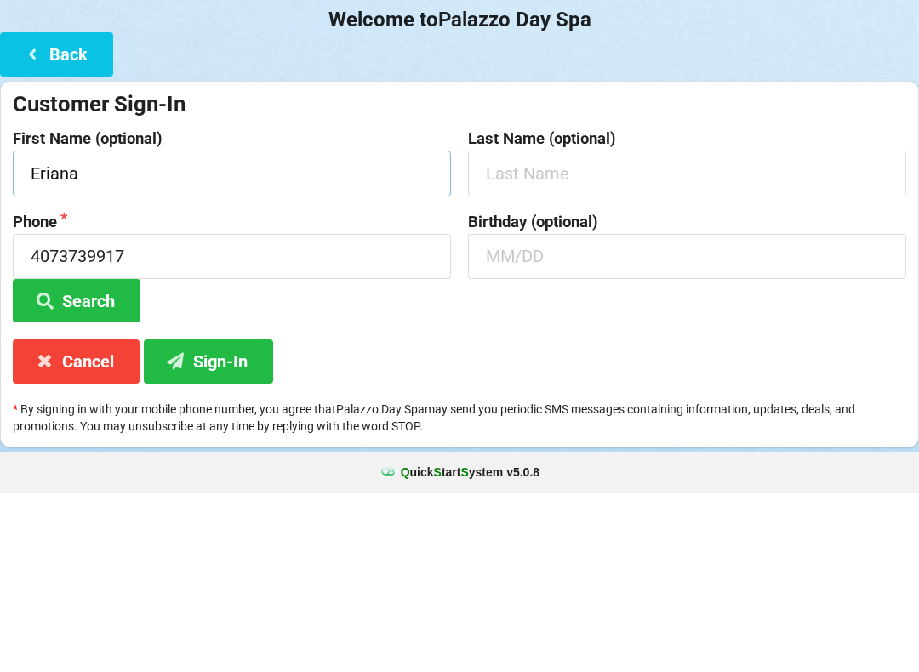
type input "Eriana"
click at [557, 330] on input "text" at bounding box center [687, 352] width 438 height 45
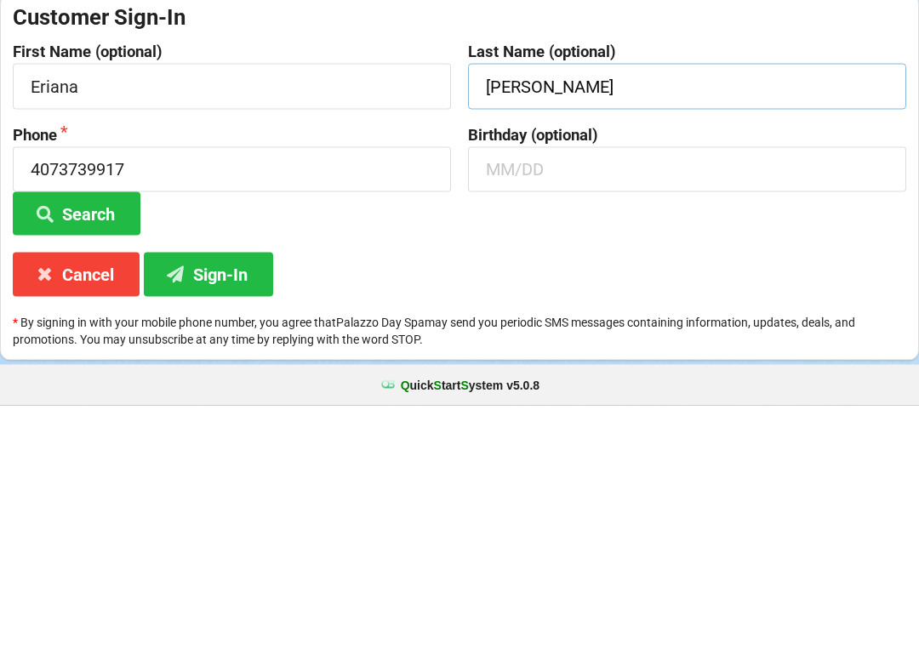
type input "[PERSON_NAME]"
click at [592, 414] on input "text" at bounding box center [687, 436] width 438 height 45
type input "09/18"
click at [241, 519] on button "Sign-In" at bounding box center [208, 540] width 129 height 43
